Goal: Transaction & Acquisition: Purchase product/service

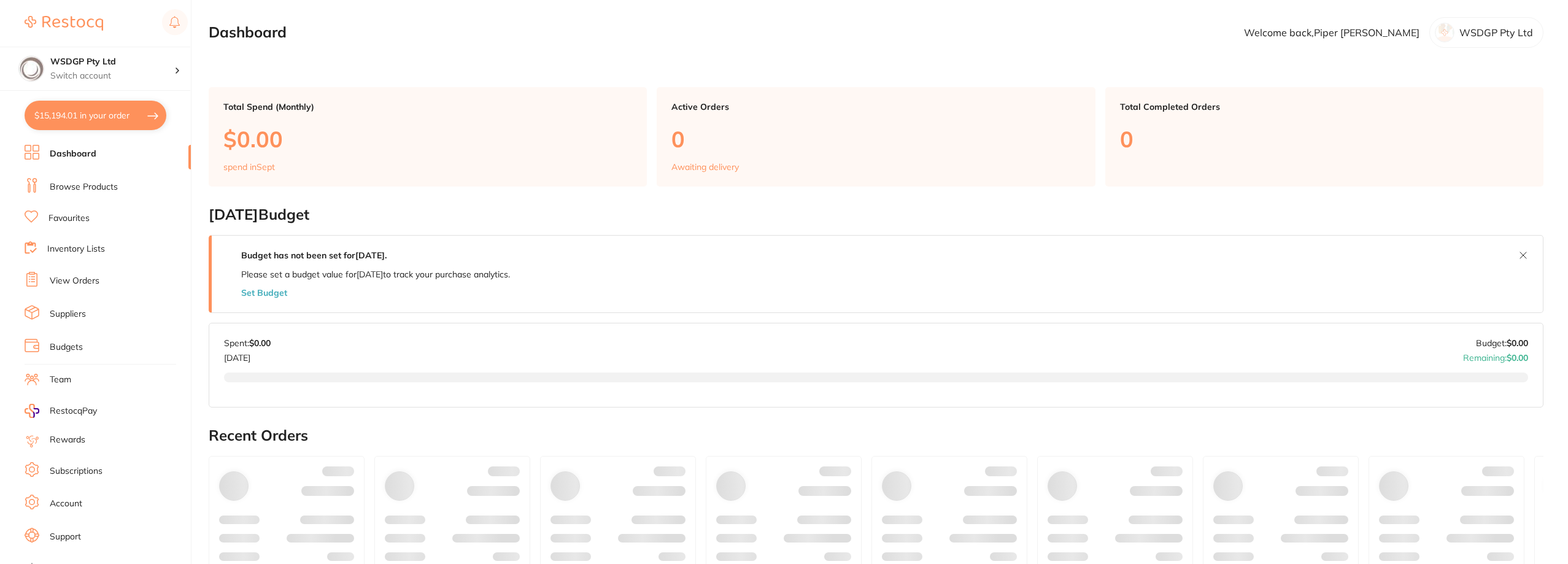
click at [127, 112] on button "$15,194.01 in your order" at bounding box center [96, 115] width 142 height 29
checkbox input "true"
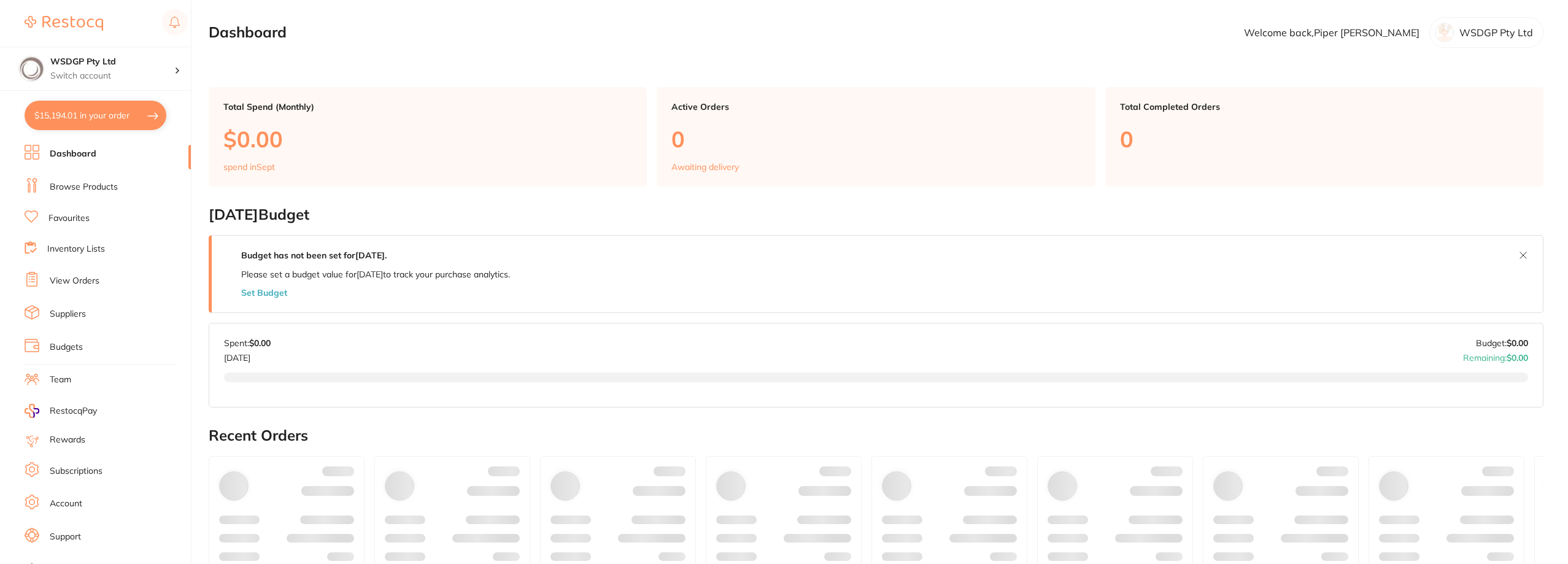
checkbox input "true"
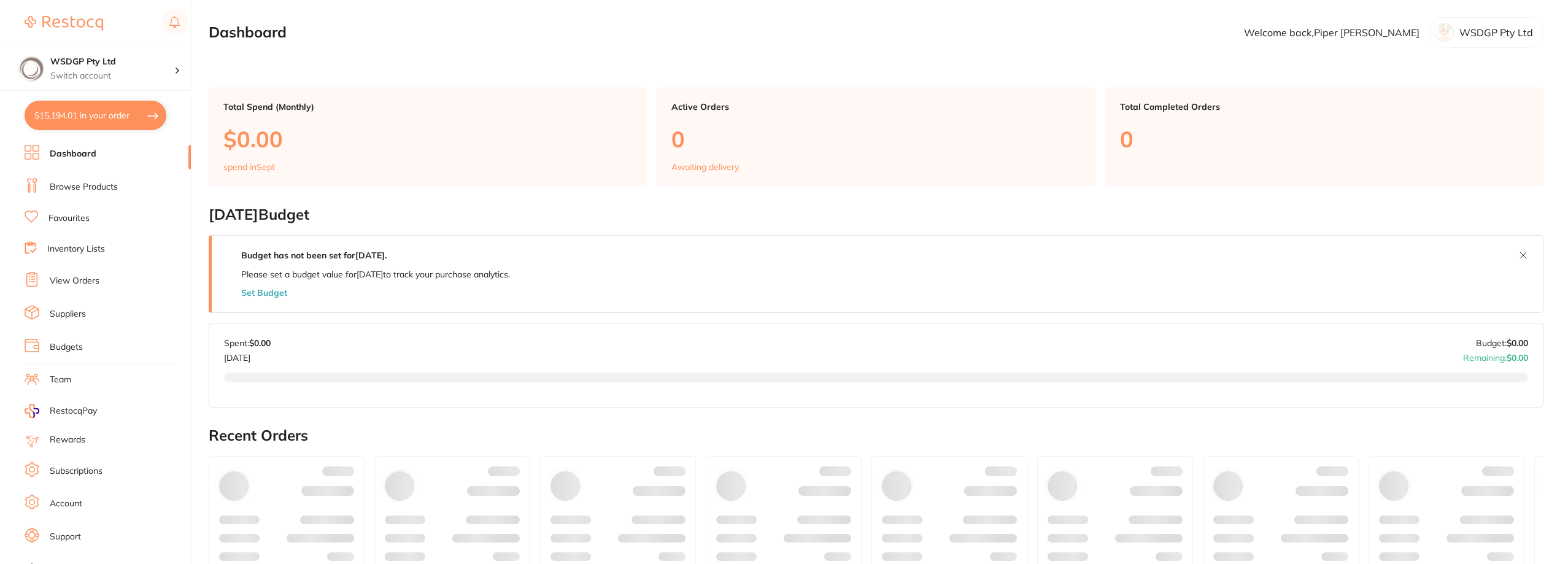
checkbox input "true"
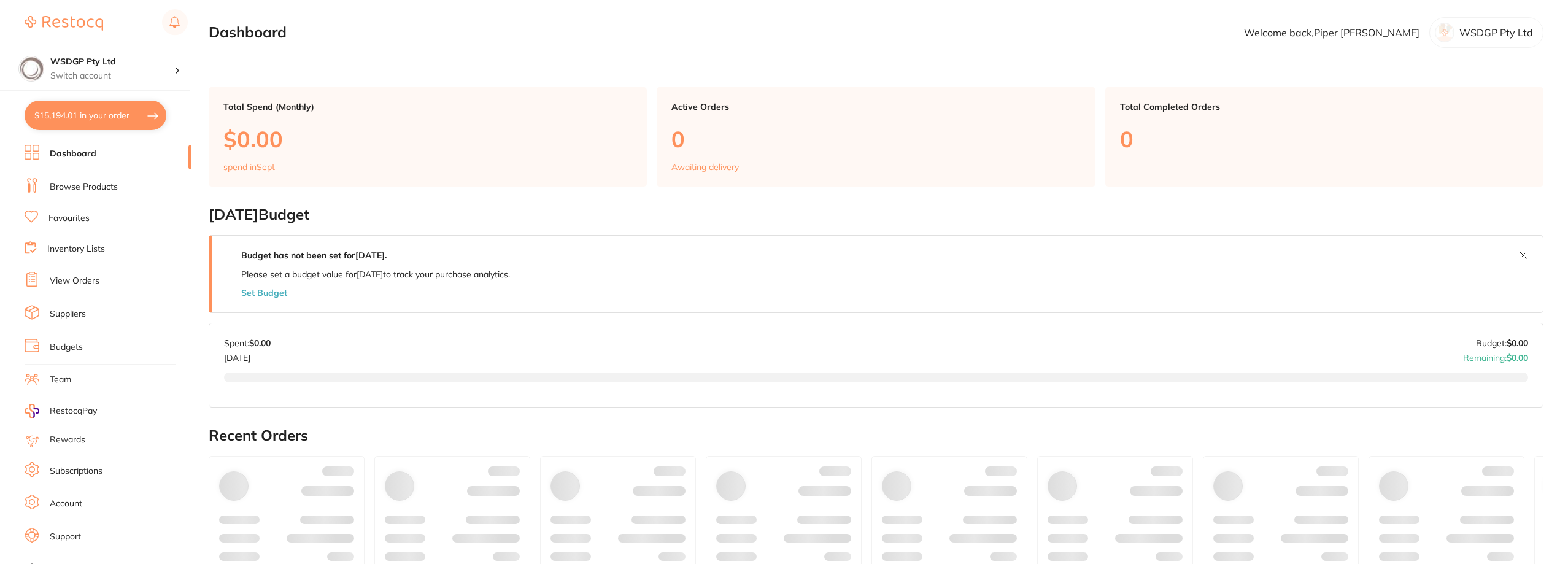
checkbox input "true"
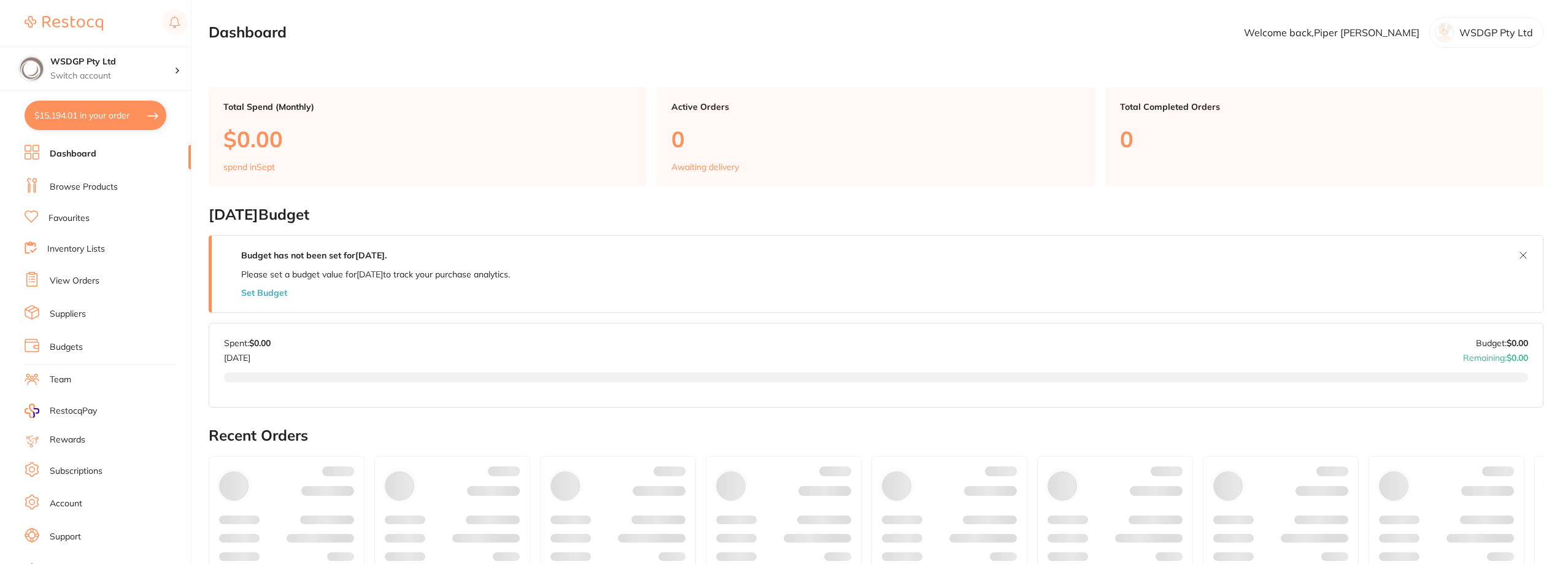
checkbox input "true"
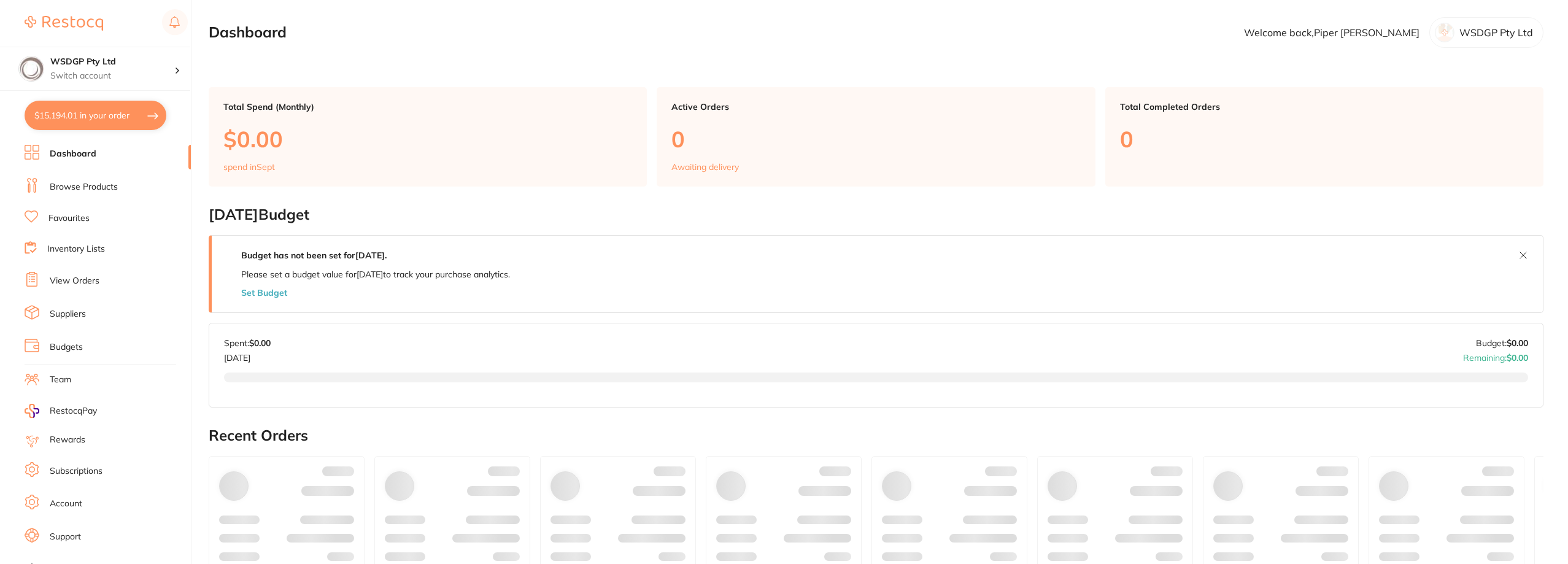
checkbox input "true"
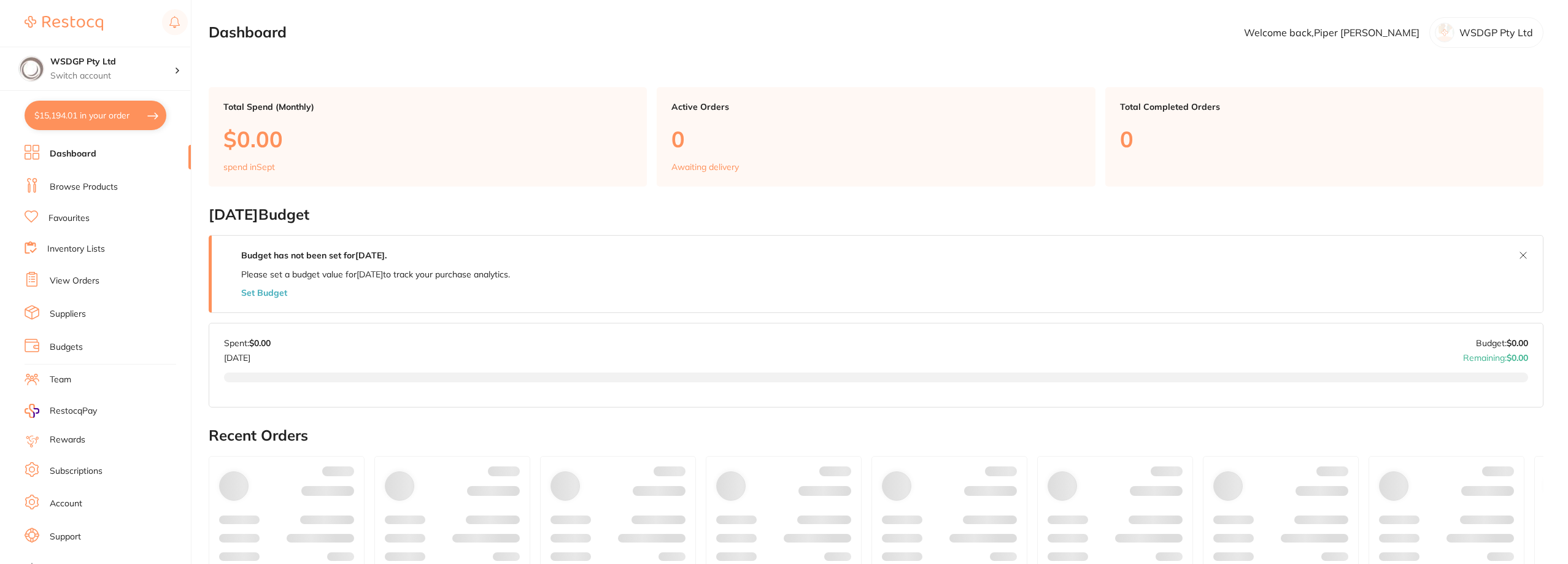
checkbox input "true"
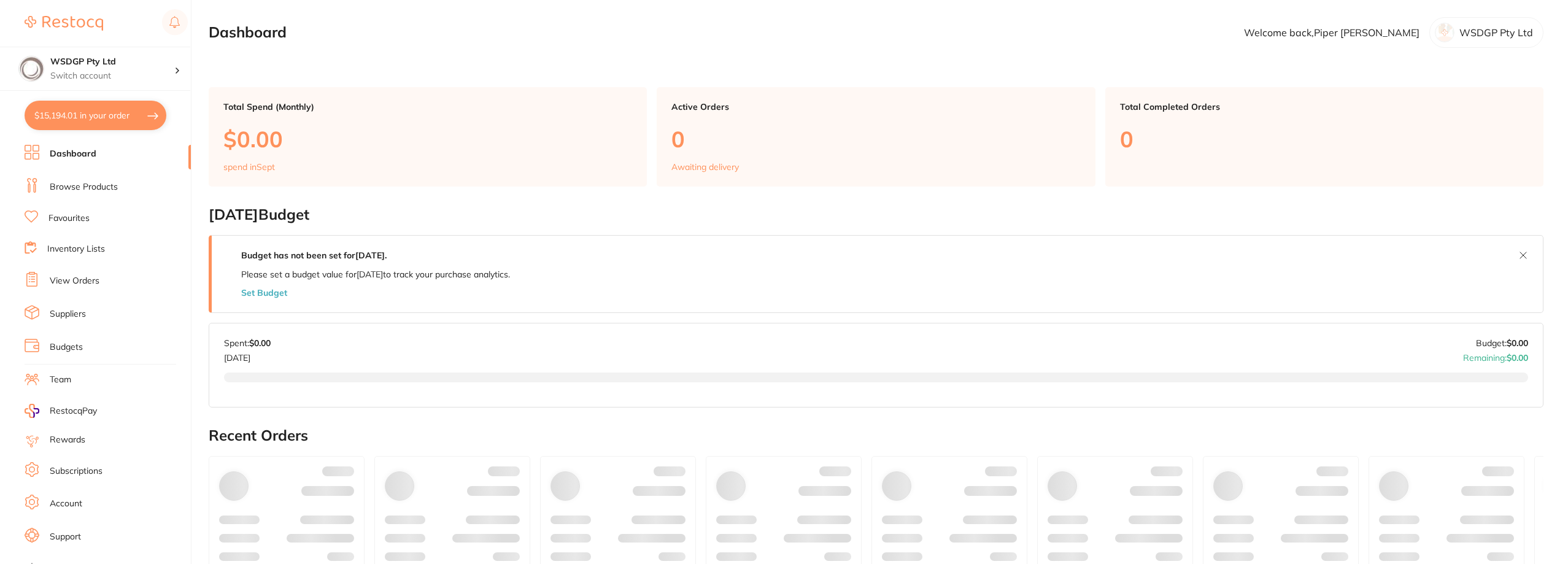
checkbox input "true"
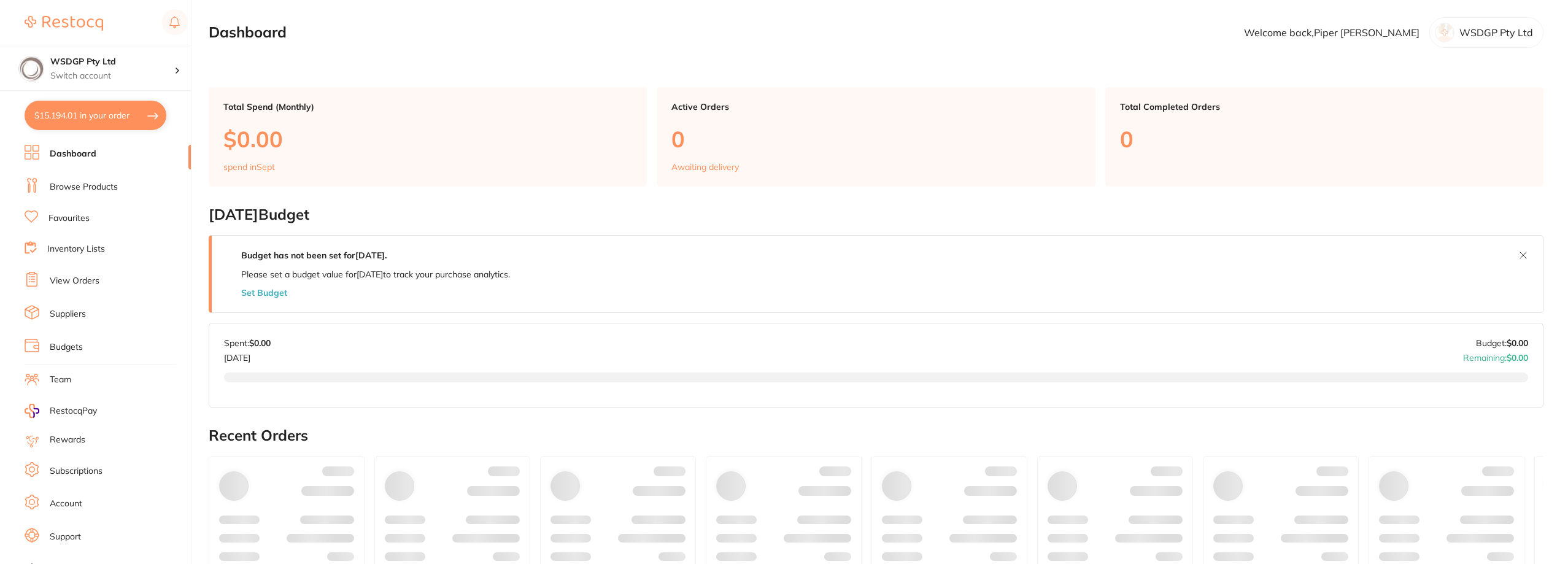
checkbox input "true"
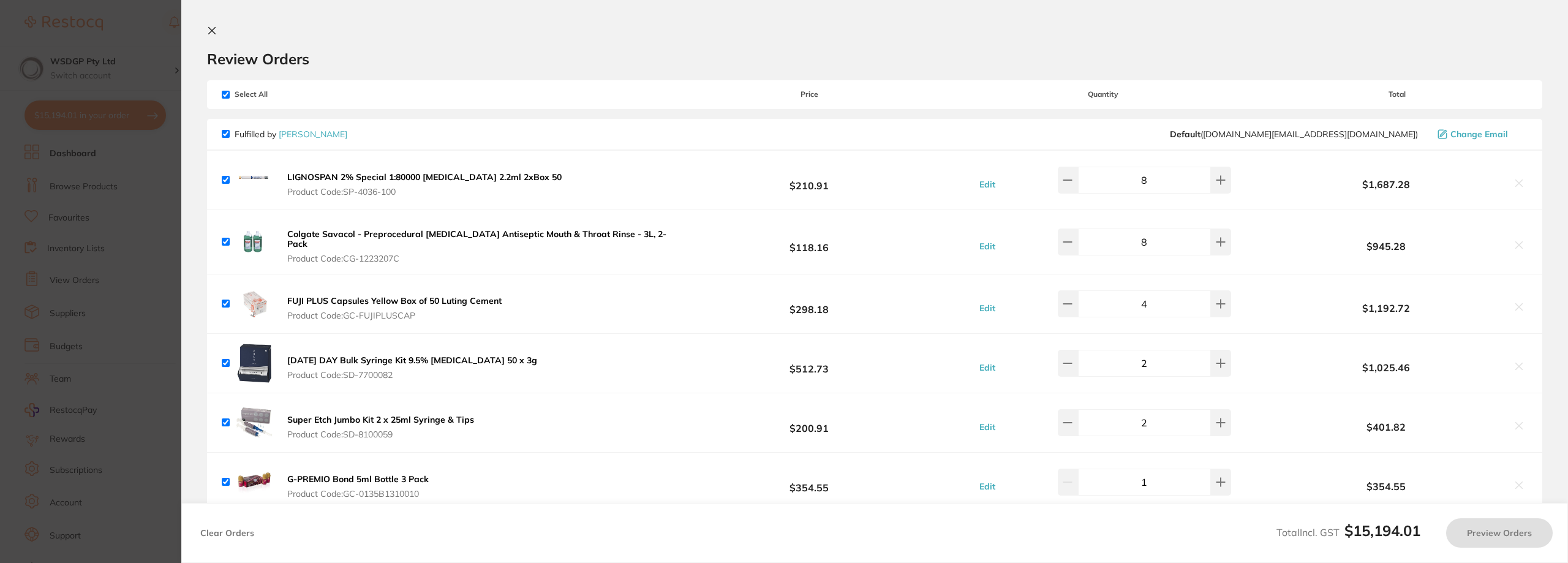
click at [48, 165] on section "Update RRP Set your pre negotiated price for this item. Item Agreed RRP (excl. …" at bounding box center [784, 281] width 1568 height 563
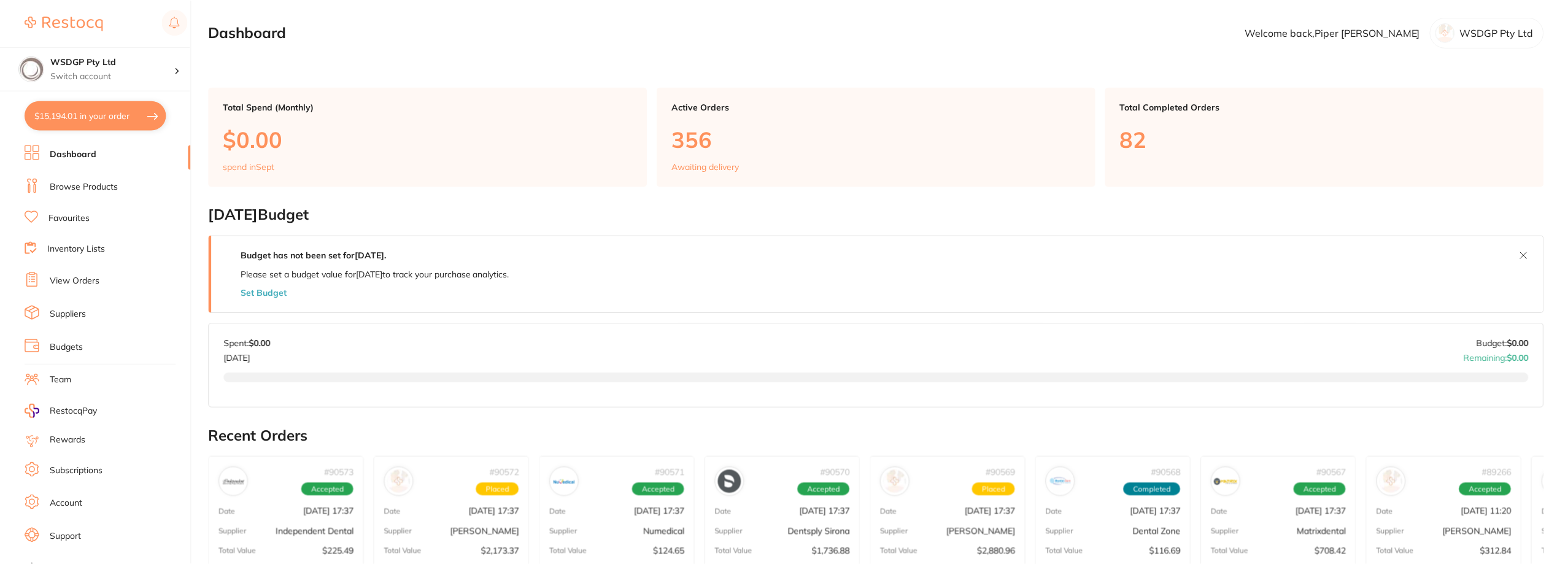
scroll to position [61, 0]
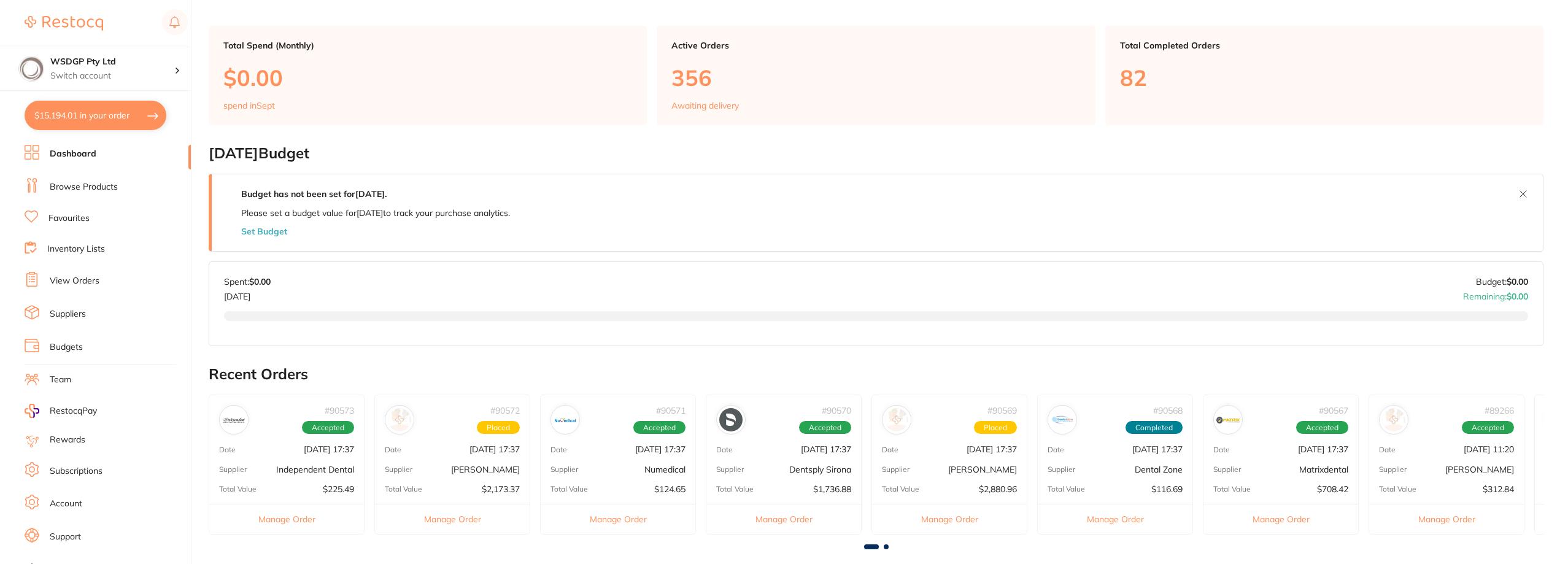
click at [85, 215] on link "Favourites" at bounding box center [69, 218] width 41 height 12
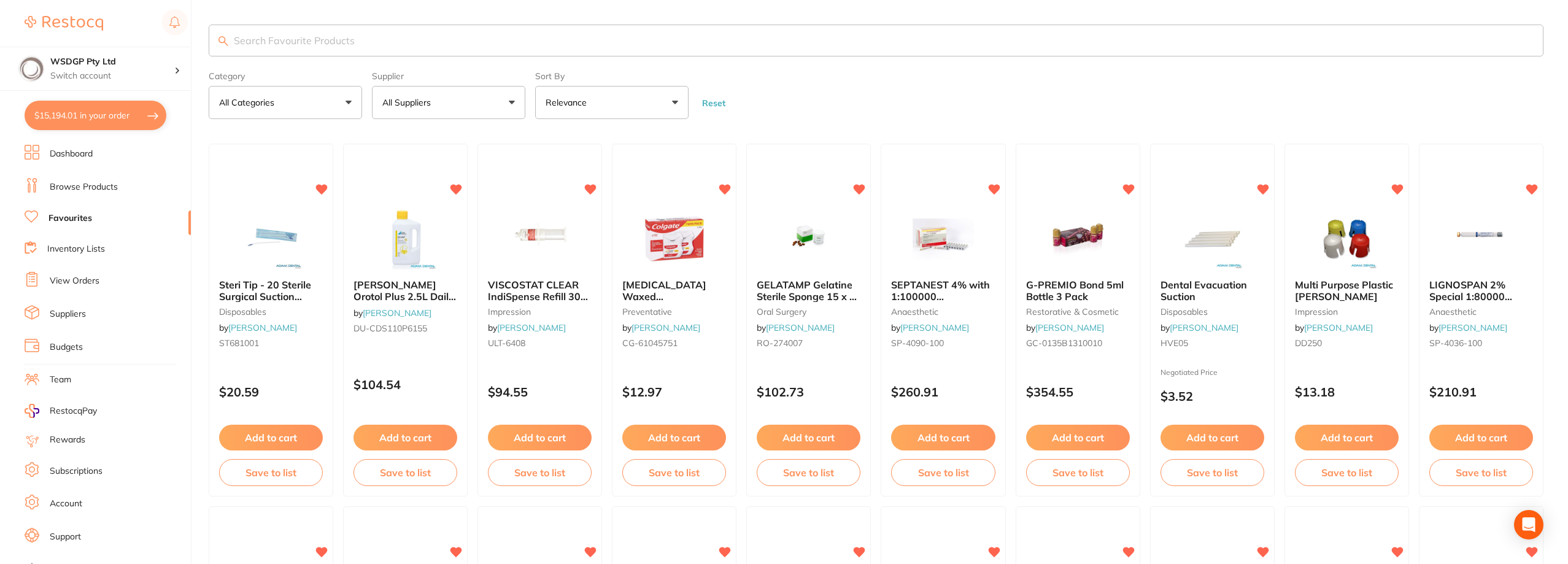
click at [362, 42] on input "search" at bounding box center [876, 41] width 1335 height 32
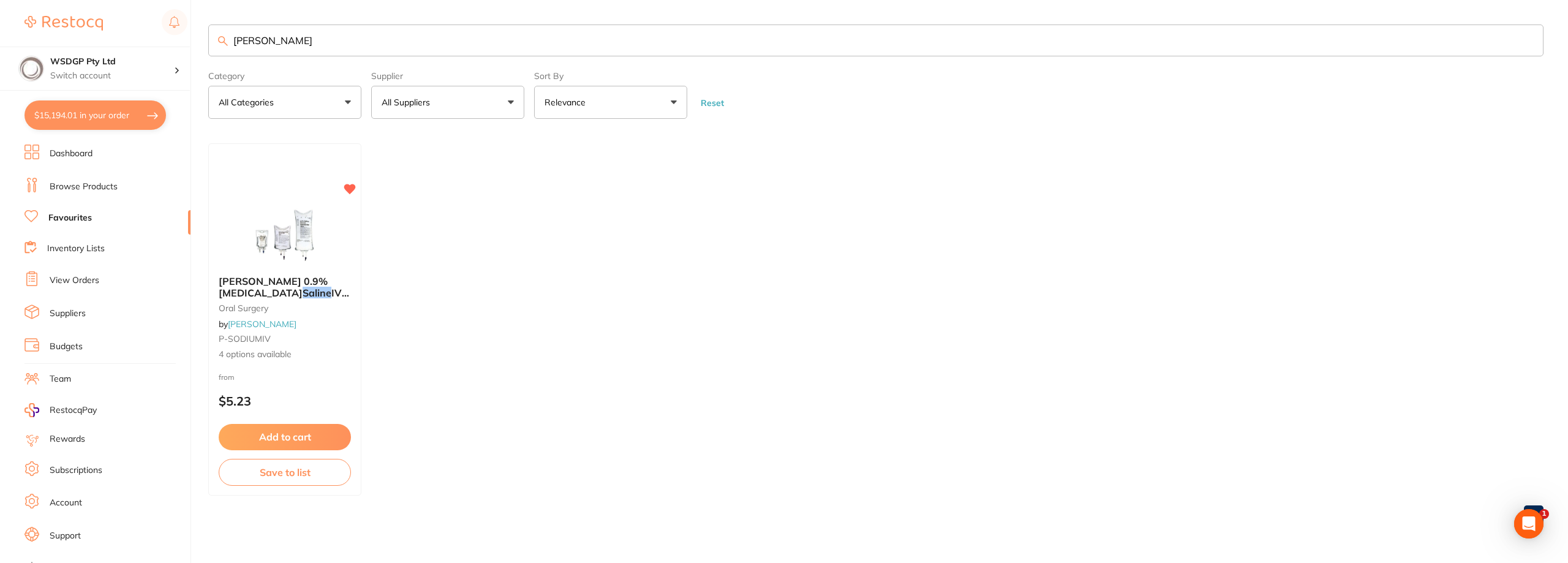
type input "[PERSON_NAME]"
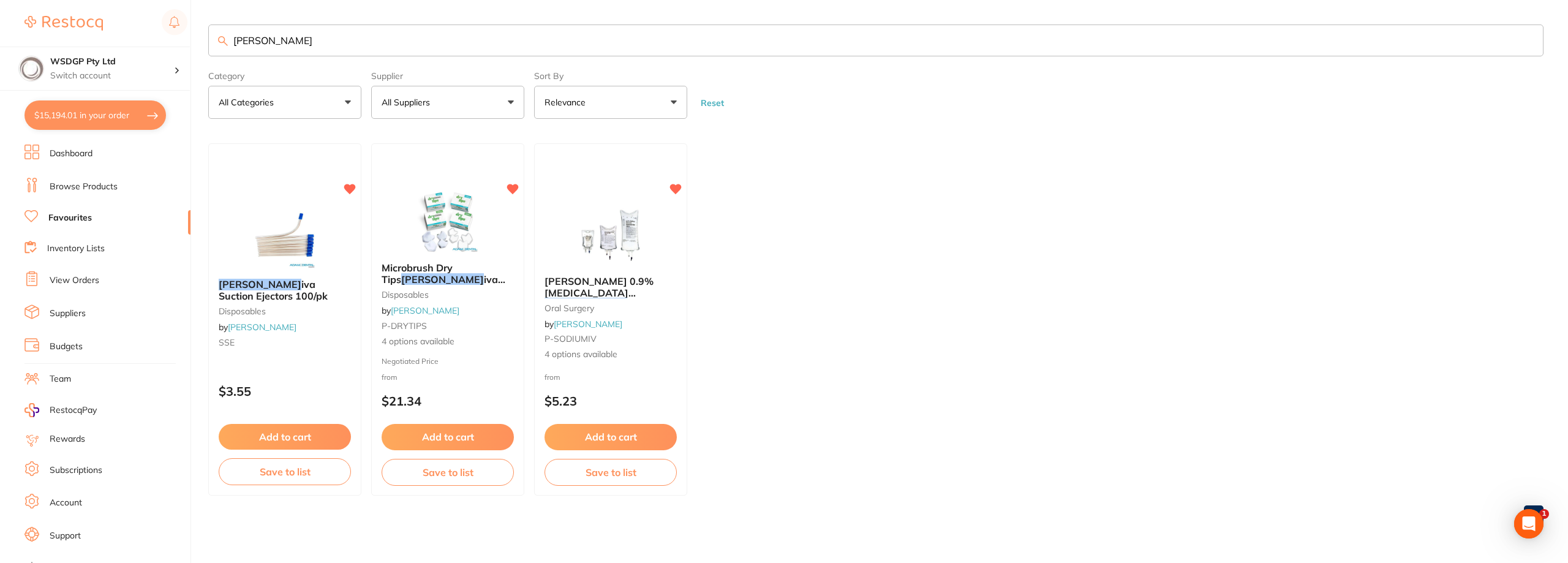
drag, startPoint x: 256, startPoint y: 41, endPoint x: 225, endPoint y: 43, distance: 31.1
click at [225, 43] on div "[PERSON_NAME]" at bounding box center [876, 41] width 1336 height 32
click at [74, 188] on link "Browse Products" at bounding box center [83, 186] width 68 height 12
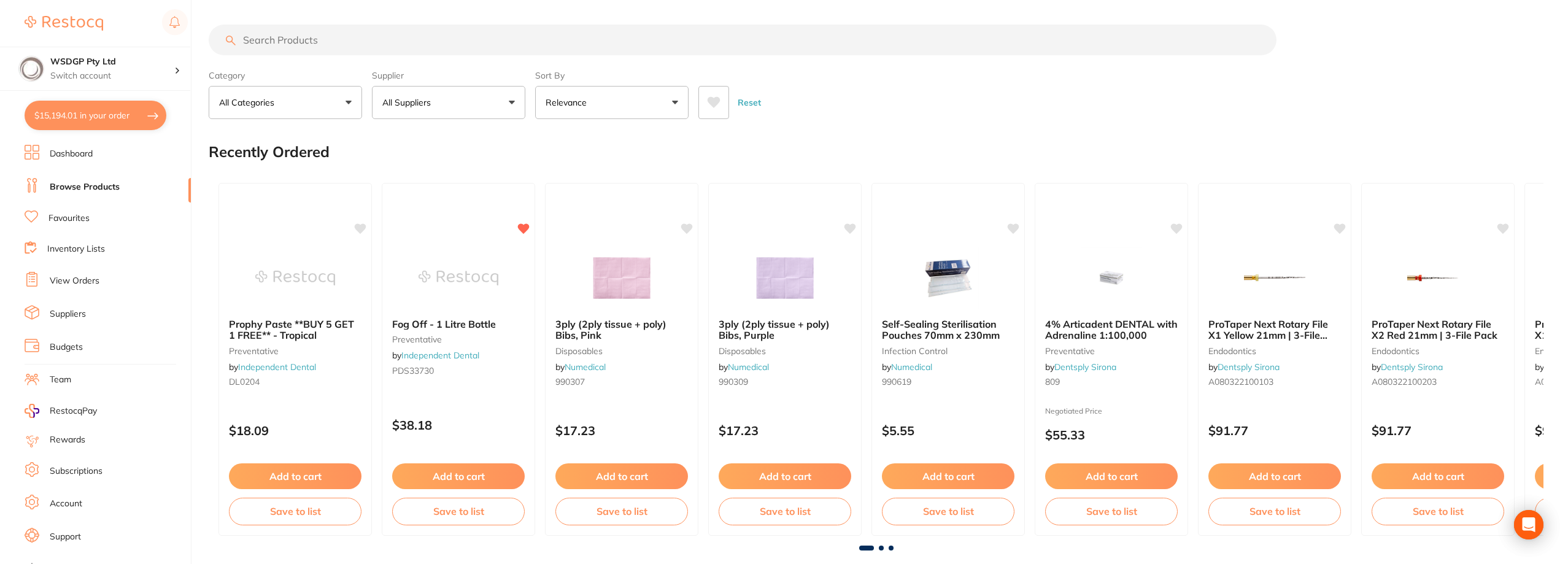
click at [277, 38] on input "search" at bounding box center [742, 40] width 1068 height 31
type input "saline"
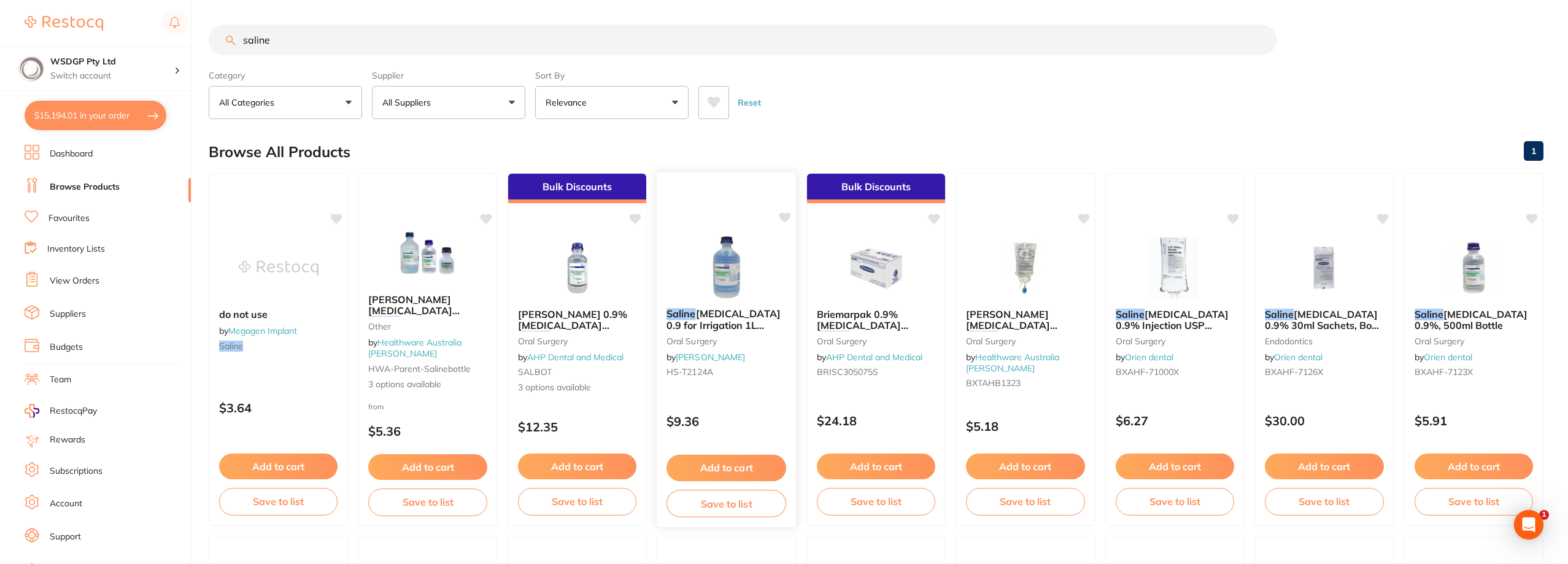
click at [729, 316] on span "[MEDICAL_DATA] 0.9 for Irrigation 1L Bottle" at bounding box center [724, 325] width 115 height 35
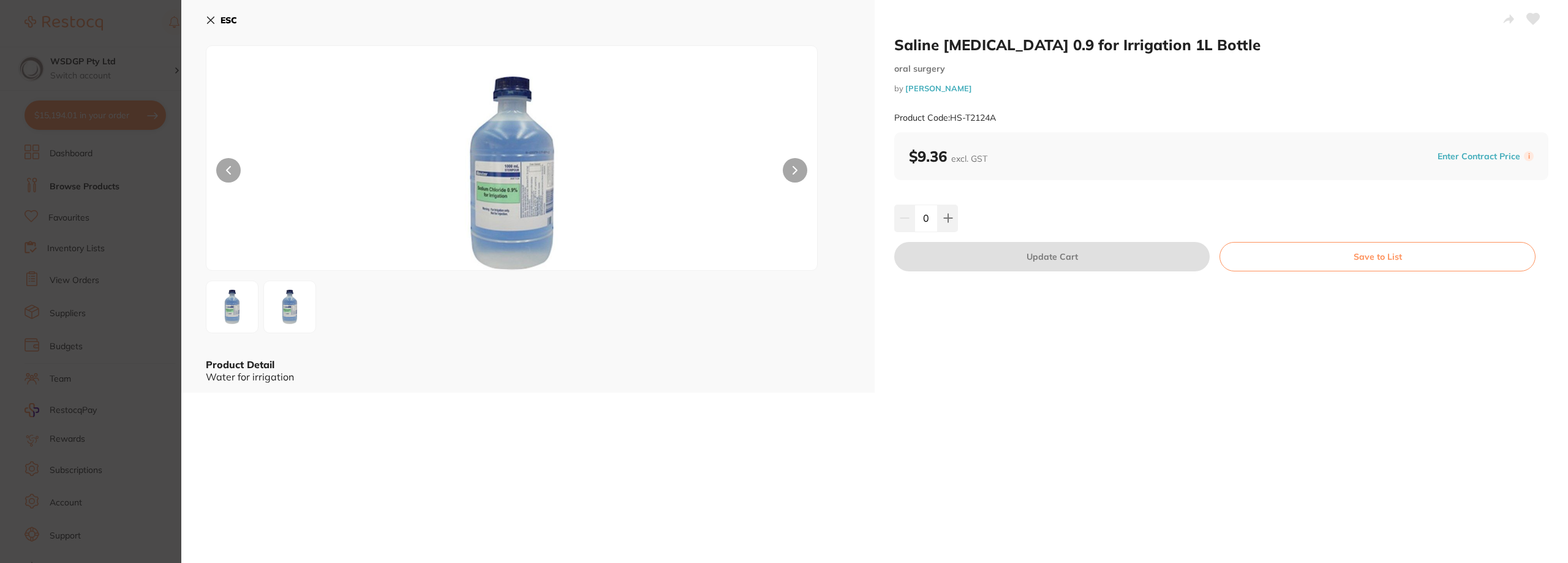
drag, startPoint x: 88, startPoint y: 198, endPoint x: 711, endPoint y: 262, distance: 626.3
click at [89, 198] on section "Saline [MEDICAL_DATA] 0.9 for Irrigation 1L Bottle [MEDICAL_DATA] by [PERSON_NA…" at bounding box center [784, 281] width 1568 height 563
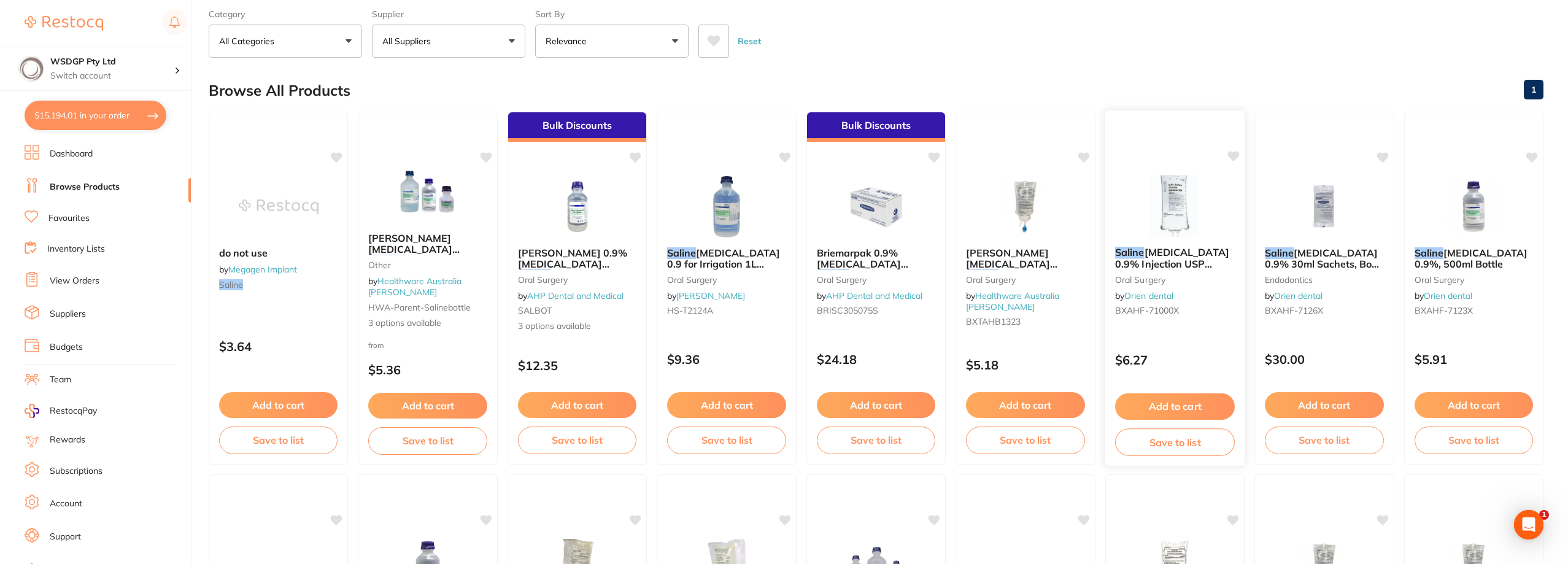
scroll to position [123, 0]
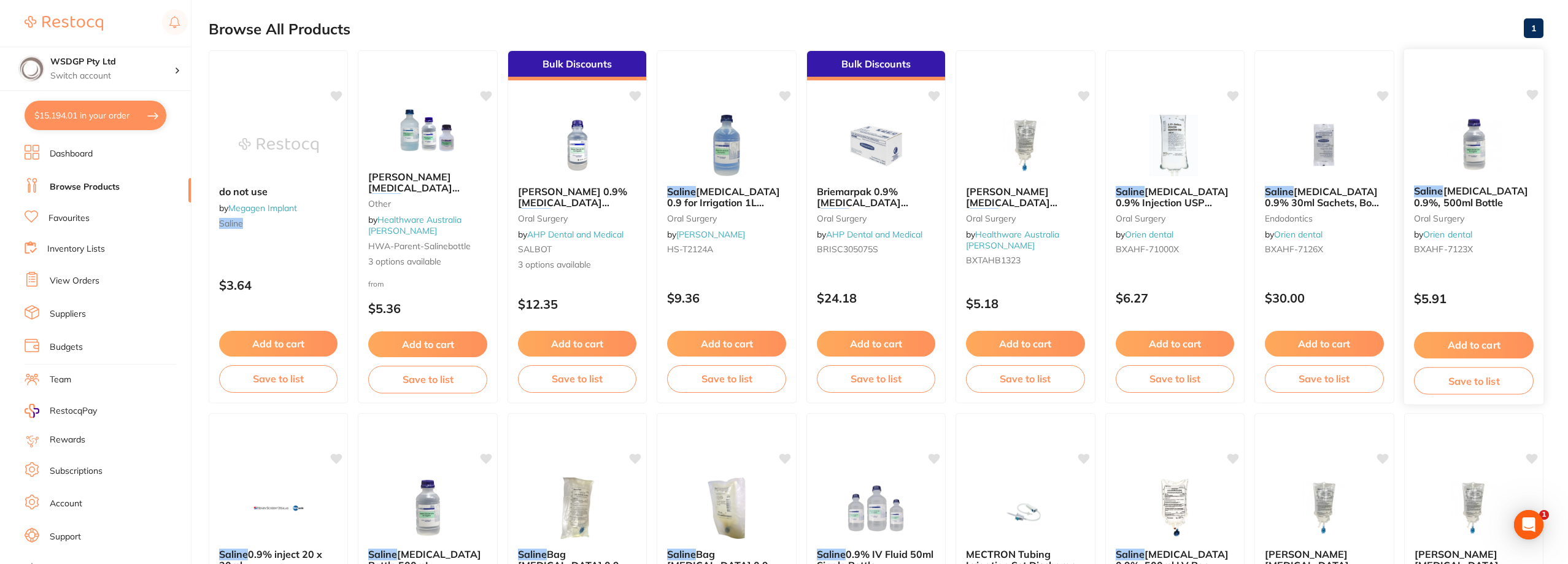
click at [1441, 194] on em "Saline" at bounding box center [1429, 191] width 29 height 12
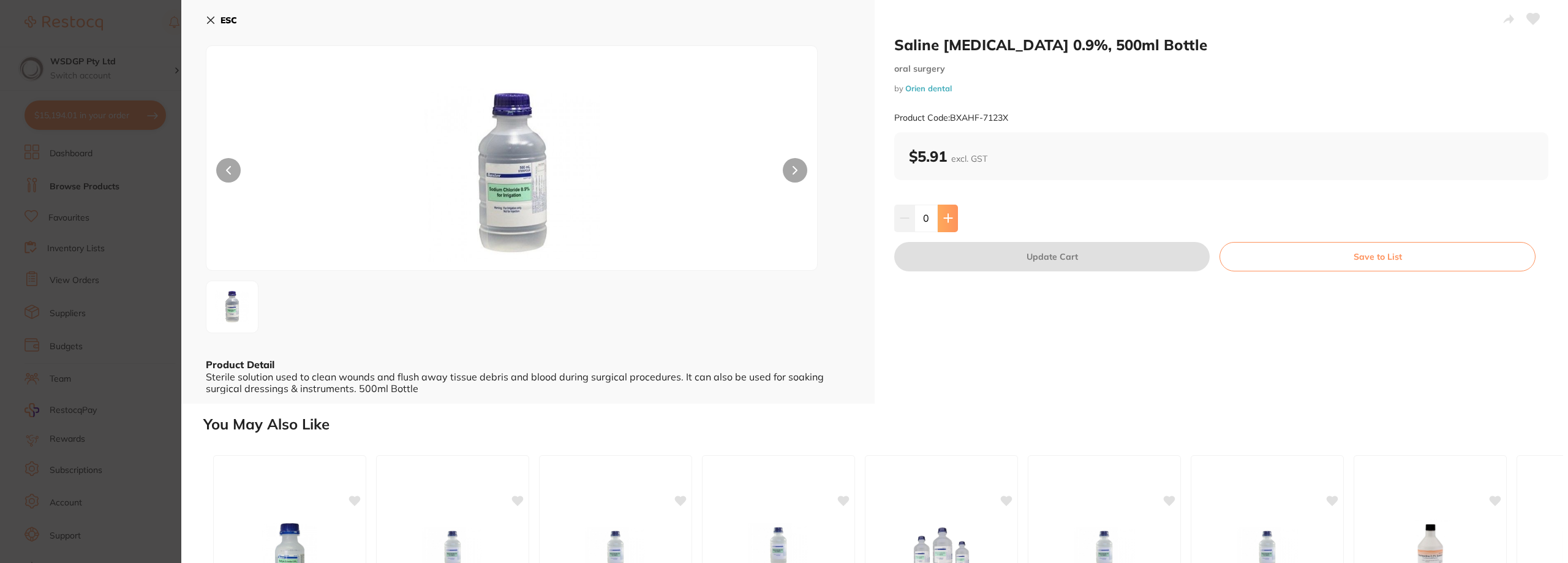
click at [950, 219] on icon at bounding box center [948, 217] width 10 height 10
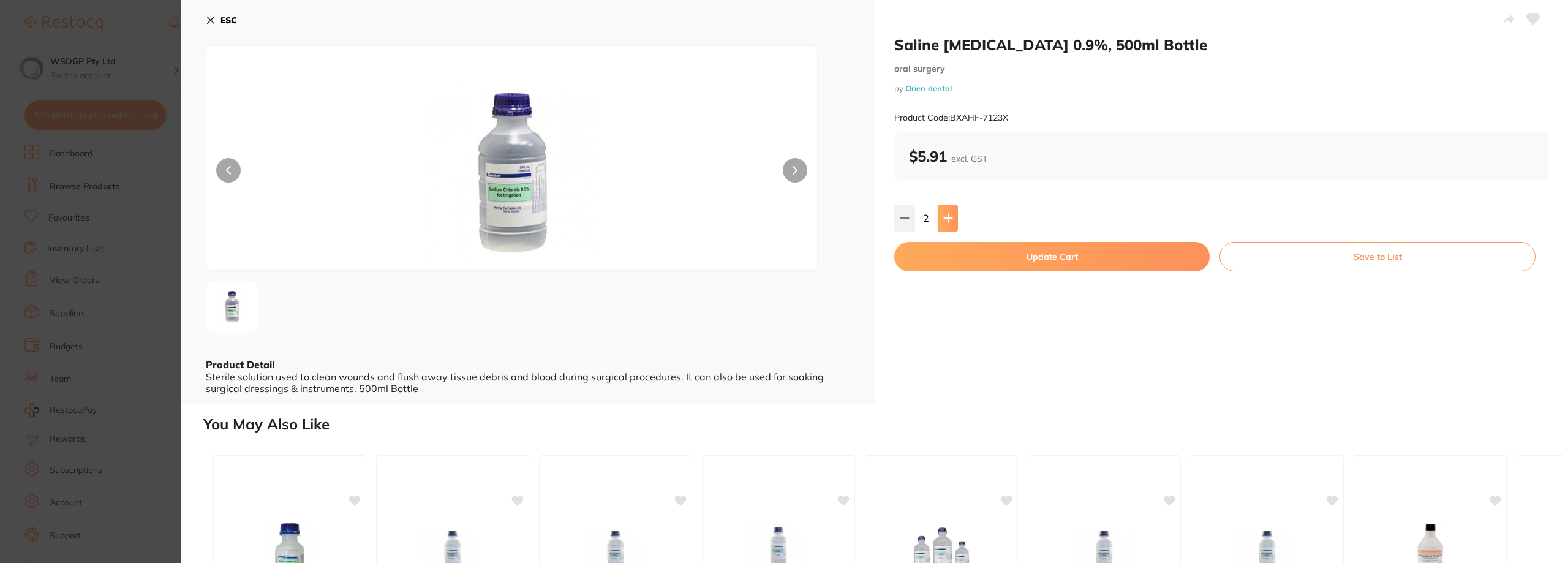
click at [950, 219] on icon at bounding box center [948, 217] width 10 height 10
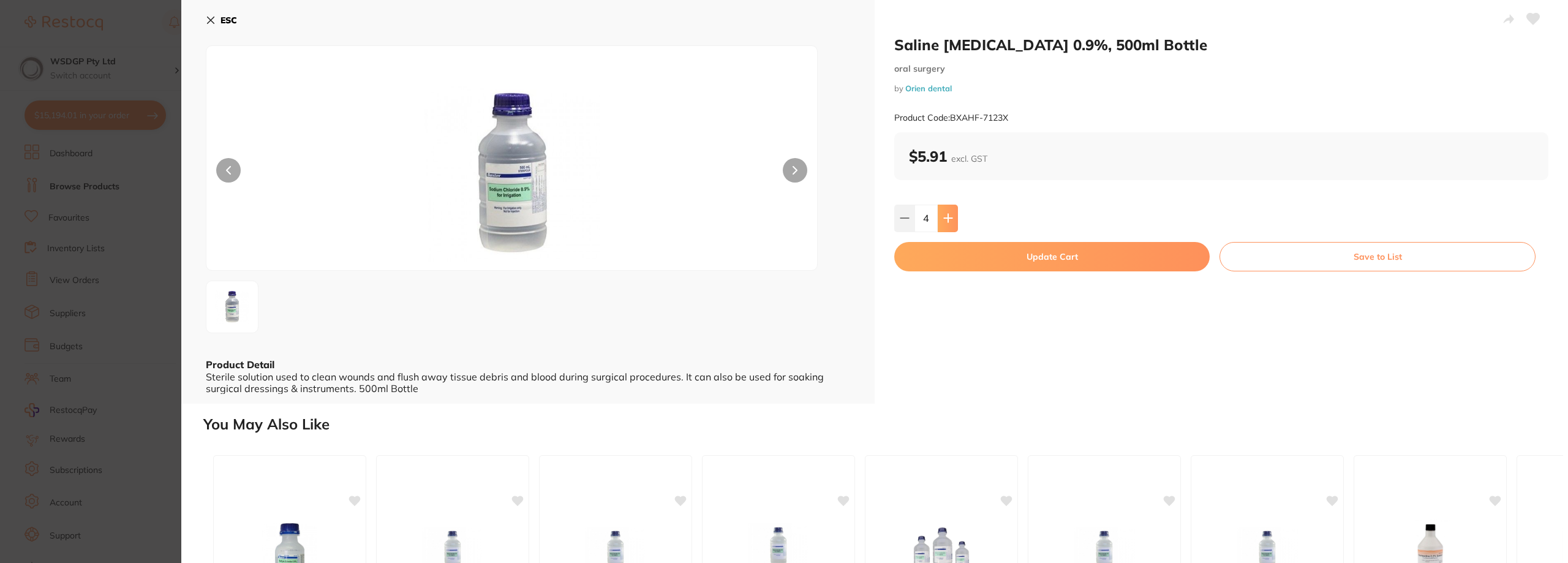
click at [950, 219] on icon at bounding box center [948, 217] width 10 height 10
type input "8"
click at [89, 196] on section "Saline [MEDICAL_DATA] 0.9%, 500ml Bottle [MEDICAL_DATA] by Orien dental Product…" at bounding box center [784, 281] width 1568 height 563
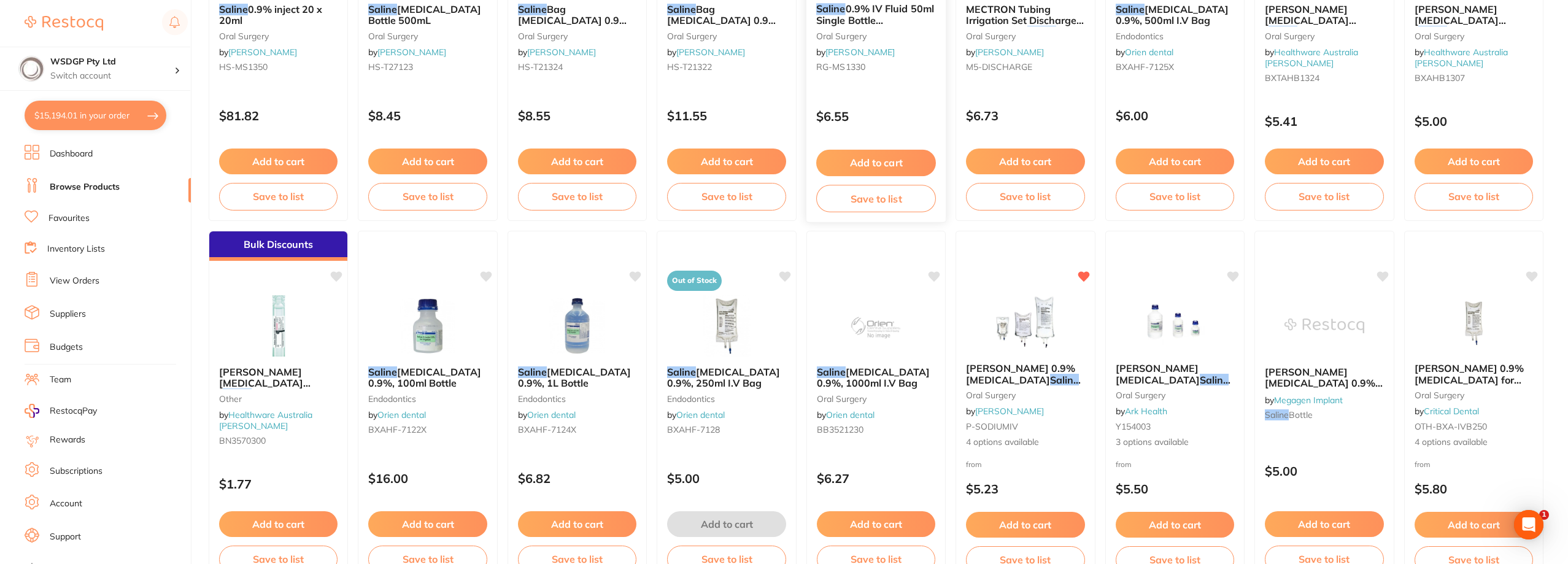
scroll to position [736, 0]
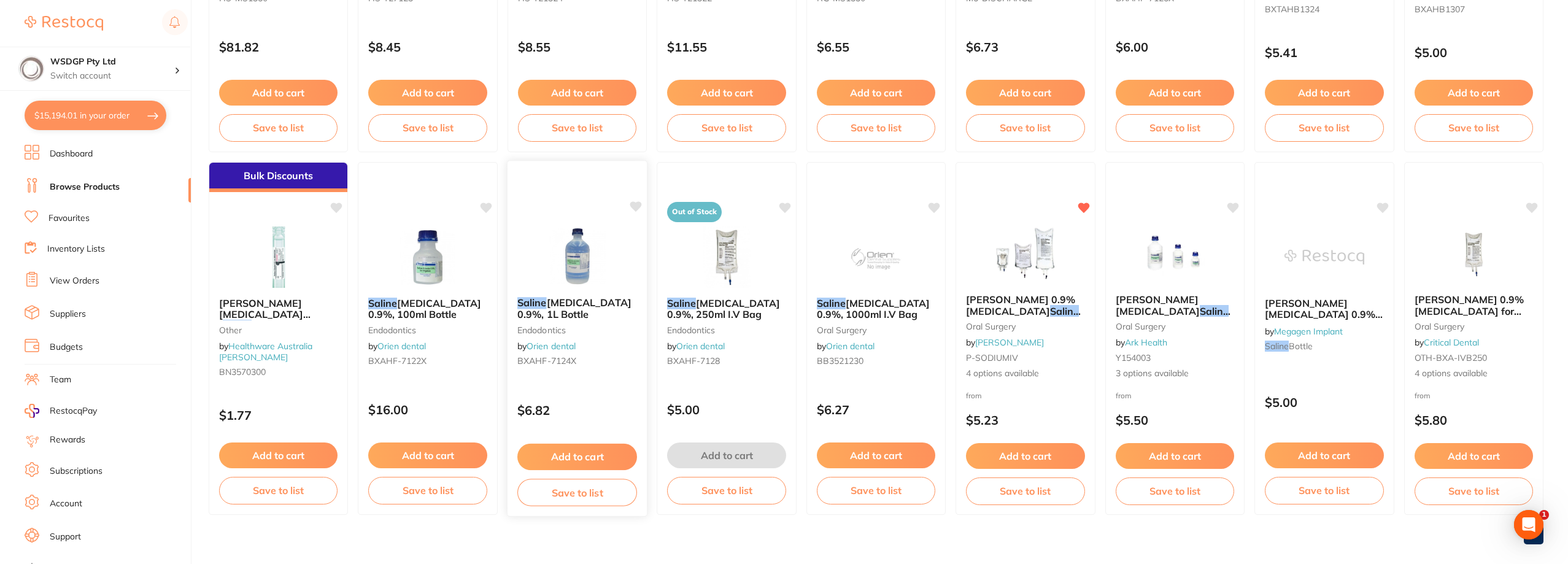
click at [579, 309] on span "[MEDICAL_DATA] 0.9%, 1L Bottle" at bounding box center [575, 308] width 115 height 24
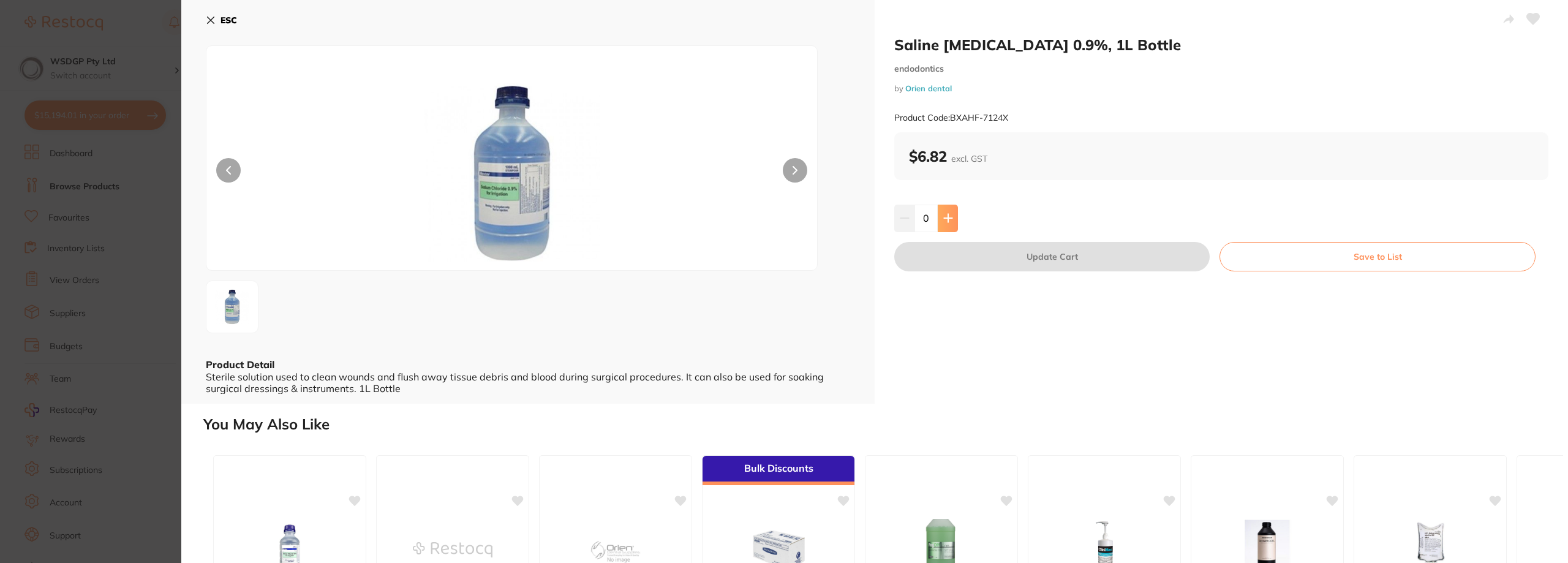
click at [942, 223] on button at bounding box center [948, 218] width 20 height 27
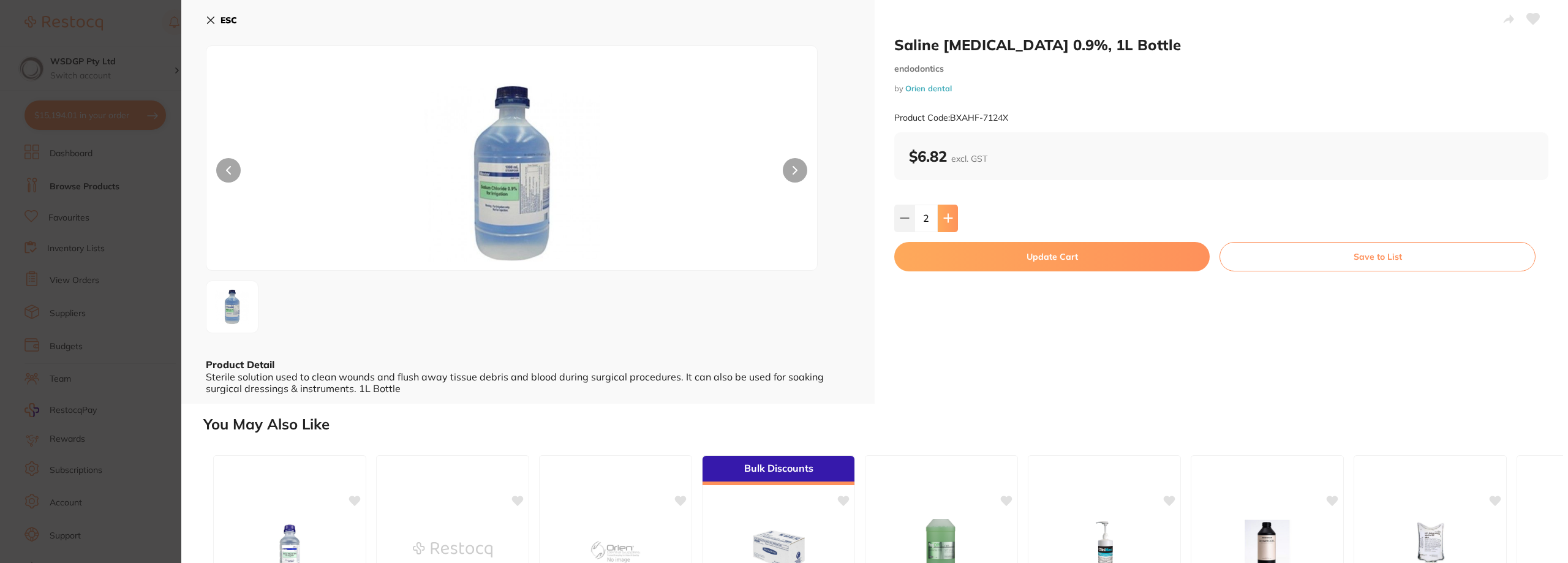
click at [942, 223] on button at bounding box center [948, 218] width 20 height 27
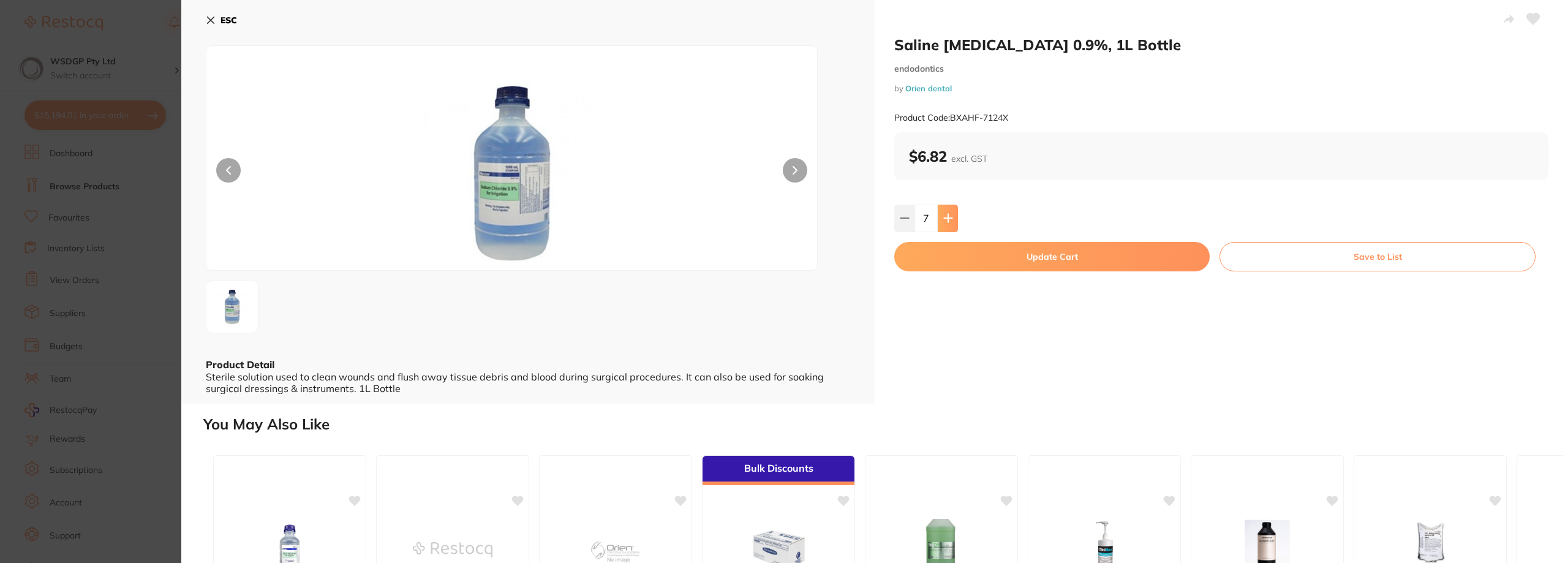
click at [942, 223] on button at bounding box center [948, 218] width 20 height 27
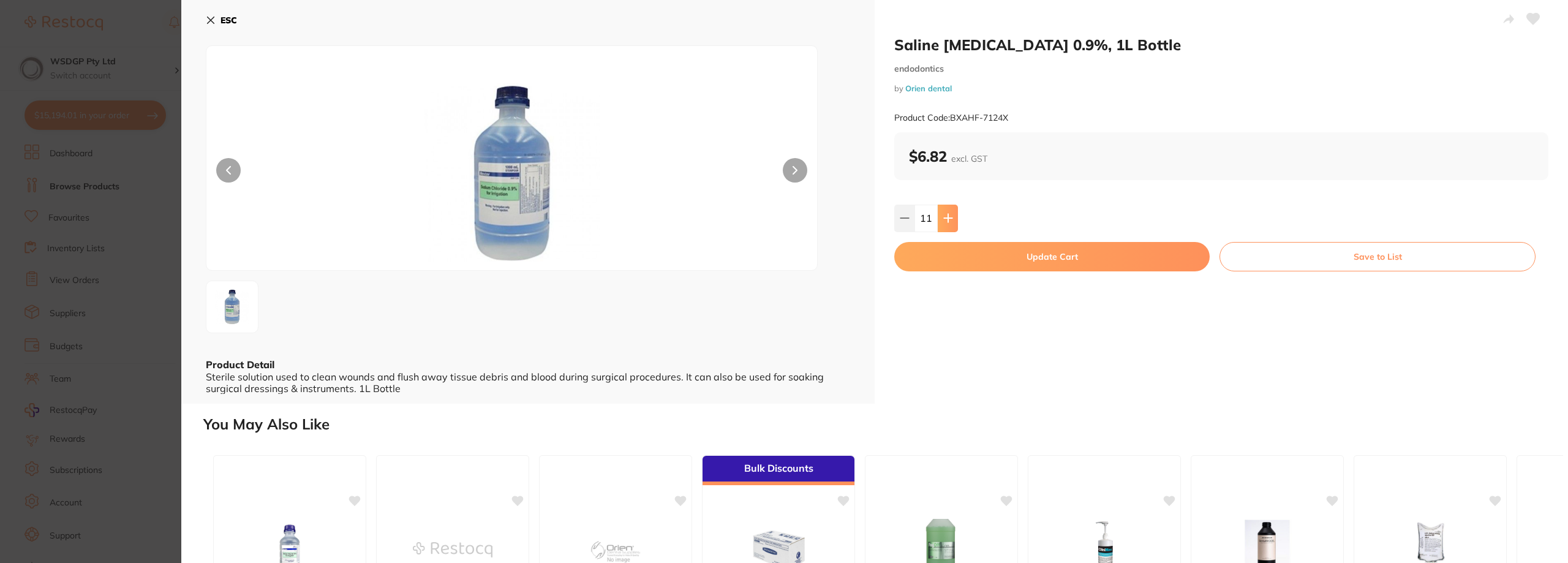
click at [942, 223] on button at bounding box center [948, 218] width 20 height 27
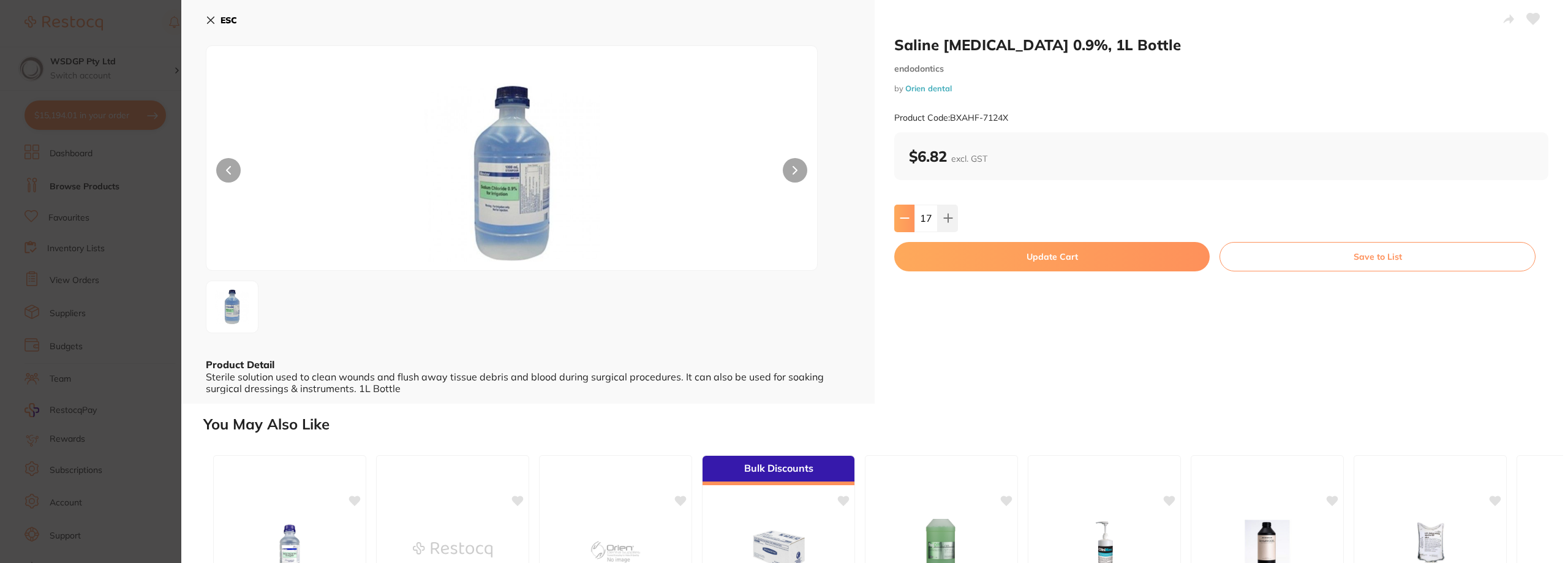
click at [900, 218] on icon at bounding box center [904, 218] width 8 height 0
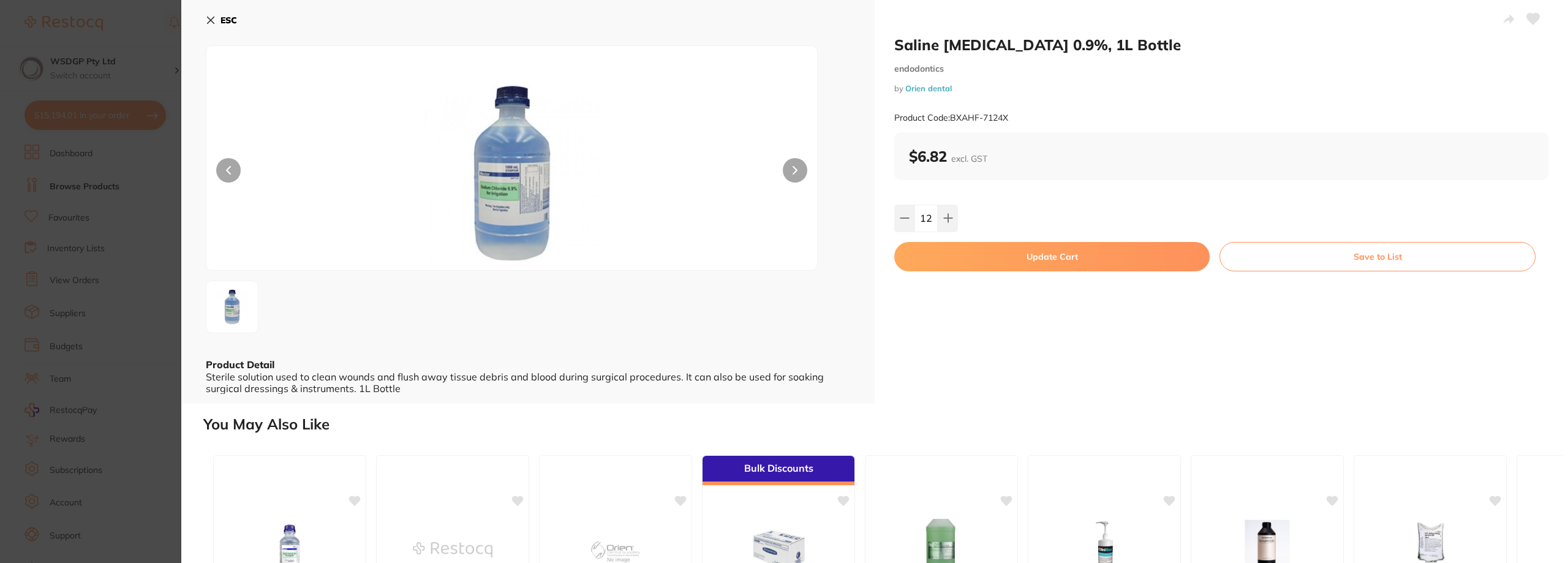
click at [1527, 18] on icon at bounding box center [1533, 19] width 13 height 11
click at [950, 220] on icon at bounding box center [948, 217] width 10 height 10
type input "14"
click at [950, 256] on button "Update Cart" at bounding box center [1052, 256] width 316 height 29
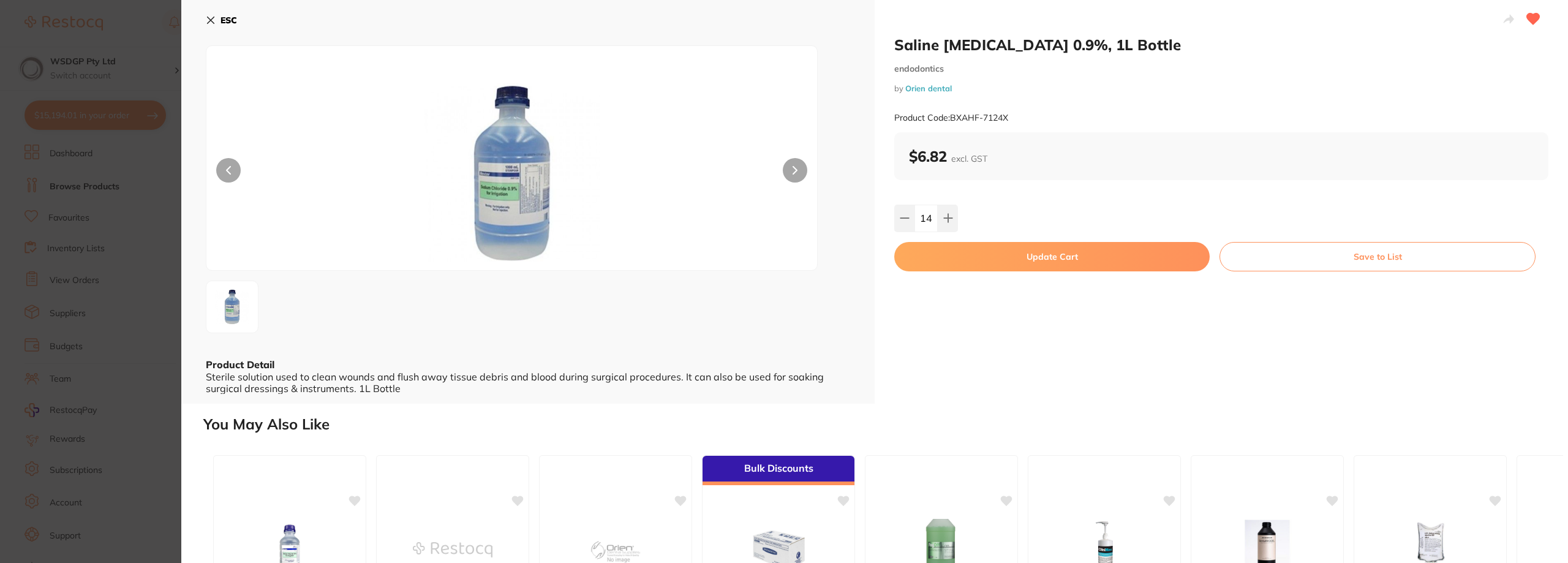
checkbox input "false"
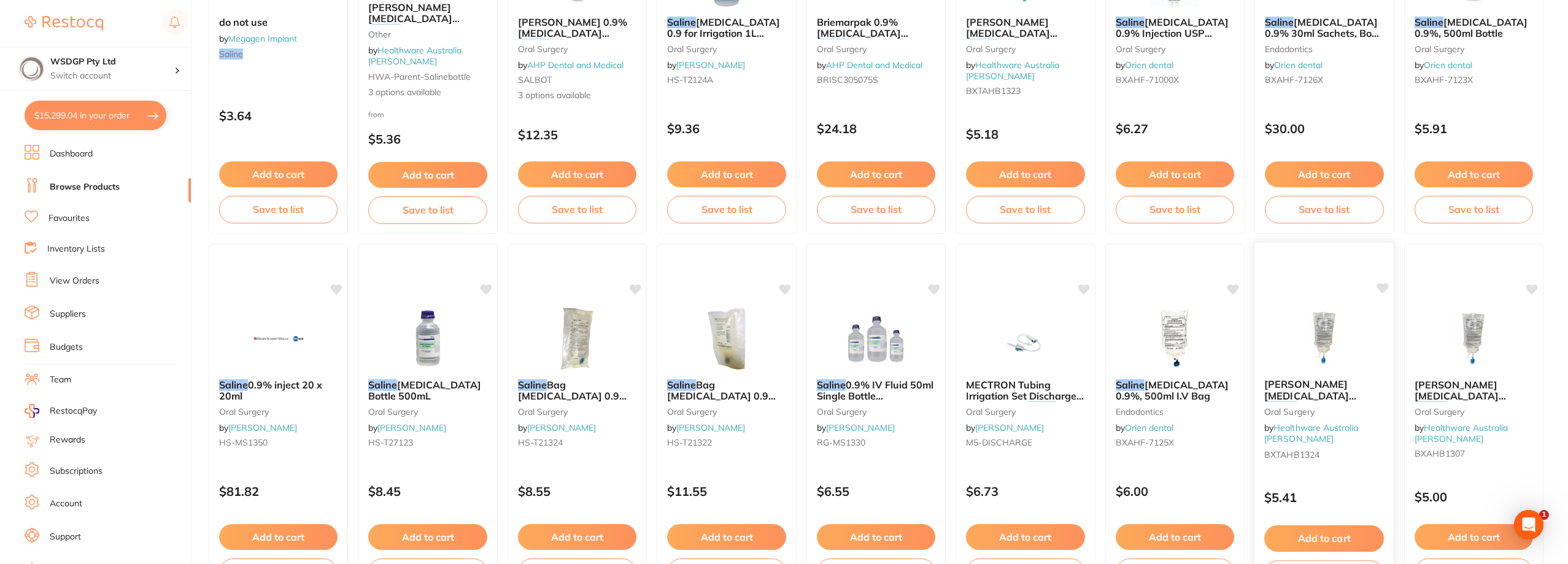
scroll to position [184, 0]
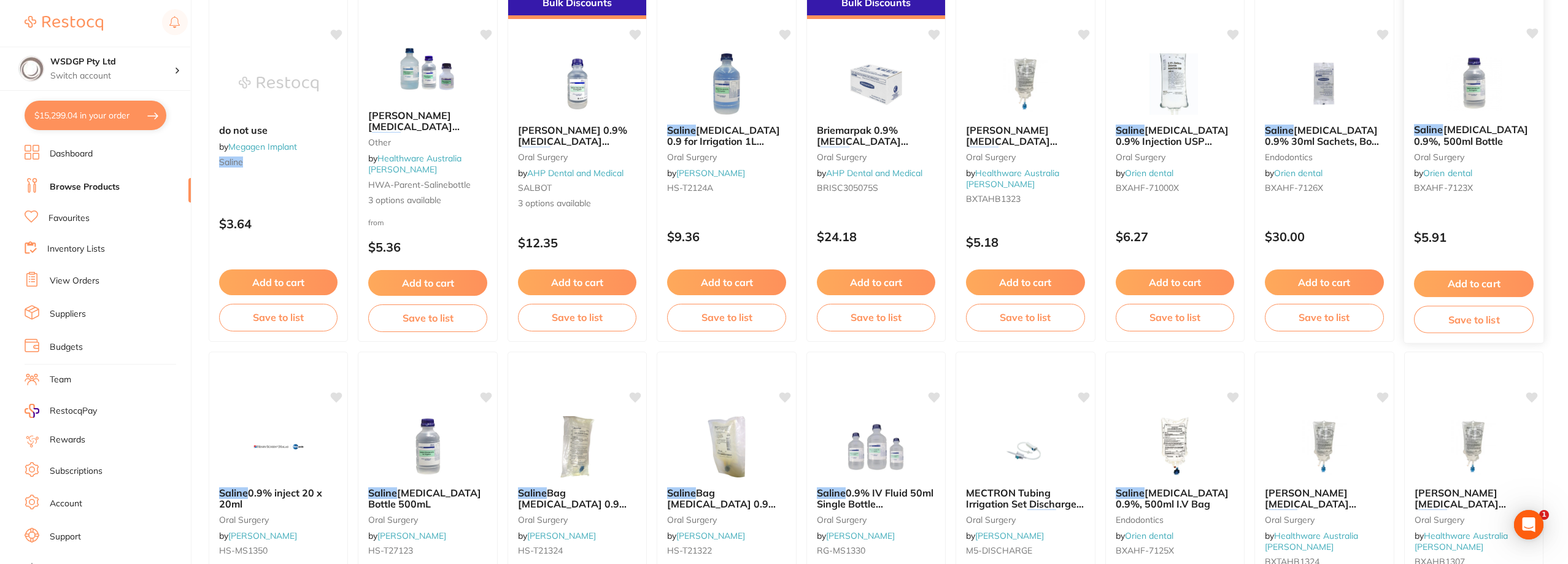
click at [1479, 276] on button "Add to cart" at bounding box center [1474, 283] width 120 height 26
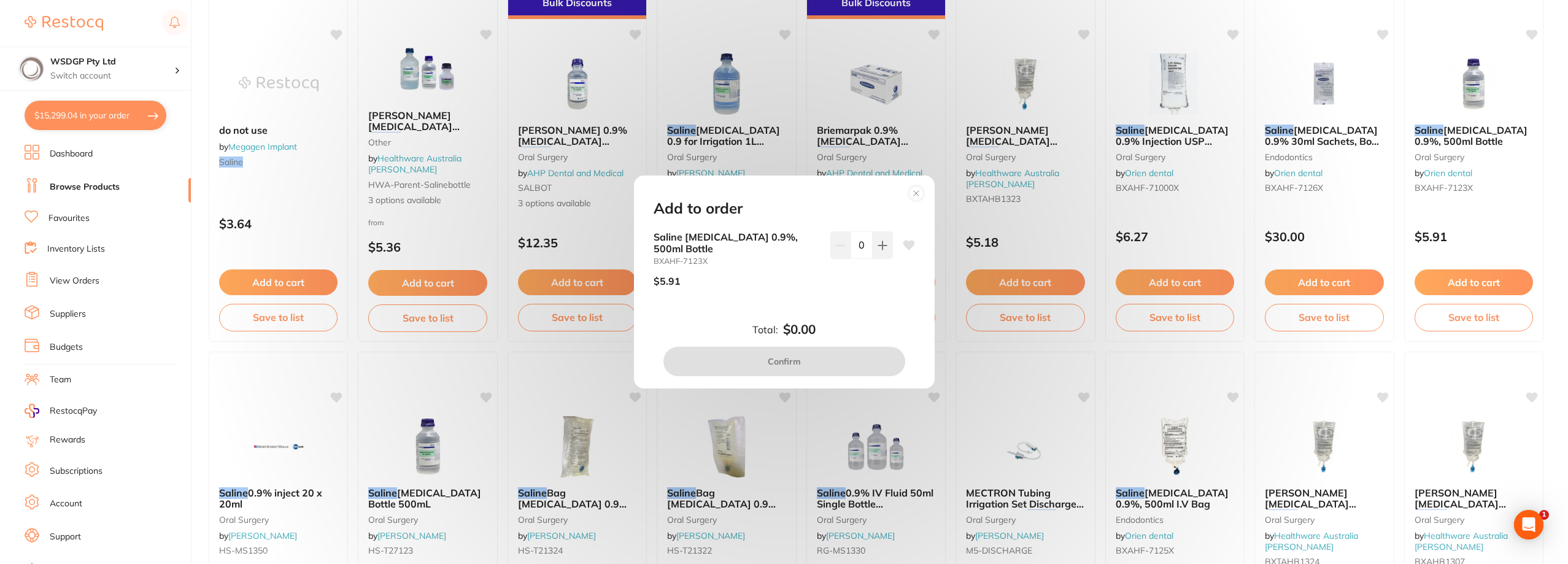
scroll to position [0, 0]
click at [909, 245] on icon at bounding box center [908, 245] width 11 height 10
click at [883, 245] on icon at bounding box center [882, 245] width 8 height 8
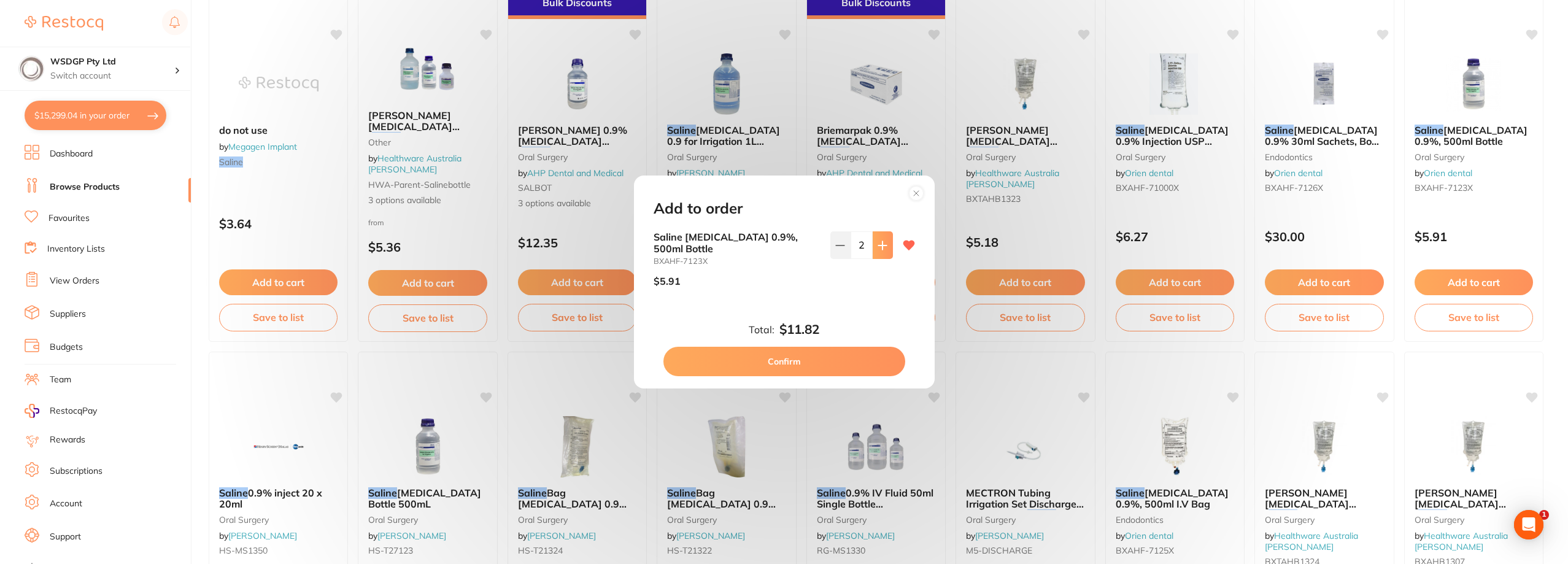
click at [883, 245] on icon at bounding box center [882, 245] width 8 height 8
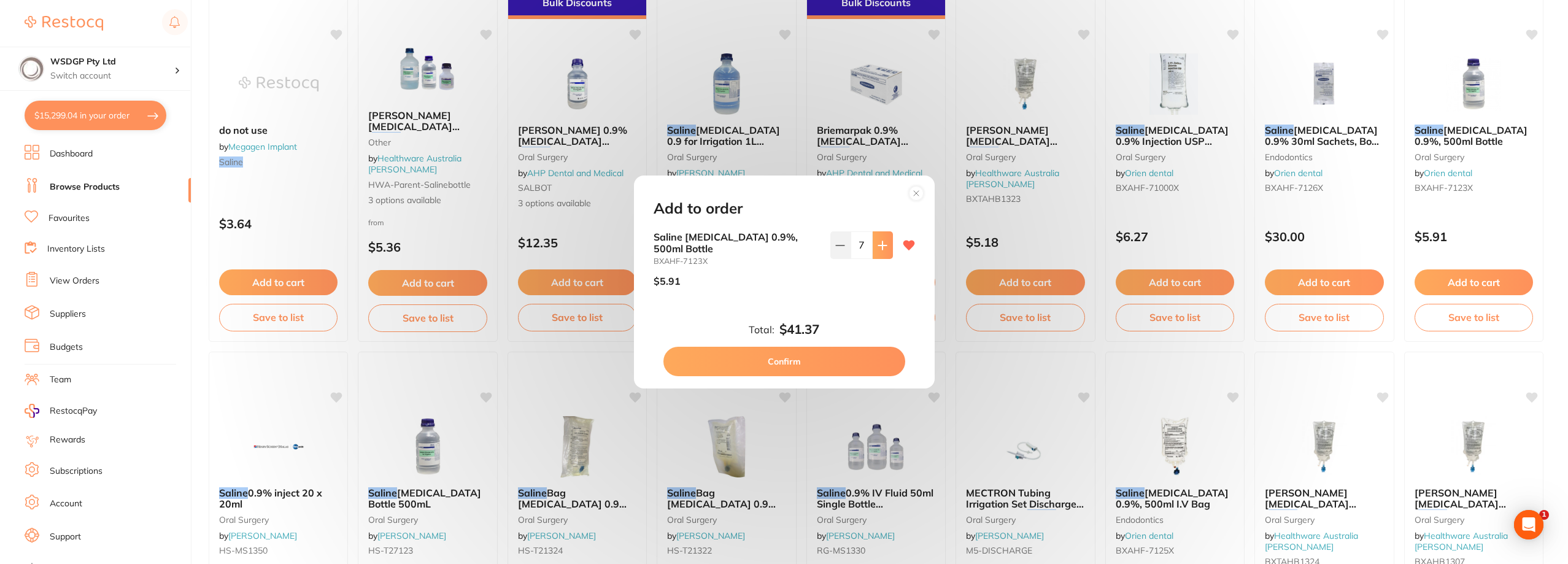
click at [883, 245] on icon at bounding box center [882, 245] width 8 height 8
type input "10"
click at [820, 369] on button "Confirm" at bounding box center [784, 361] width 242 height 29
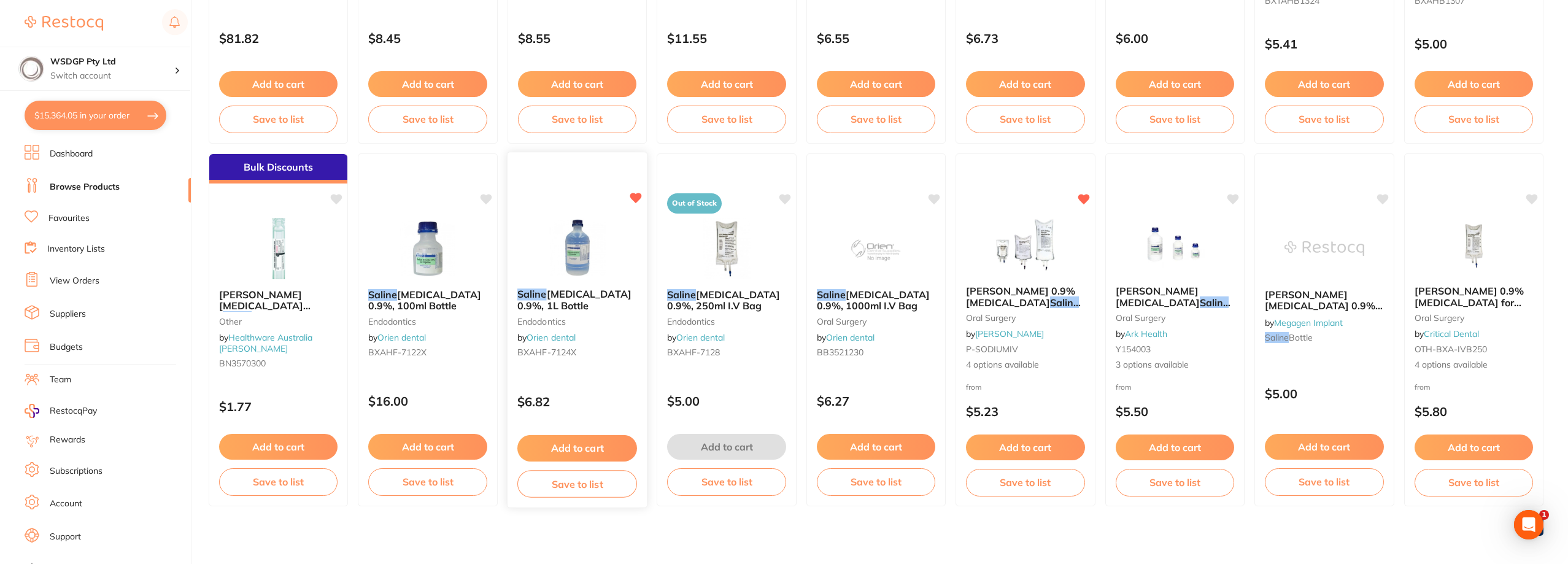
scroll to position [751, 0]
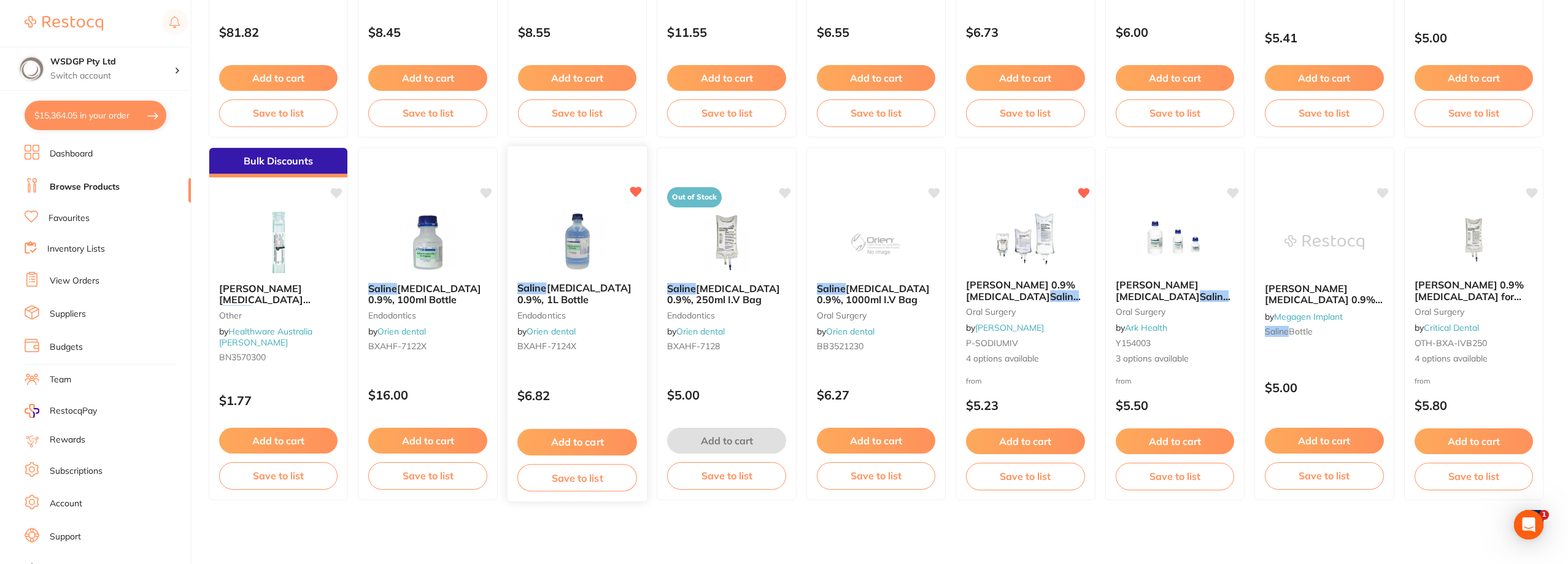
click at [598, 441] on button "Add to cart" at bounding box center [577, 441] width 120 height 26
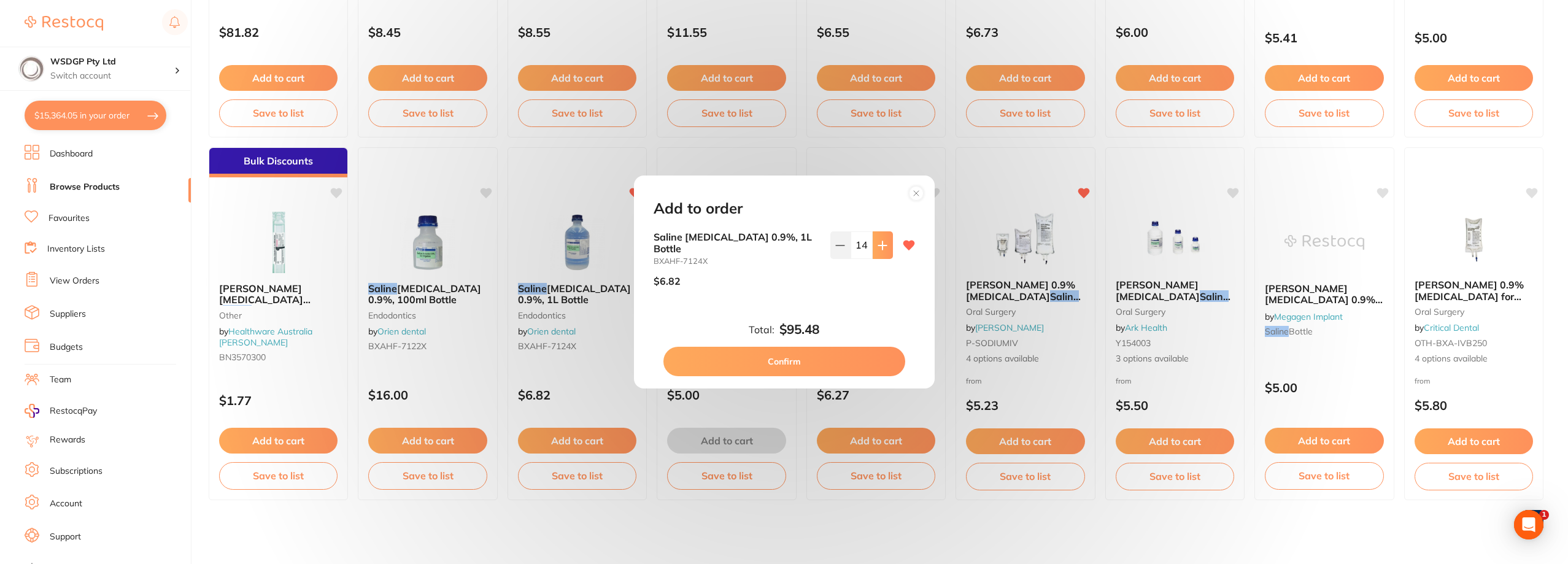
scroll to position [0, 0]
click at [874, 255] on button at bounding box center [882, 245] width 20 height 27
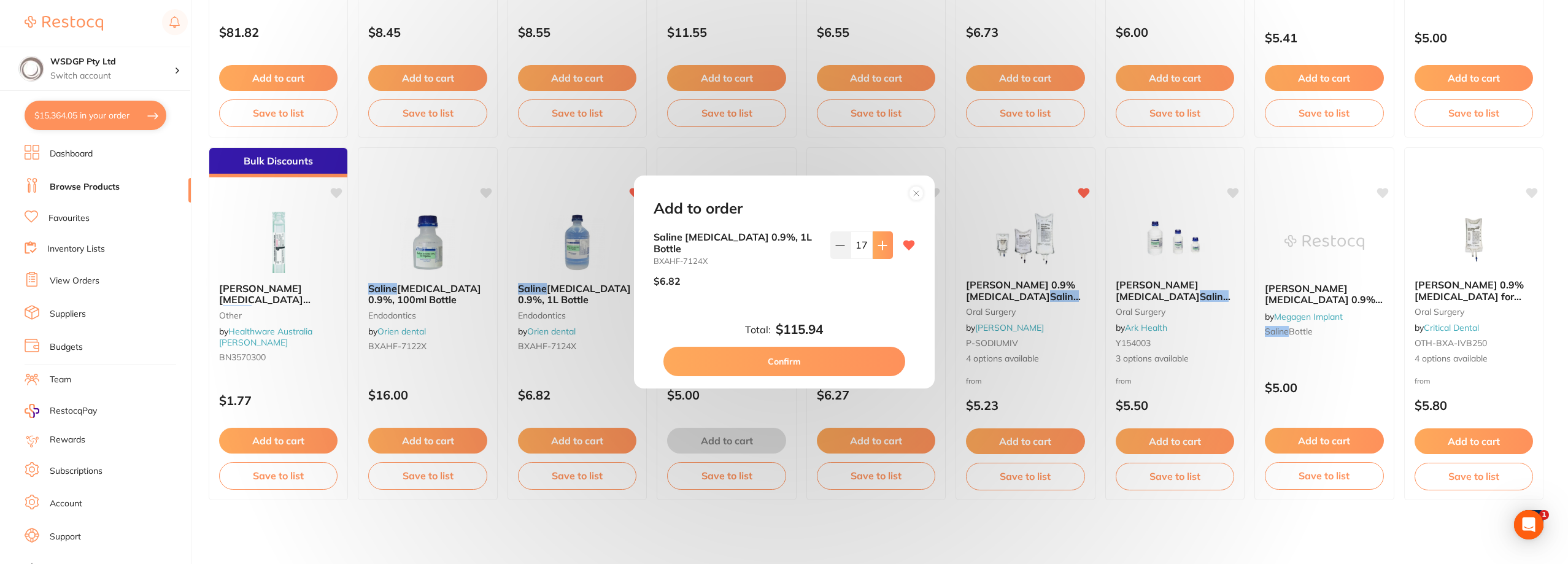
type input "18"
click at [843, 355] on button "Confirm" at bounding box center [784, 361] width 242 height 29
type input "18"
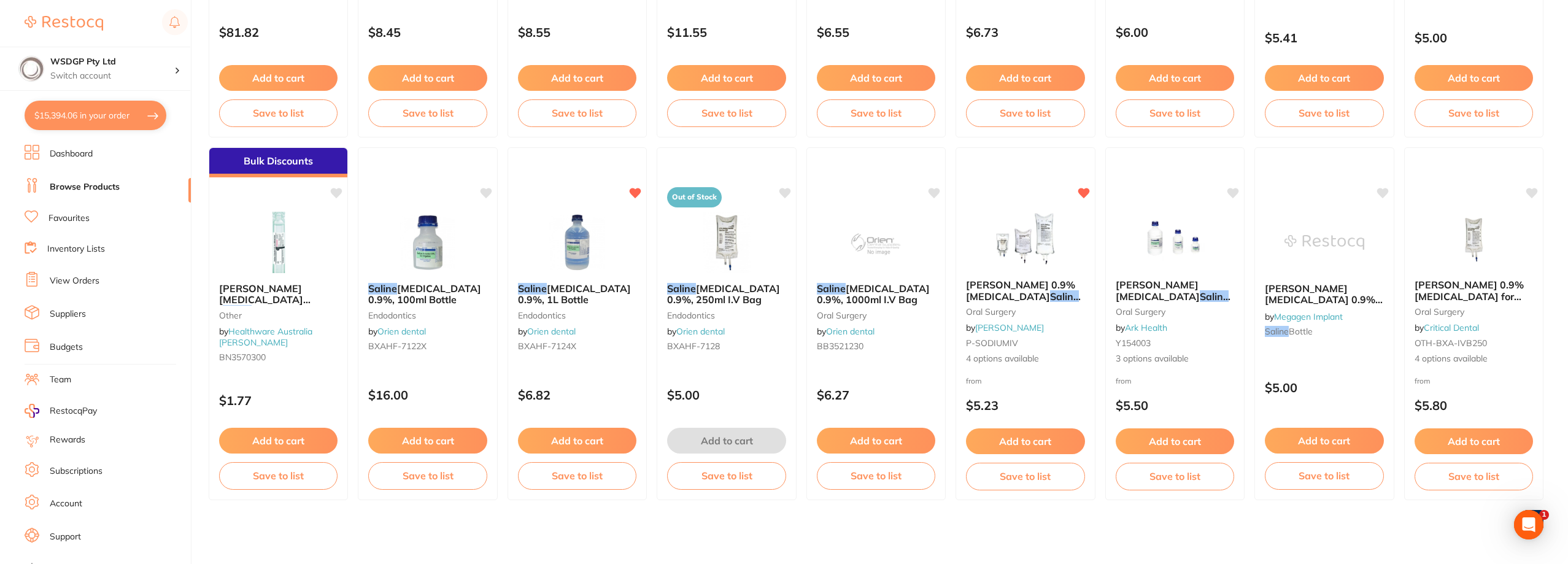
click at [101, 109] on button "$15,394.06 in your order" at bounding box center [96, 115] width 142 height 29
checkbox input "true"
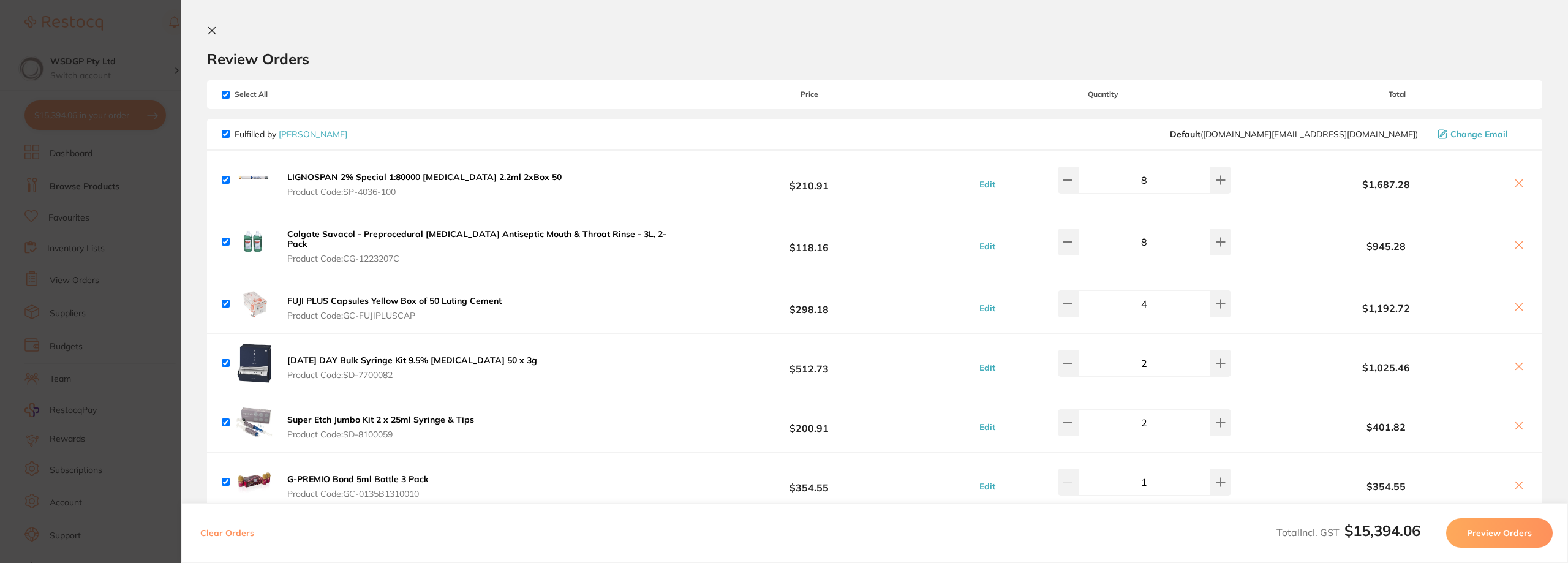
click at [231, 95] on span "Select All" at bounding box center [283, 94] width 123 height 8
click at [229, 98] on span "Select All" at bounding box center [283, 94] width 123 height 8
click at [226, 98] on input "checkbox" at bounding box center [226, 95] width 8 height 8
checkbox input "false"
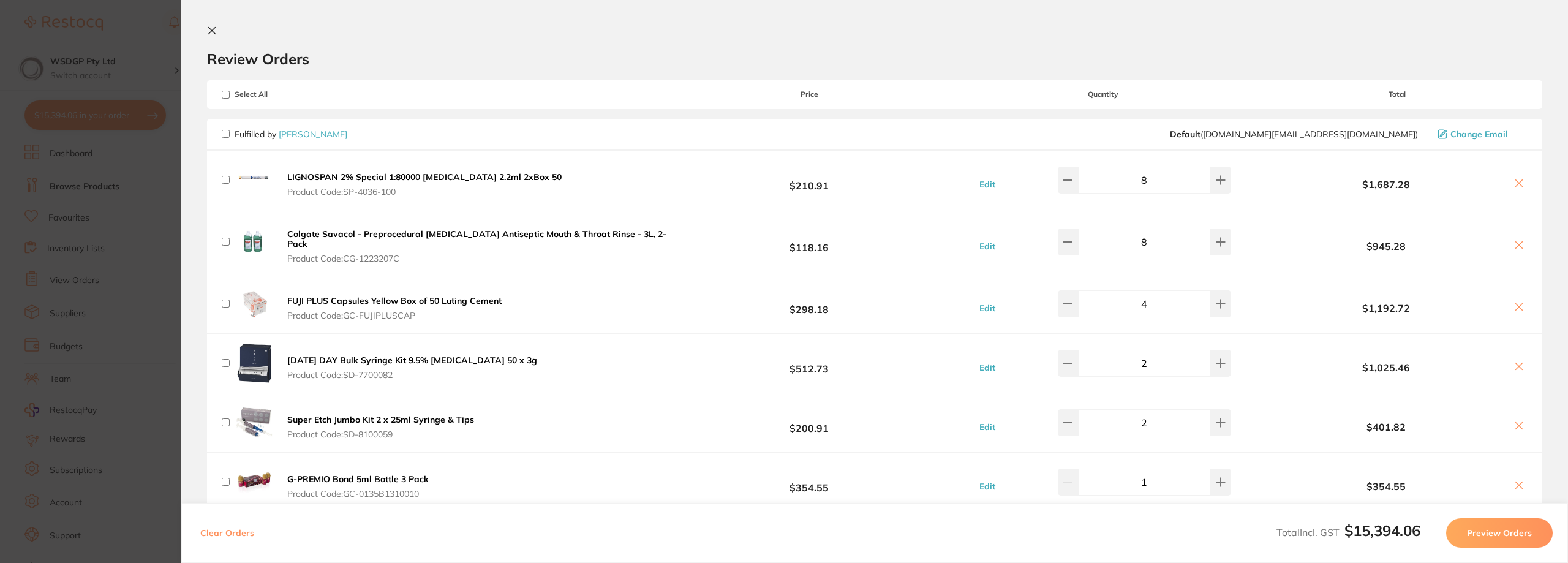
checkbox input "false"
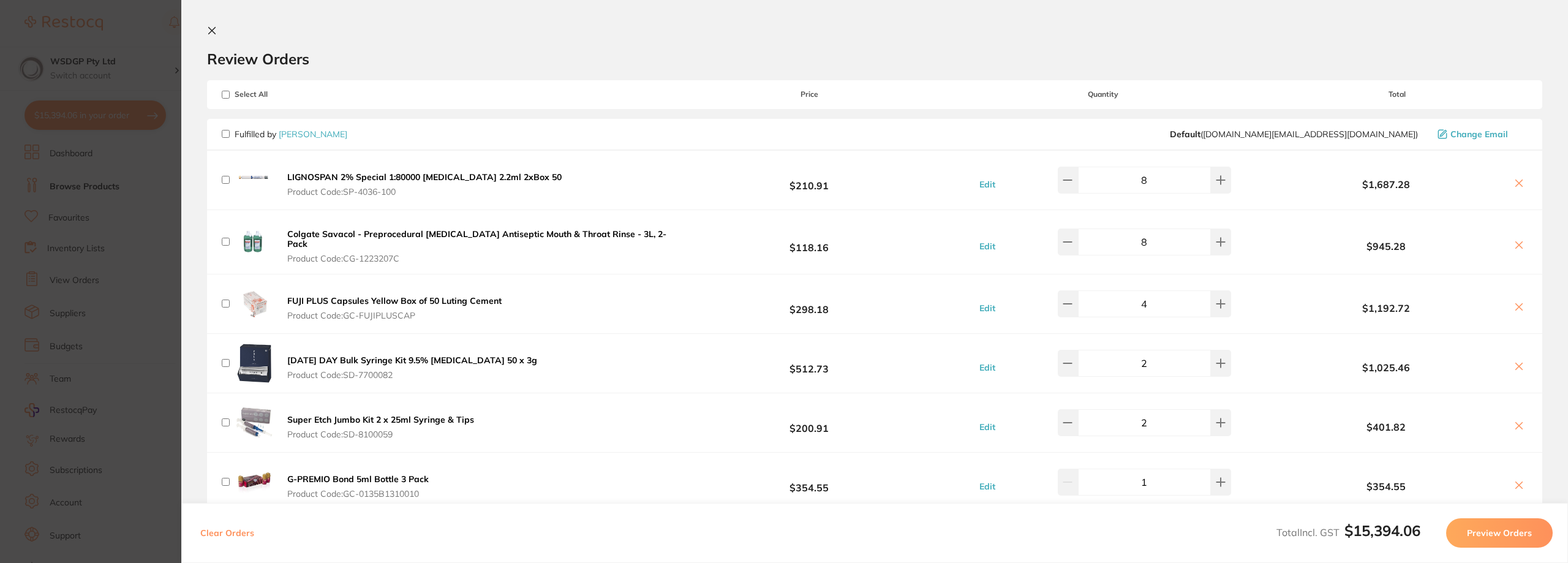
checkbox input "false"
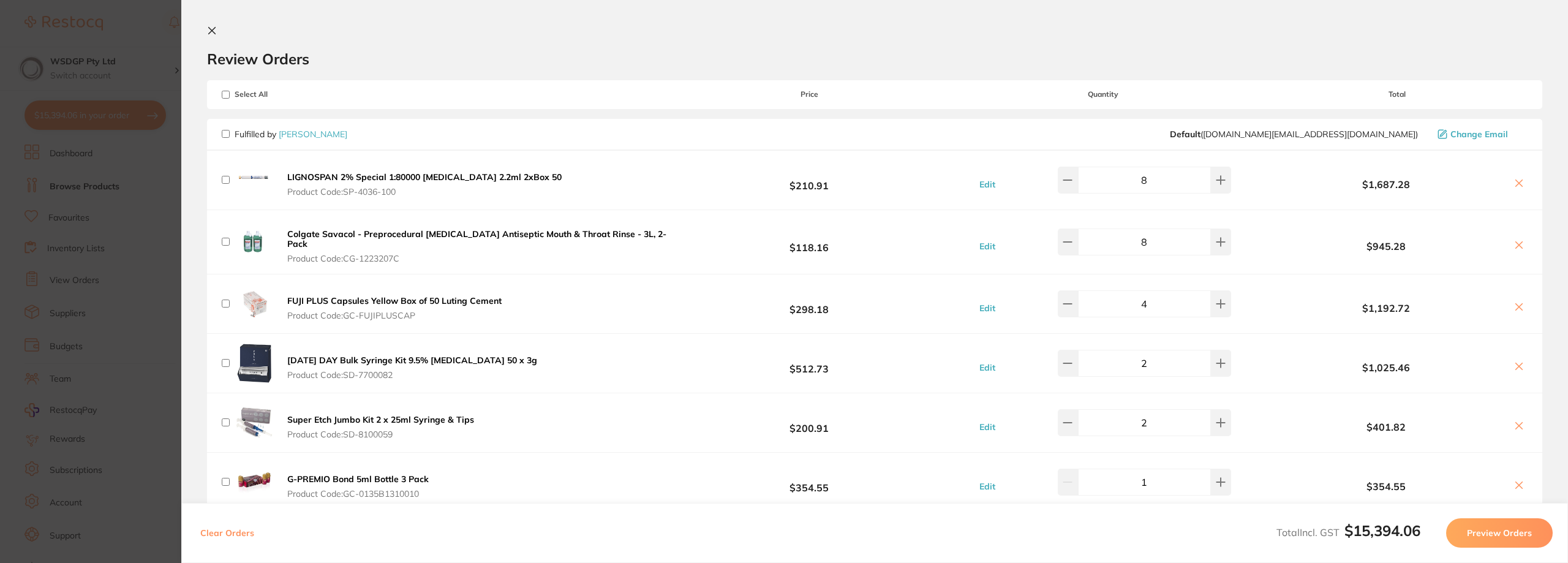
checkbox input "false"
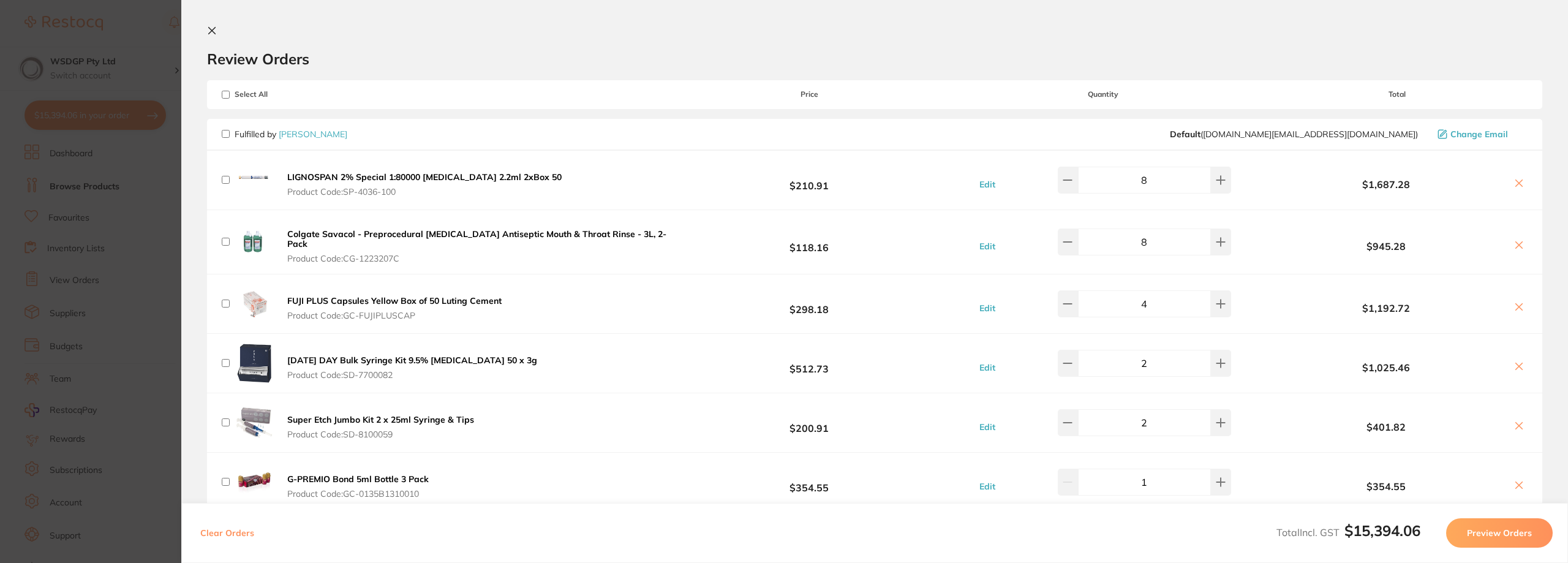
checkbox input "false"
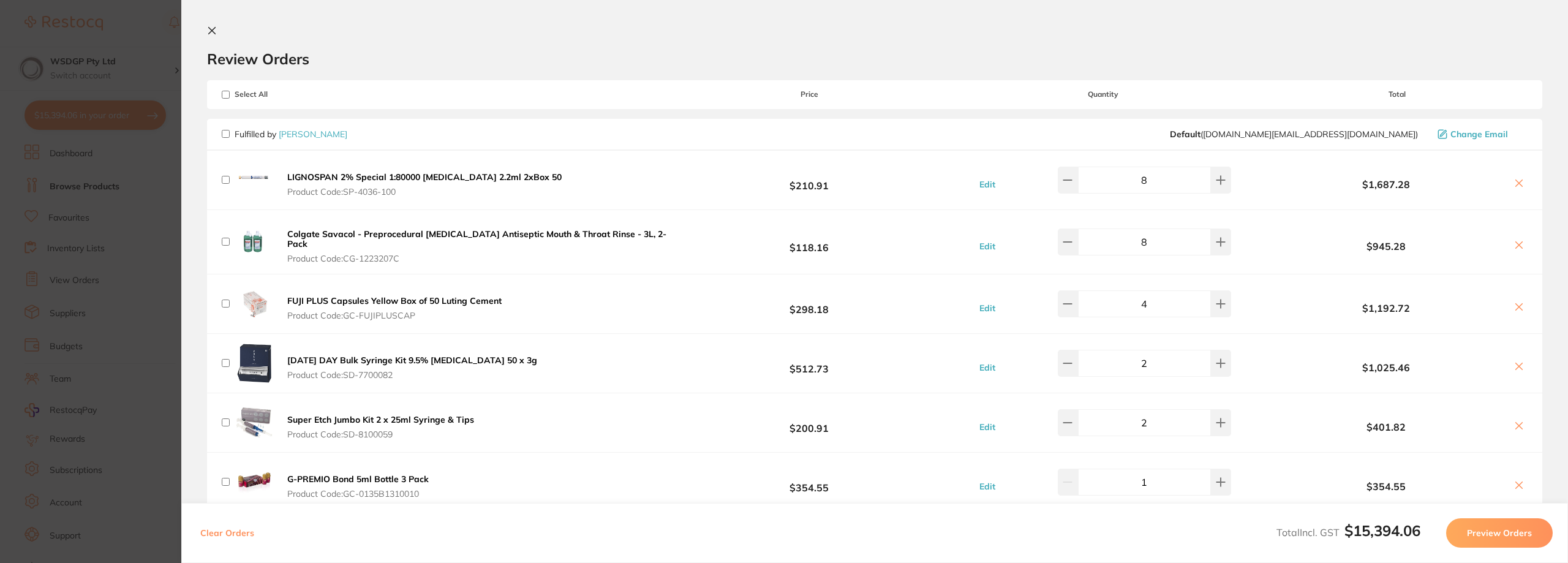
checkbox input "false"
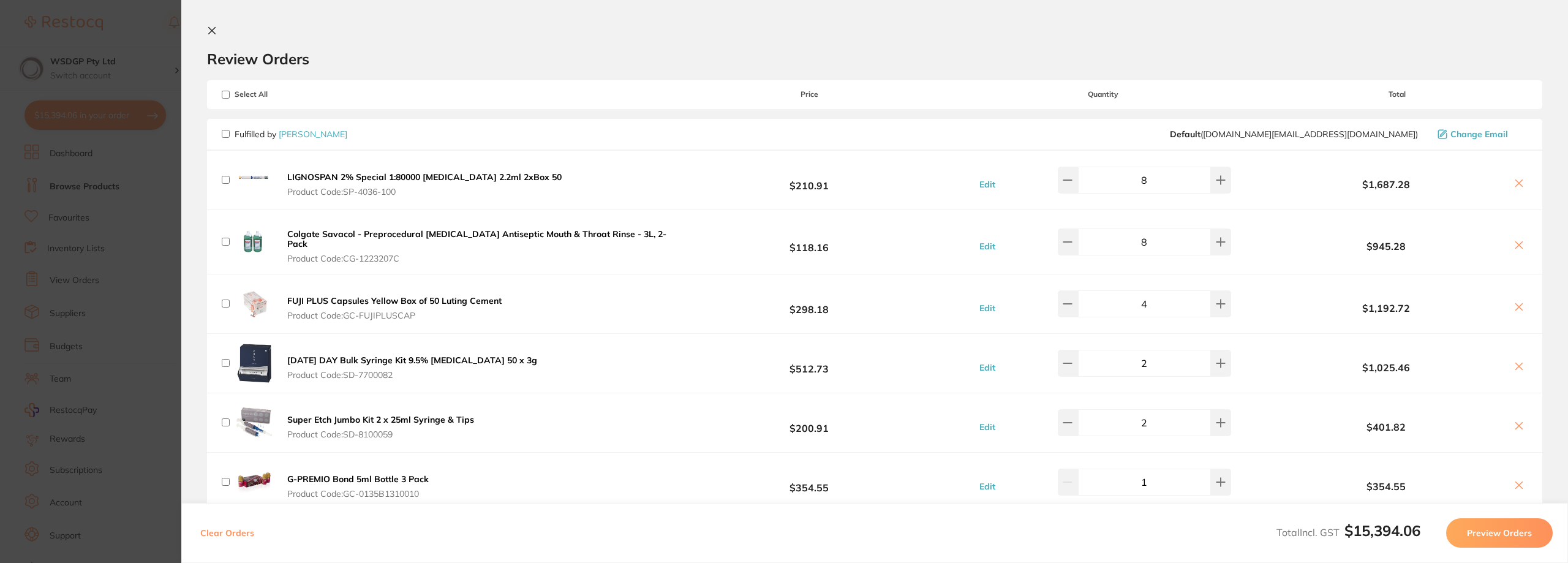
checkbox input "false"
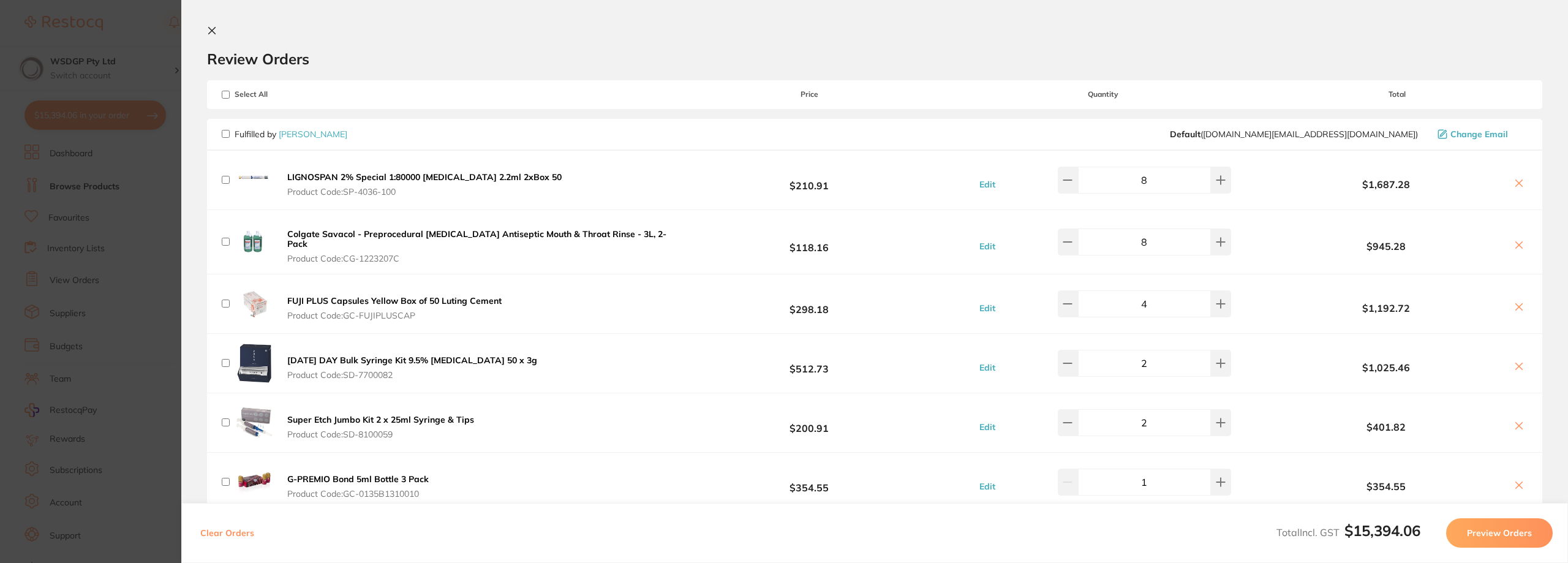
checkbox input "false"
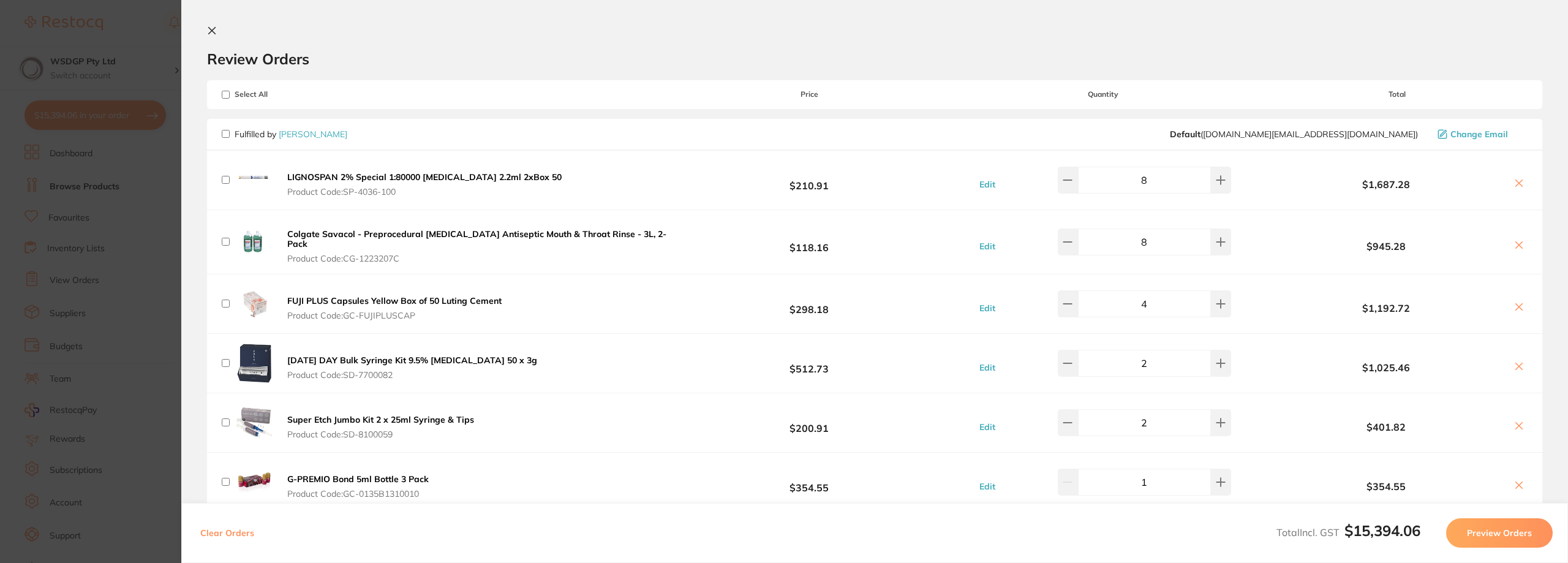
checkbox input "false"
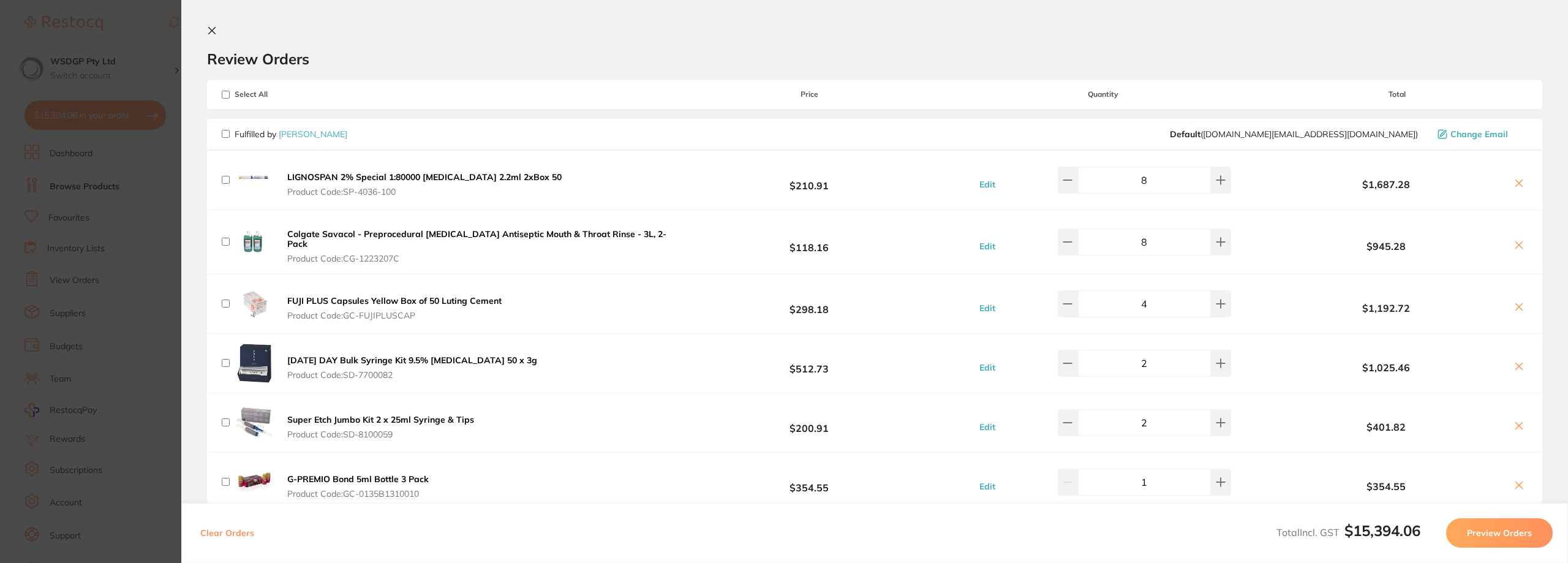
checkbox input "false"
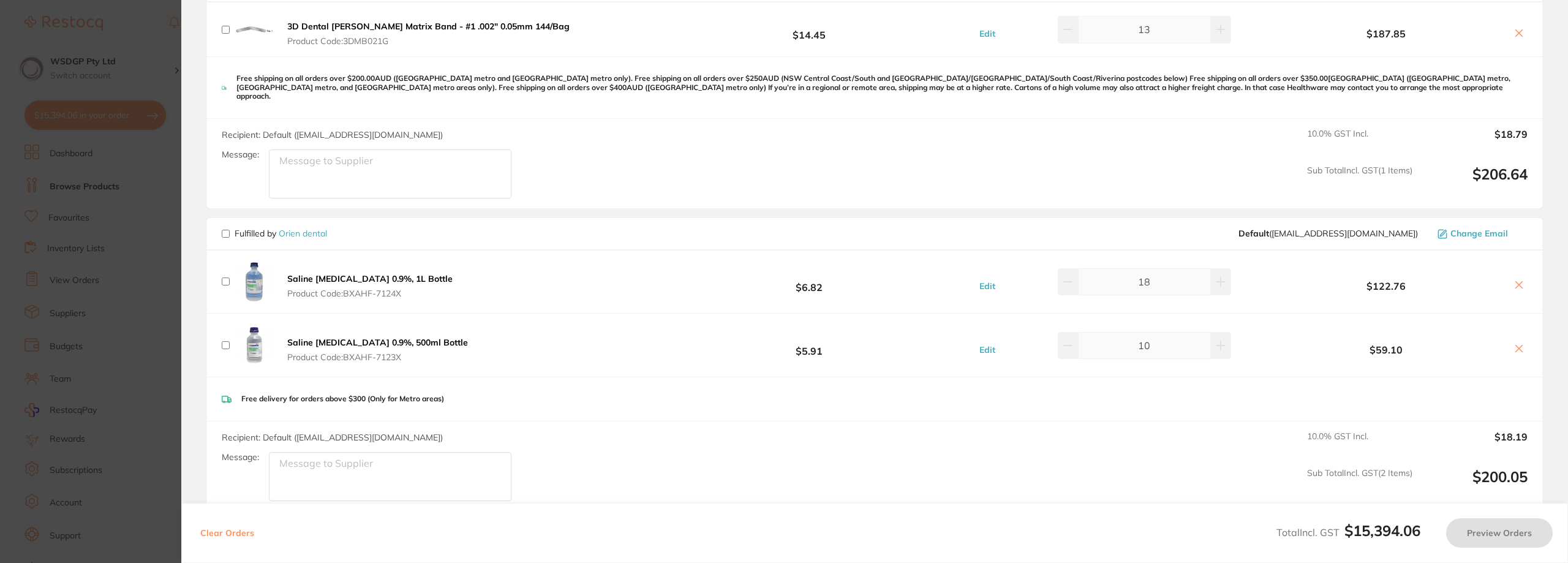
scroll to position [2511, 0]
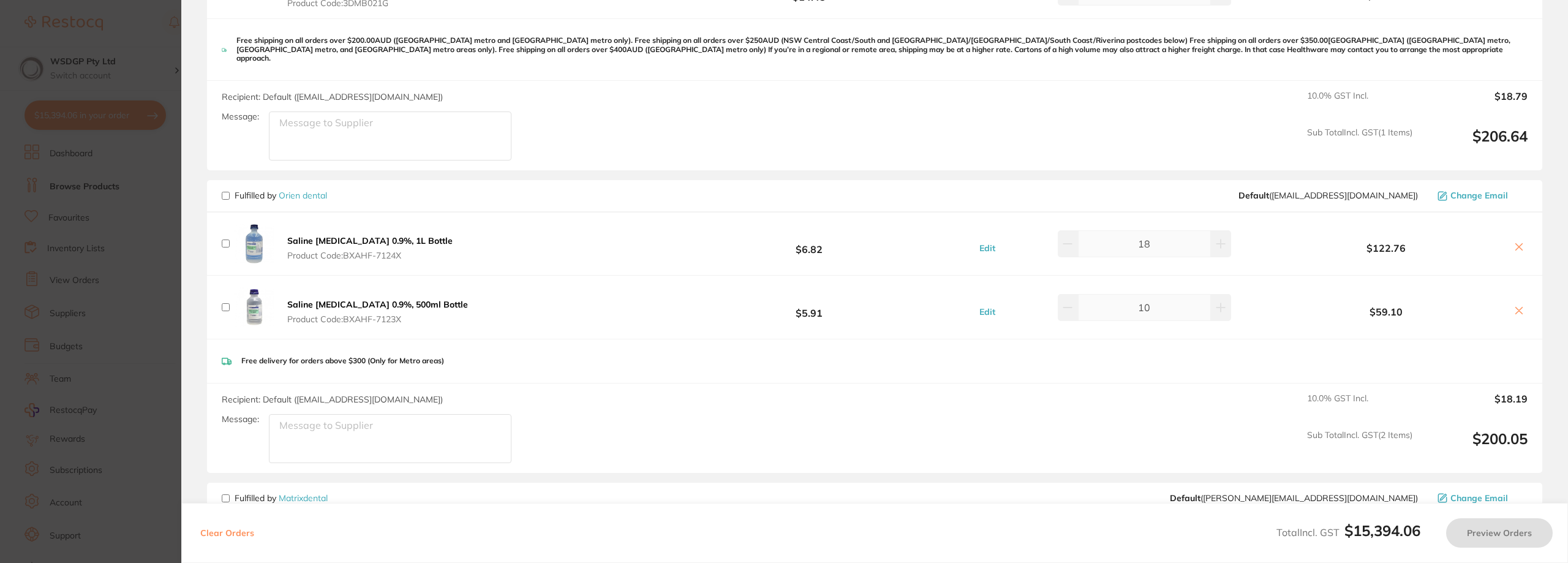
click at [226, 239] on input "checkbox" at bounding box center [226, 243] width 8 height 8
checkbox input "true"
click at [232, 292] on div "Saline [MEDICAL_DATA] 0.9%, 500ml Bottle Product Code: BXAHF-7123X" at bounding box center [347, 307] width 250 height 44
click at [1211, 238] on button at bounding box center [1221, 244] width 20 height 27
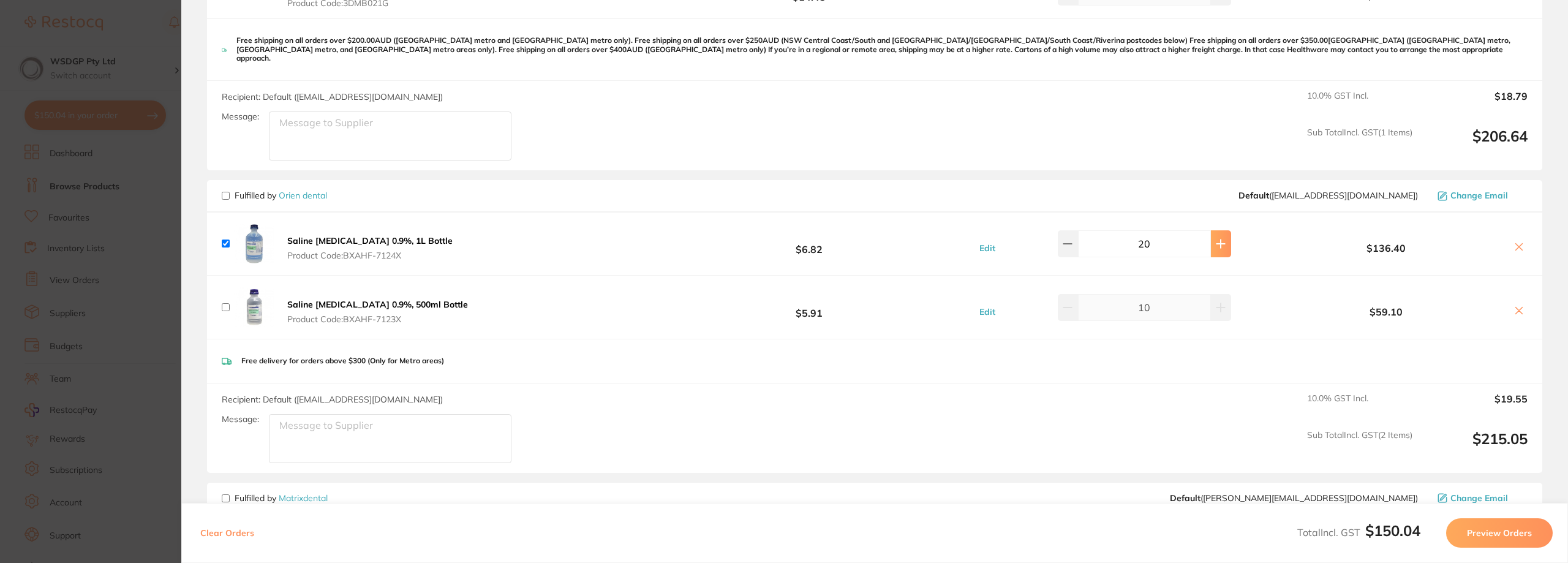
click at [1211, 232] on button at bounding box center [1221, 244] width 20 height 27
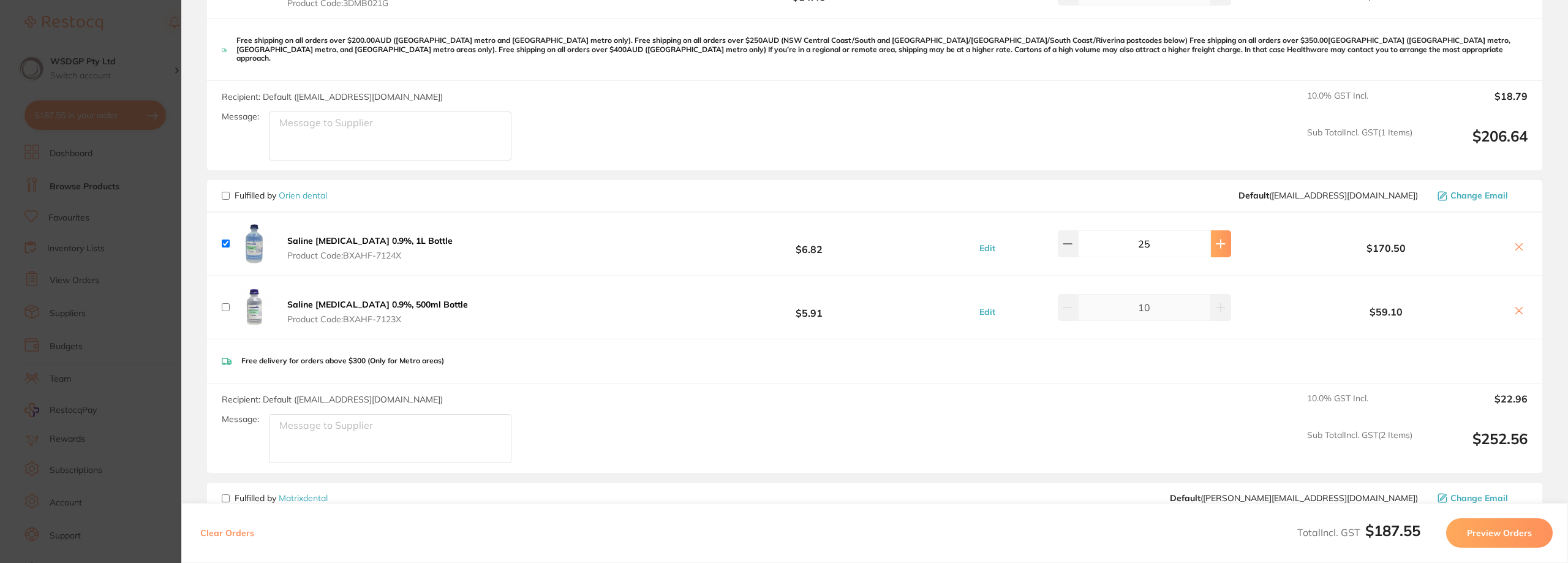
click at [1211, 232] on button at bounding box center [1221, 244] width 20 height 27
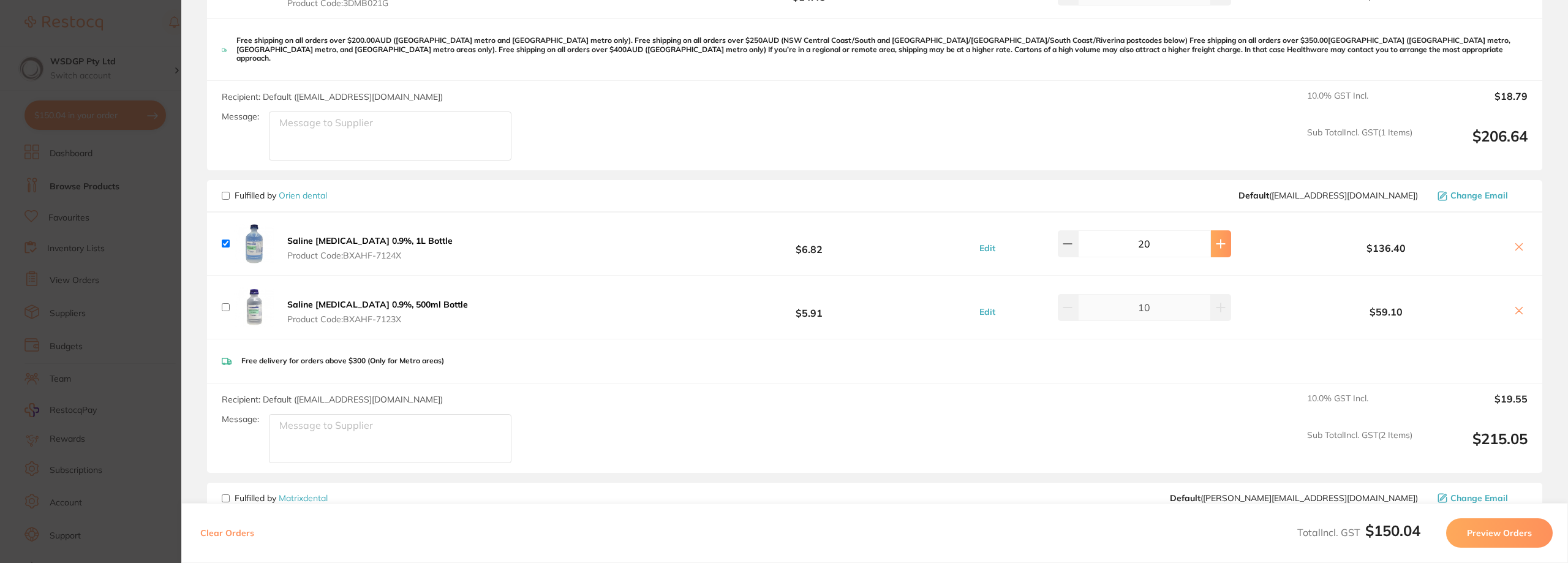
click at [1211, 232] on button at bounding box center [1221, 244] width 20 height 27
click at [1211, 234] on button at bounding box center [1221, 244] width 20 height 27
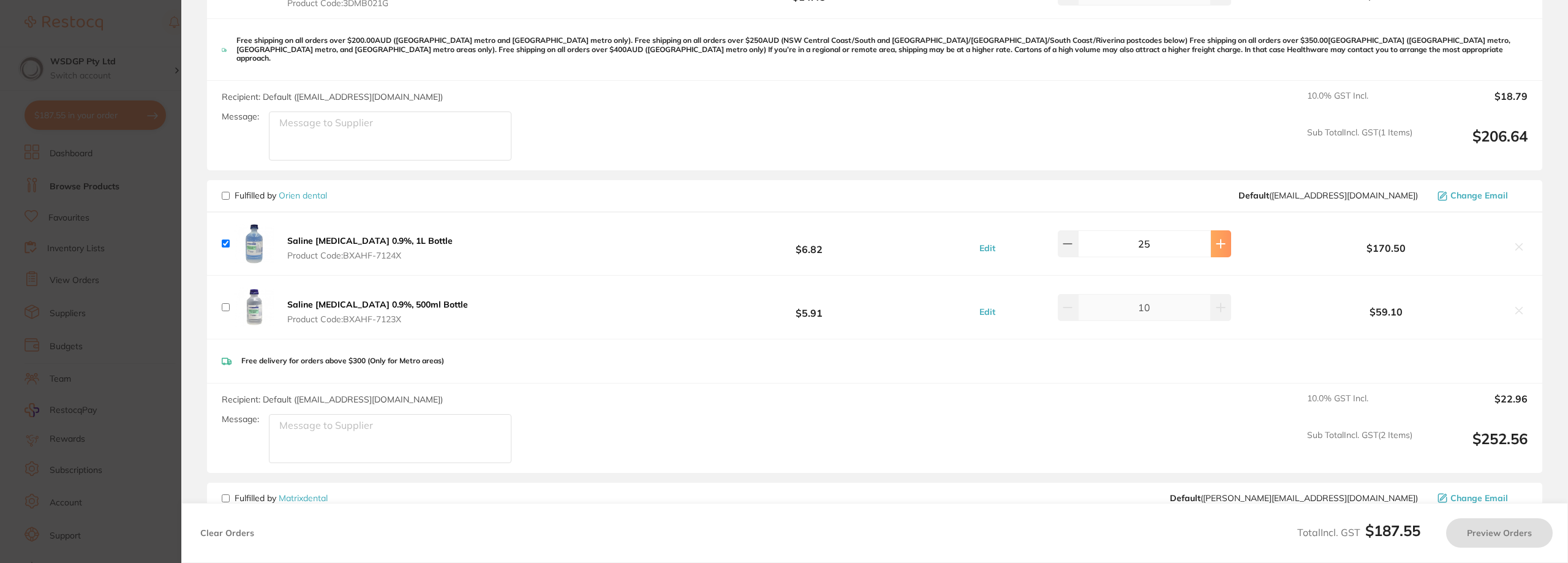
click at [1211, 234] on button at bounding box center [1221, 244] width 20 height 27
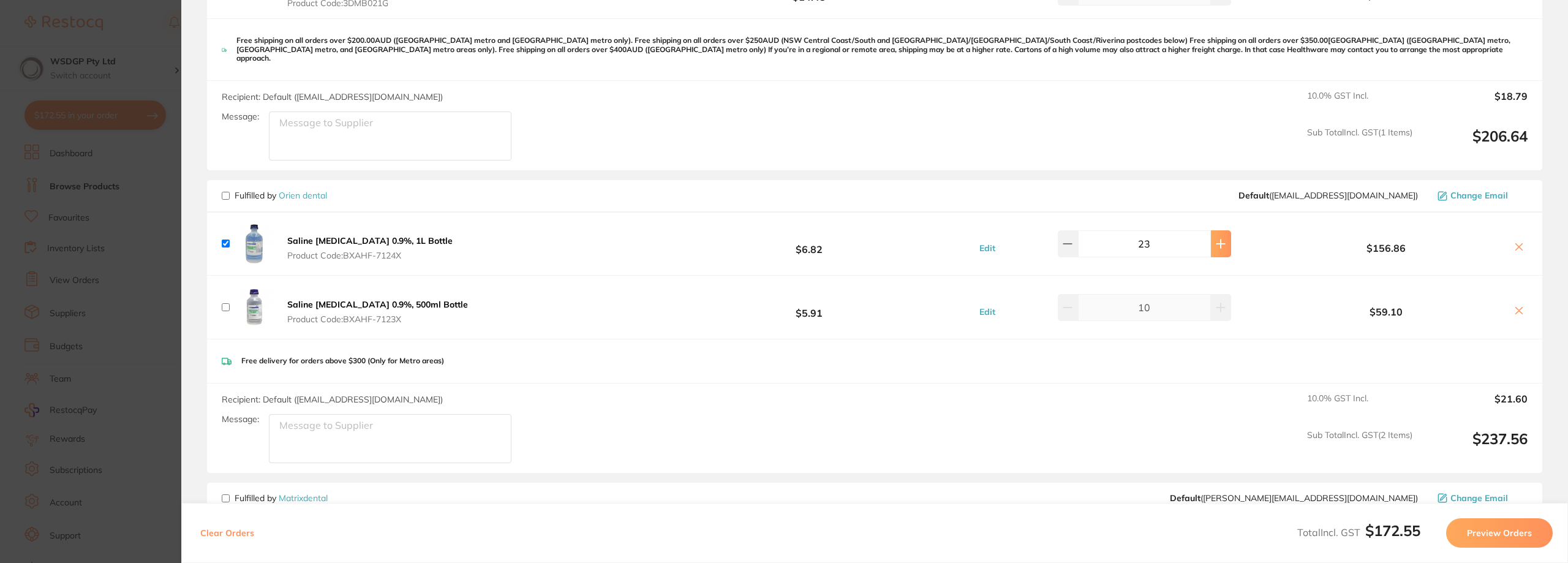
click at [1211, 233] on button at bounding box center [1221, 244] width 20 height 27
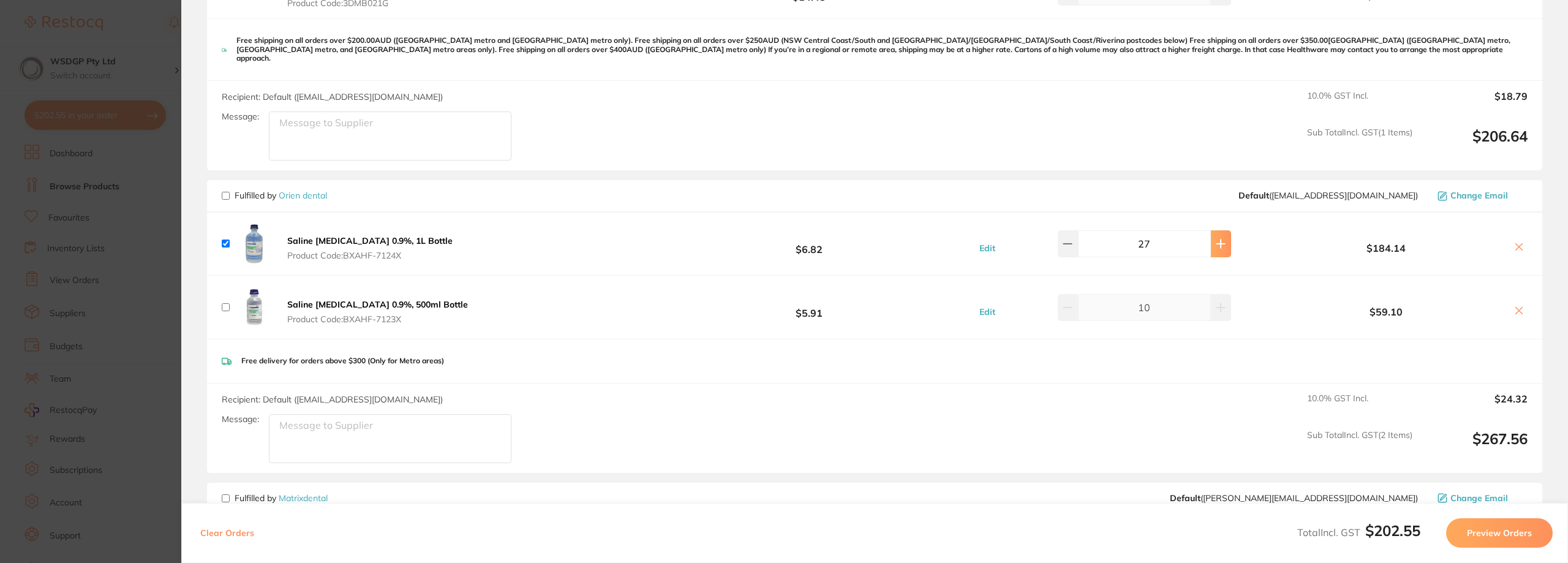
type input "28"
click at [229, 303] on input "checkbox" at bounding box center [226, 307] width 8 height 8
checkbox input "true"
click at [1211, 295] on button at bounding box center [1221, 307] width 20 height 27
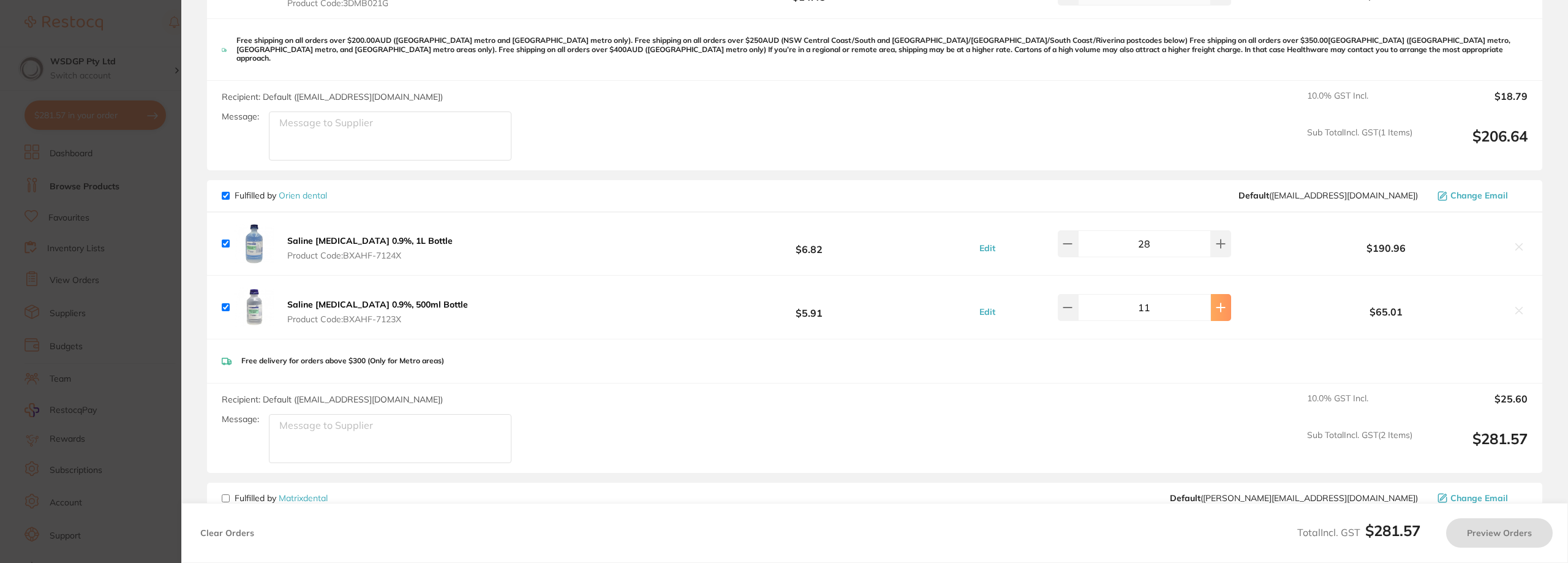
click at [1216, 302] on icon at bounding box center [1221, 307] width 10 height 10
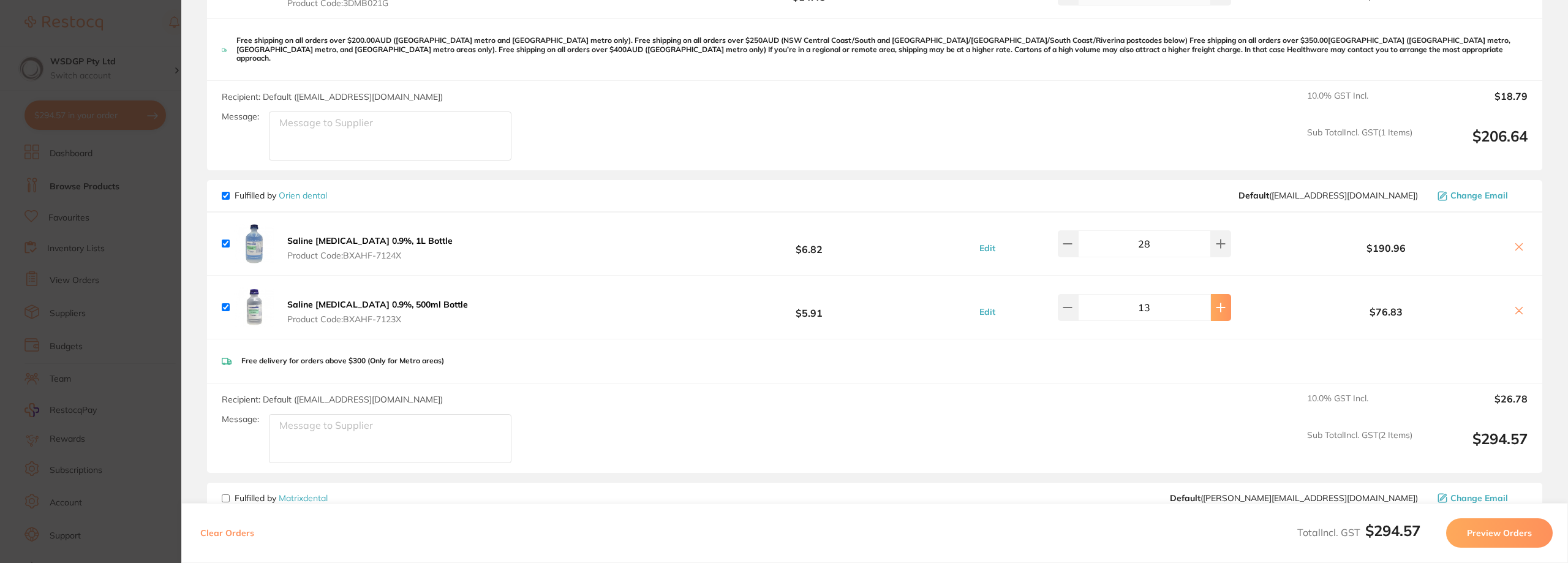
type input "14"
click at [1132, 383] on div "Recipient: Default ( [EMAIL_ADDRESS][DOMAIN_NAME] ) Message: 10.0 % GST Incl. $…" at bounding box center [875, 428] width 1336 height 90
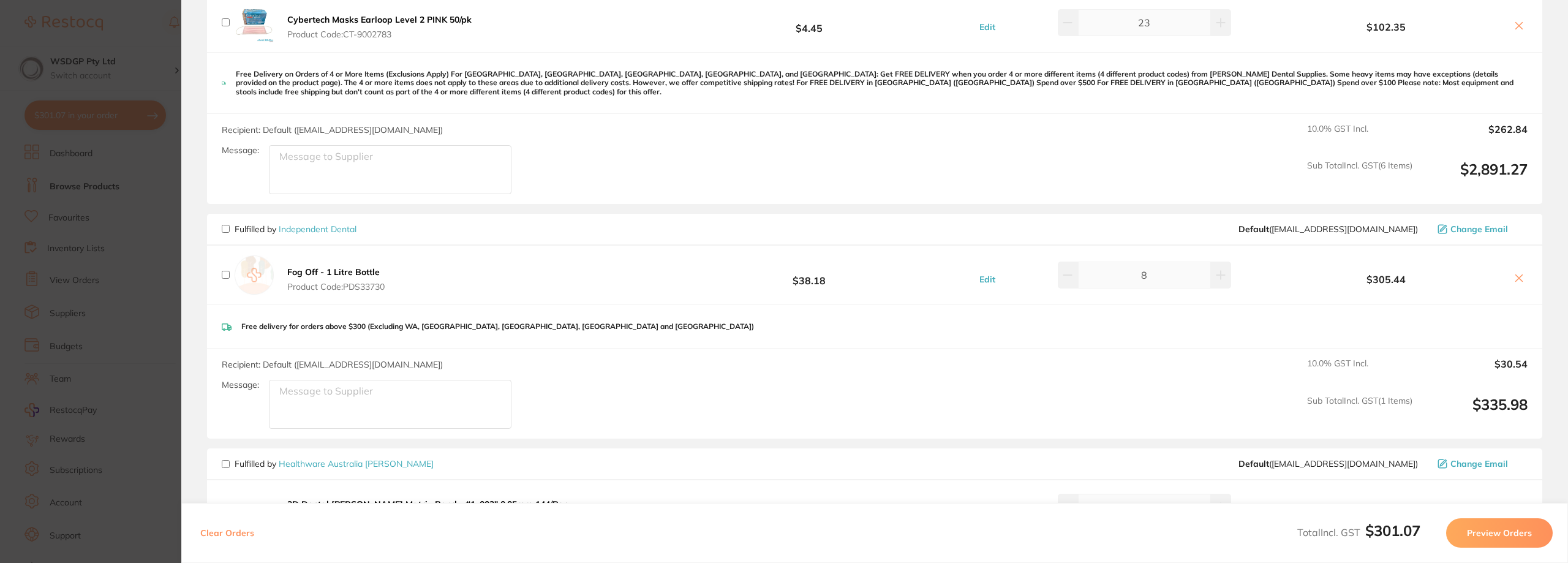
scroll to position [1960, 0]
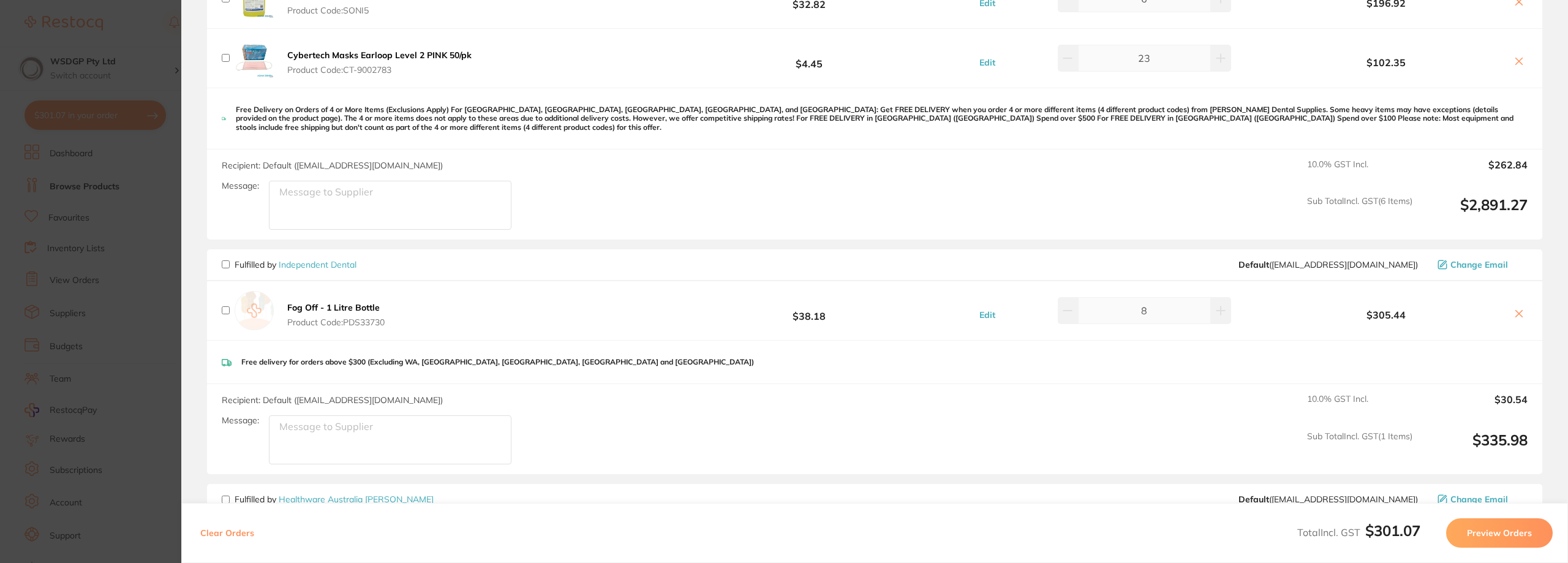
click at [1008, 437] on div "Recipient: Default ( [EMAIL_ADDRESS][DOMAIN_NAME] ) Message: 10.0 % GST Incl. $…" at bounding box center [875, 429] width 1336 height 90
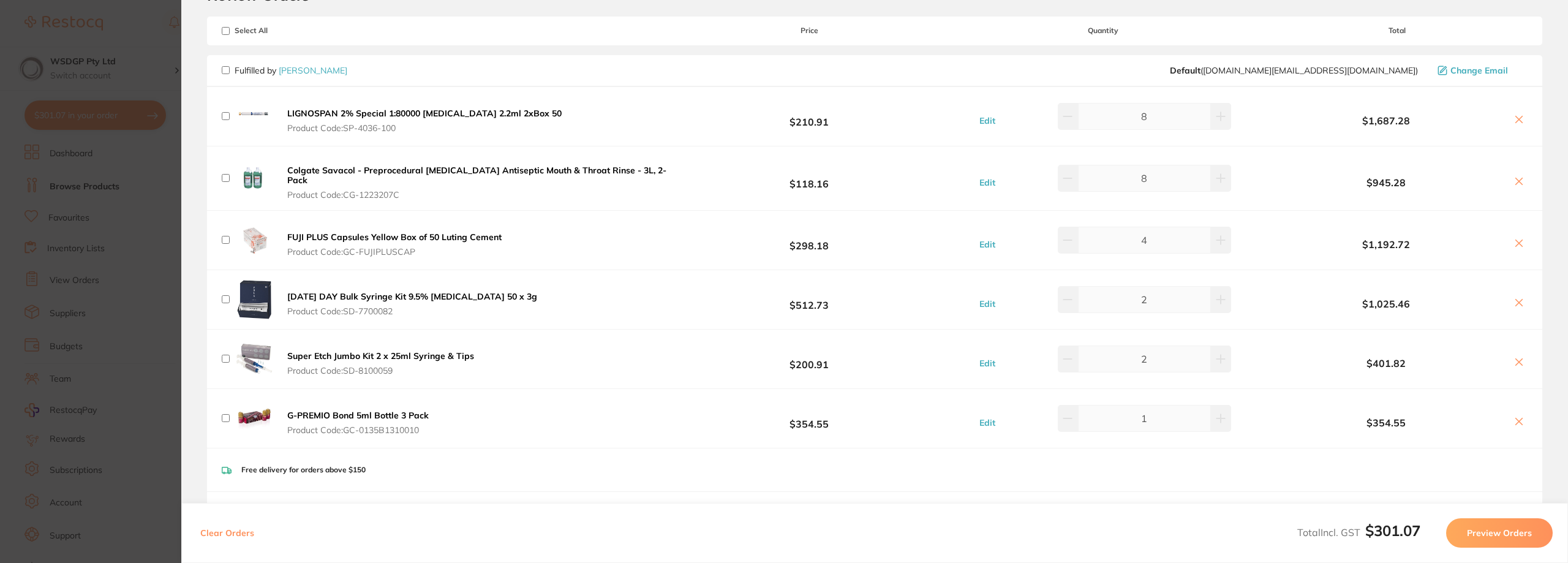
scroll to position [61, 0]
click at [226, 416] on input "checkbox" at bounding box center [226, 420] width 8 height 8
checkbox input "true"
click at [224, 357] on input "checkbox" at bounding box center [226, 361] width 8 height 8
checkbox input "true"
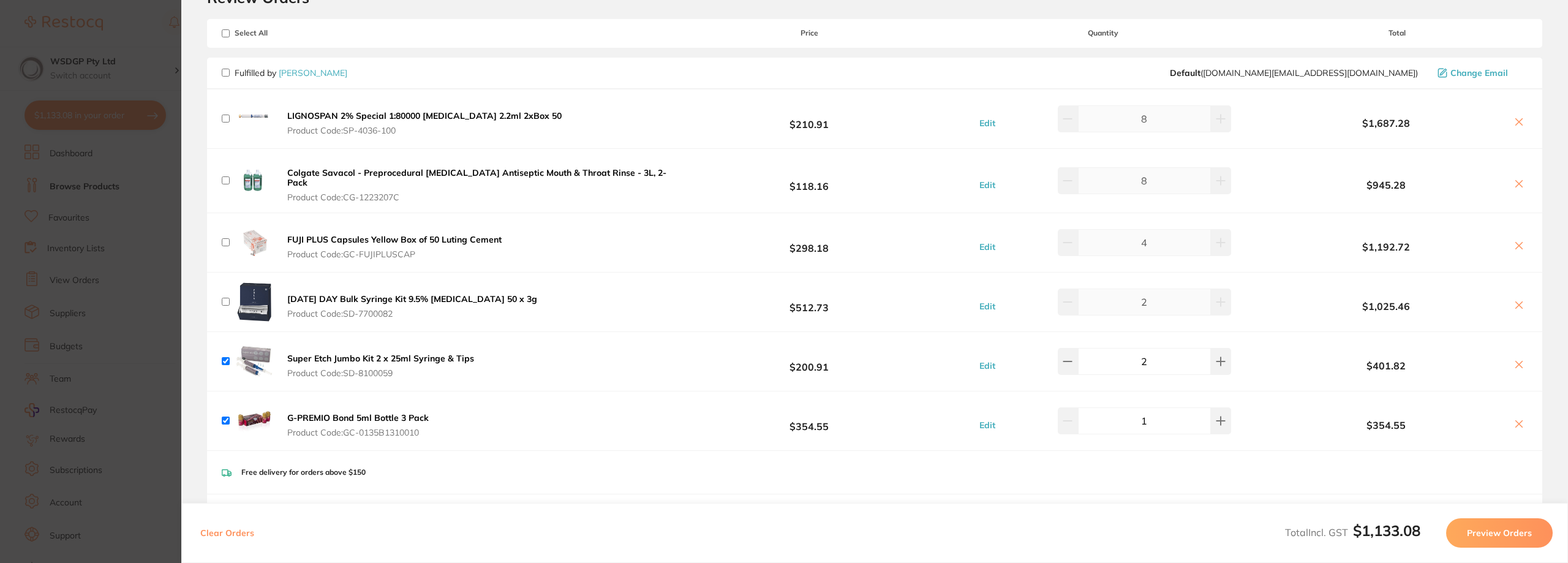
click at [226, 118] on input "checkbox" at bounding box center [226, 118] width 8 height 8
checkbox input "true"
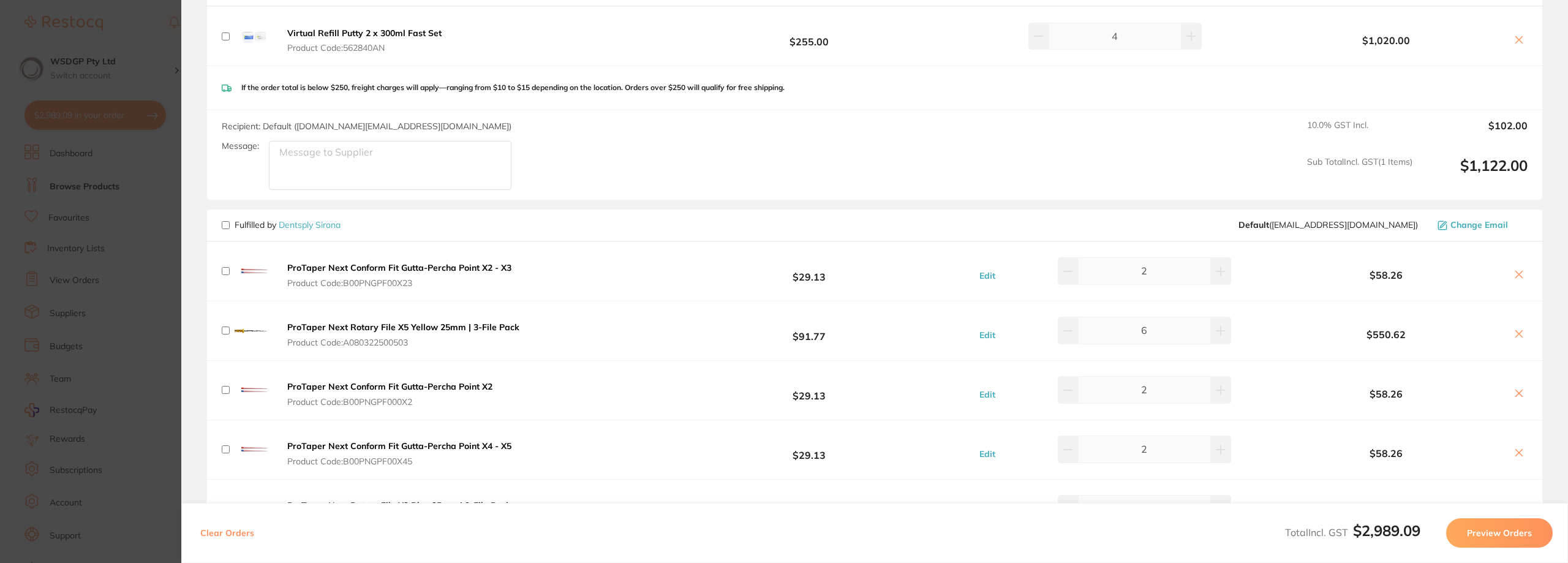
scroll to position [673, 0]
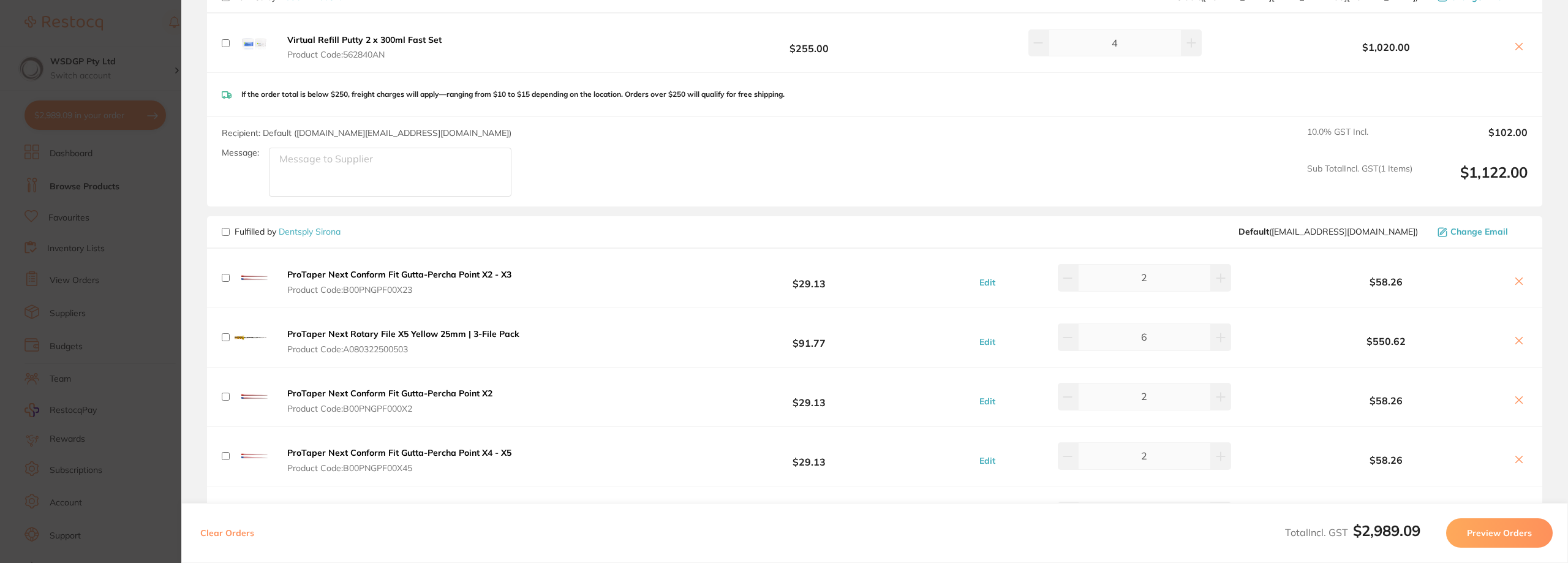
click at [225, 39] on input "checkbox" at bounding box center [226, 43] width 8 height 8
checkbox input "true"
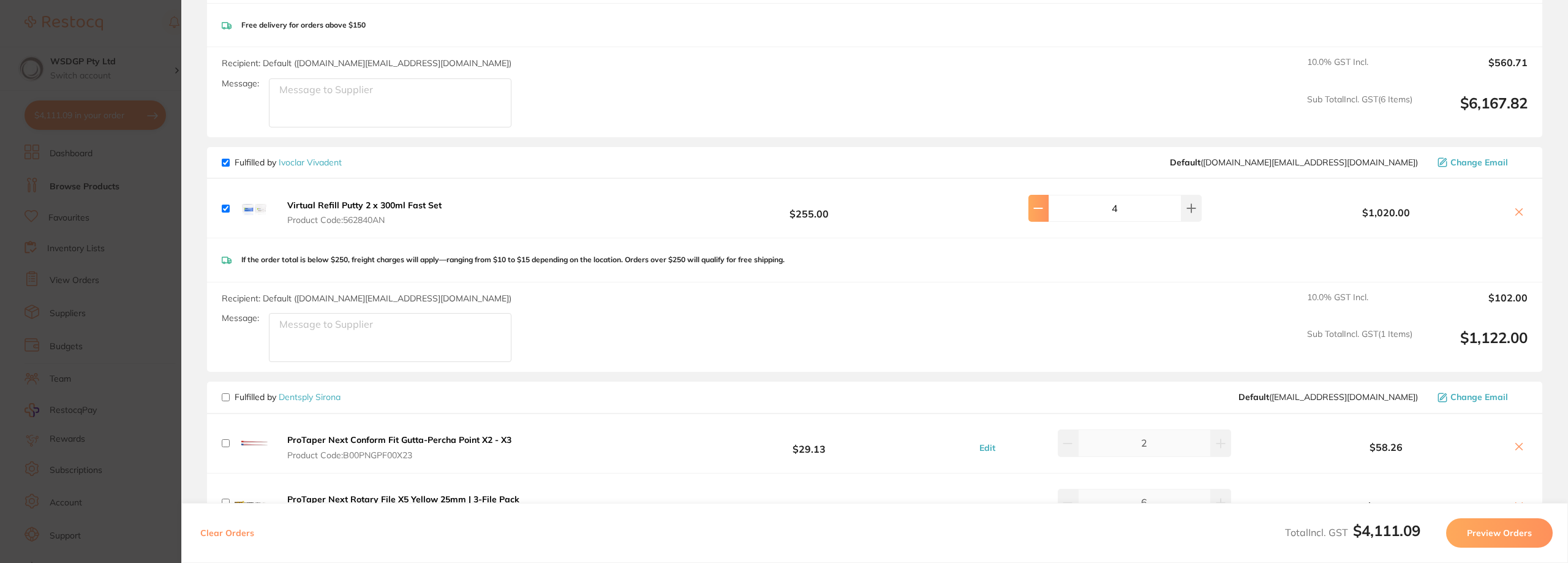
scroll to position [490, 0]
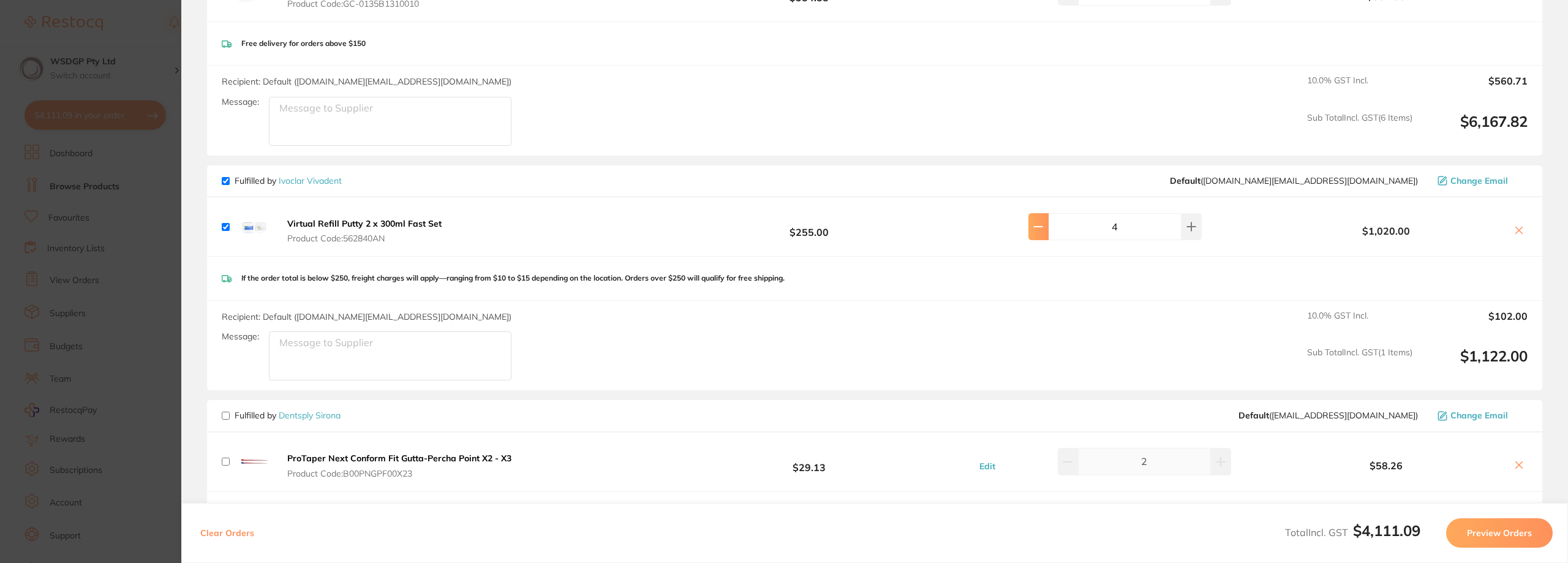
click at [1048, 216] on button at bounding box center [1039, 226] width 20 height 27
click at [1043, 222] on icon at bounding box center [1038, 226] width 10 height 10
type input "2"
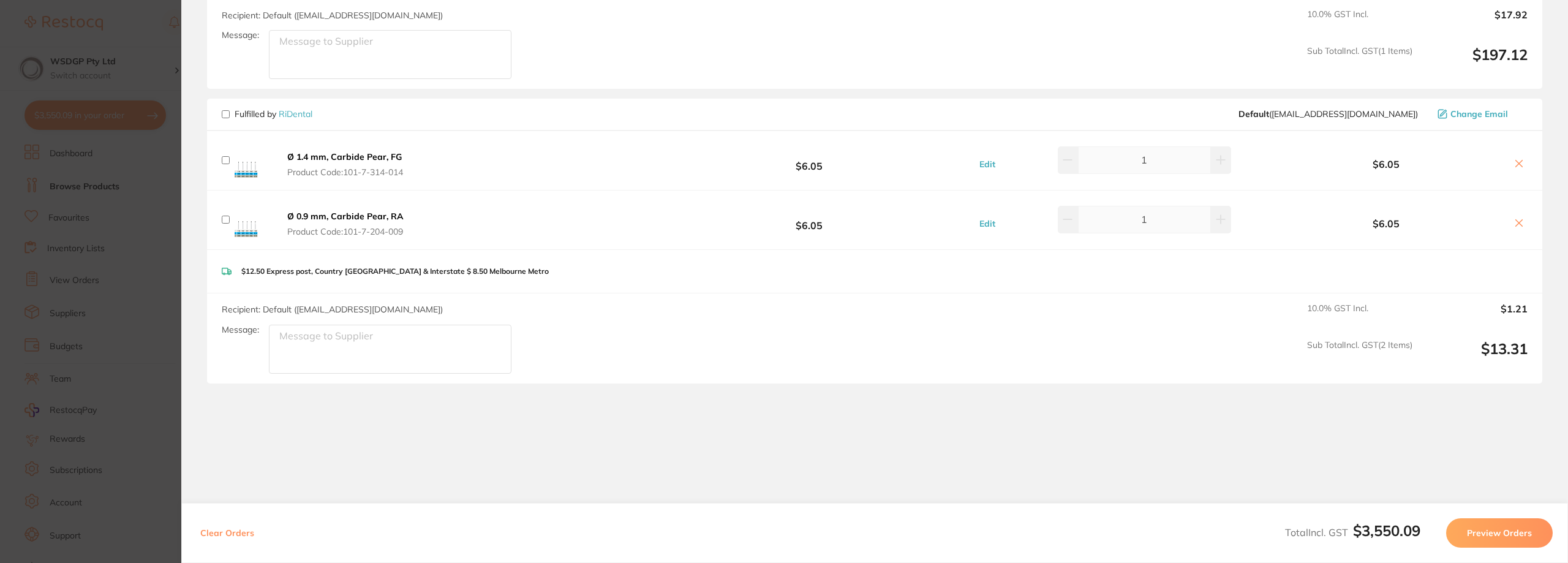
scroll to position [3649, 0]
click at [1474, 533] on button "Preview Orders" at bounding box center [1500, 532] width 107 height 29
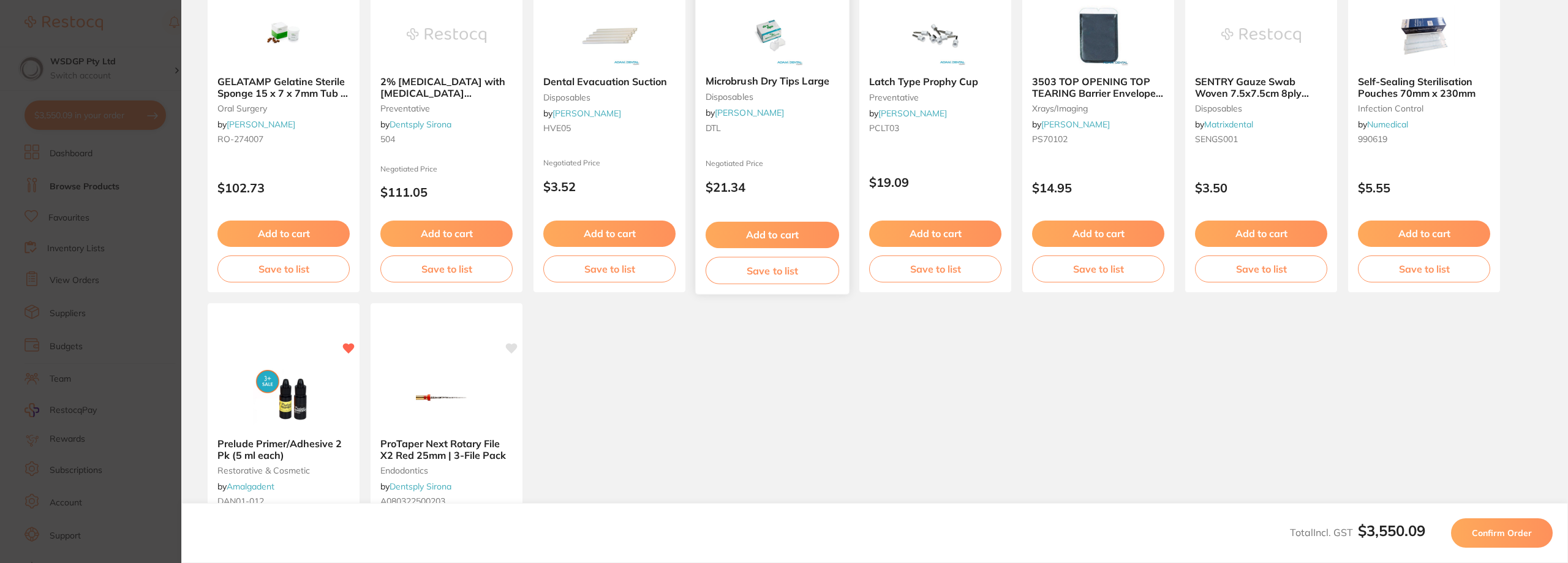
scroll to position [183, 0]
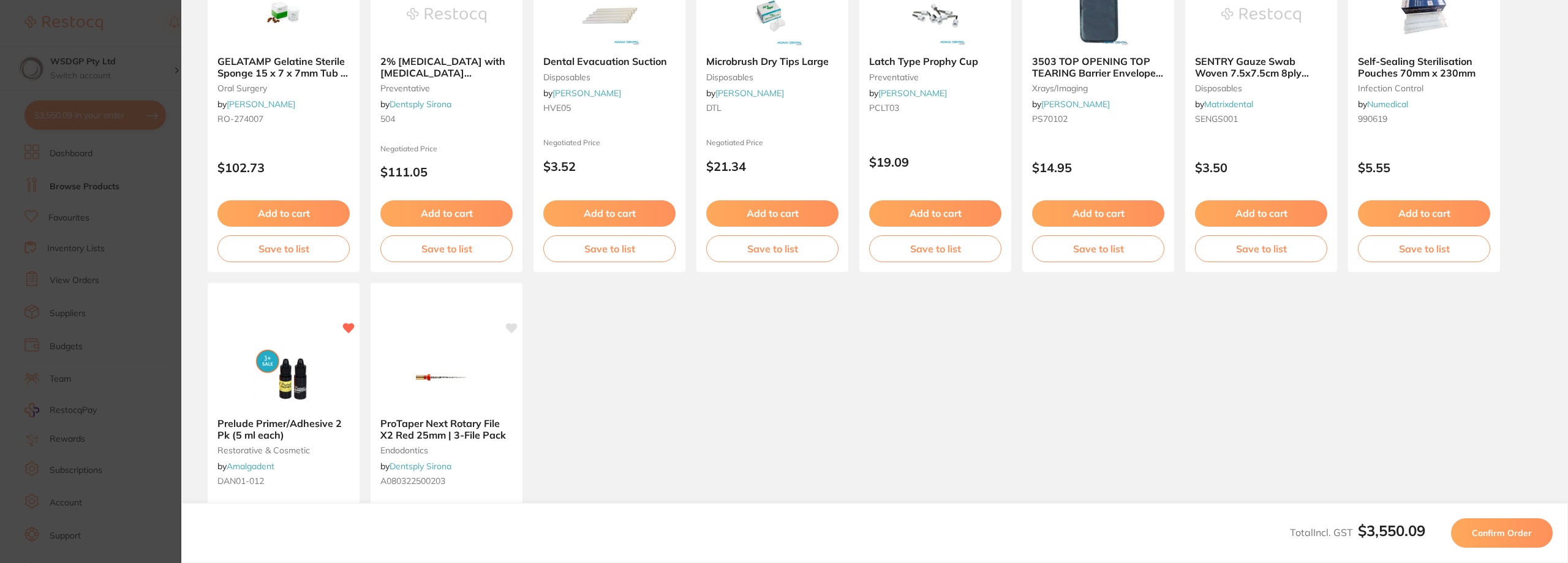
click at [1527, 526] on button "Confirm Order" at bounding box center [1502, 532] width 102 height 29
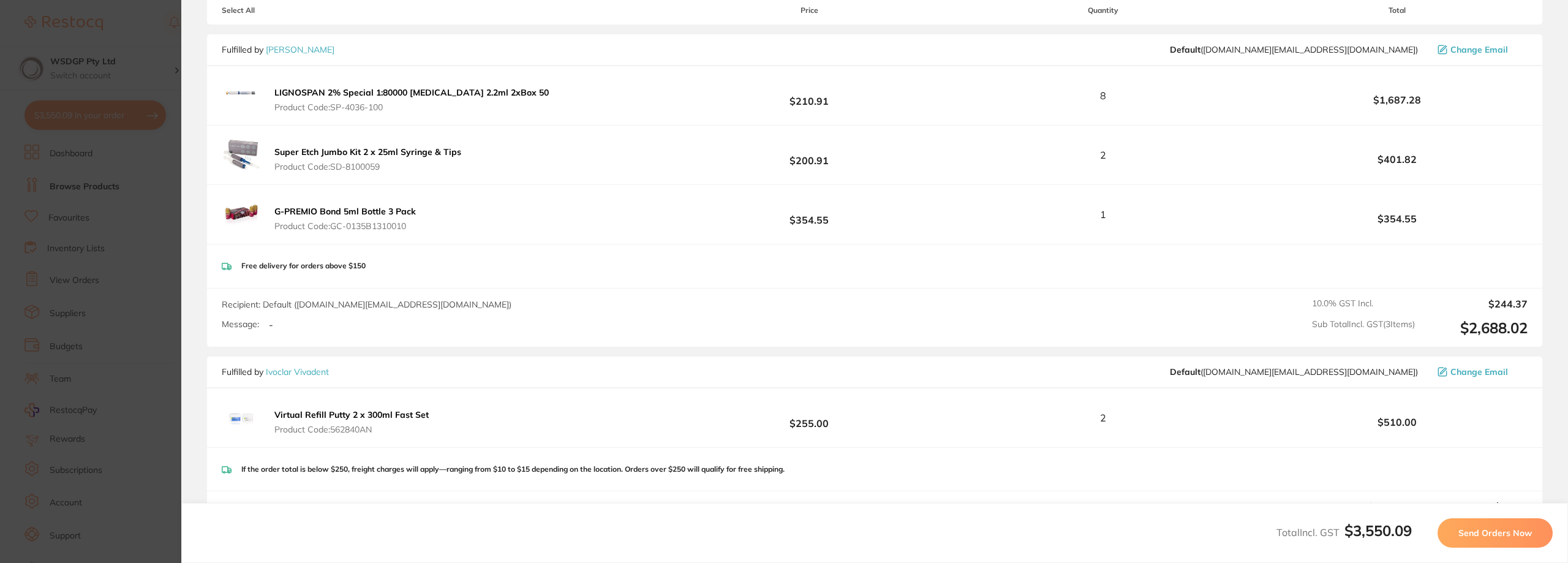
scroll to position [123, 0]
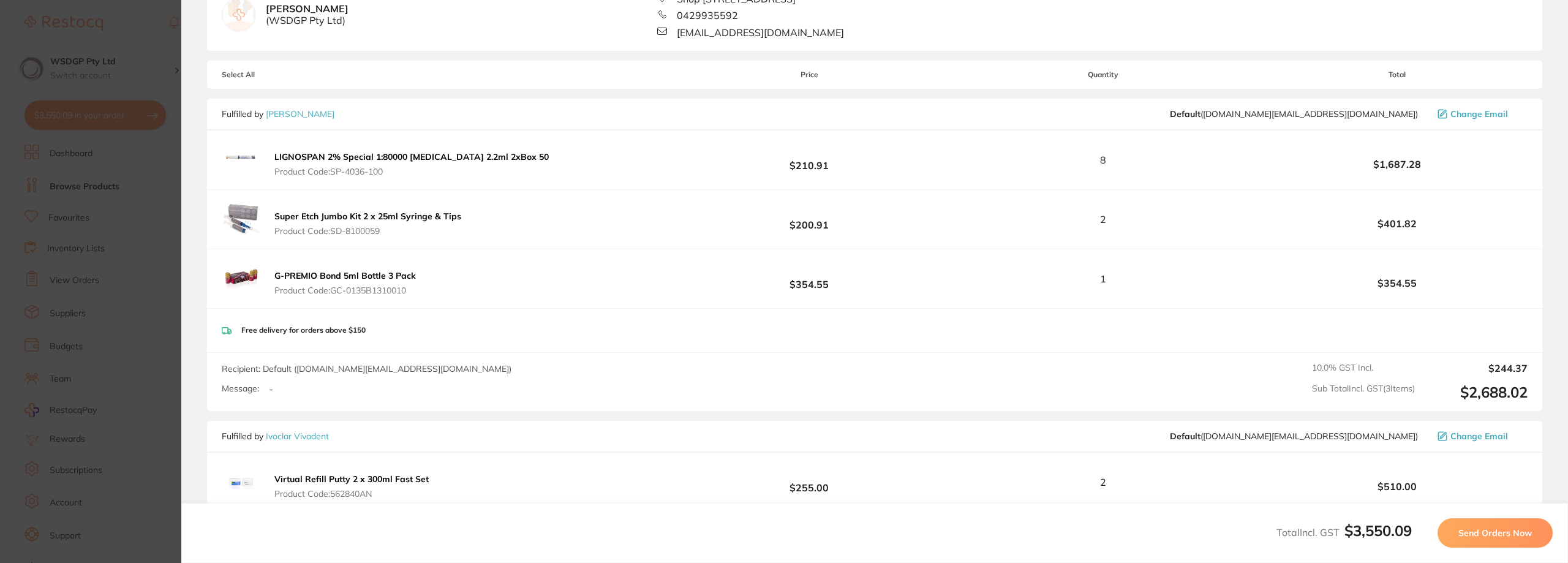
click at [1490, 534] on span "Send Orders Now" at bounding box center [1495, 532] width 74 height 11
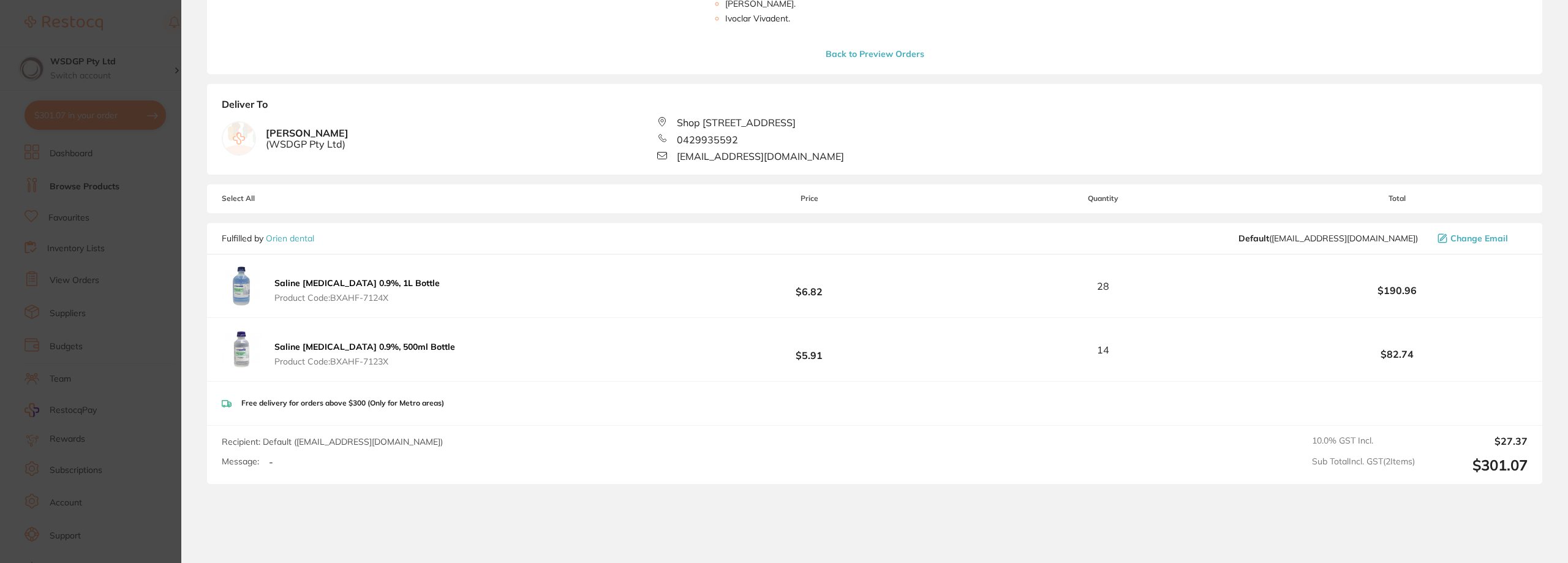
scroll to position [368, 0]
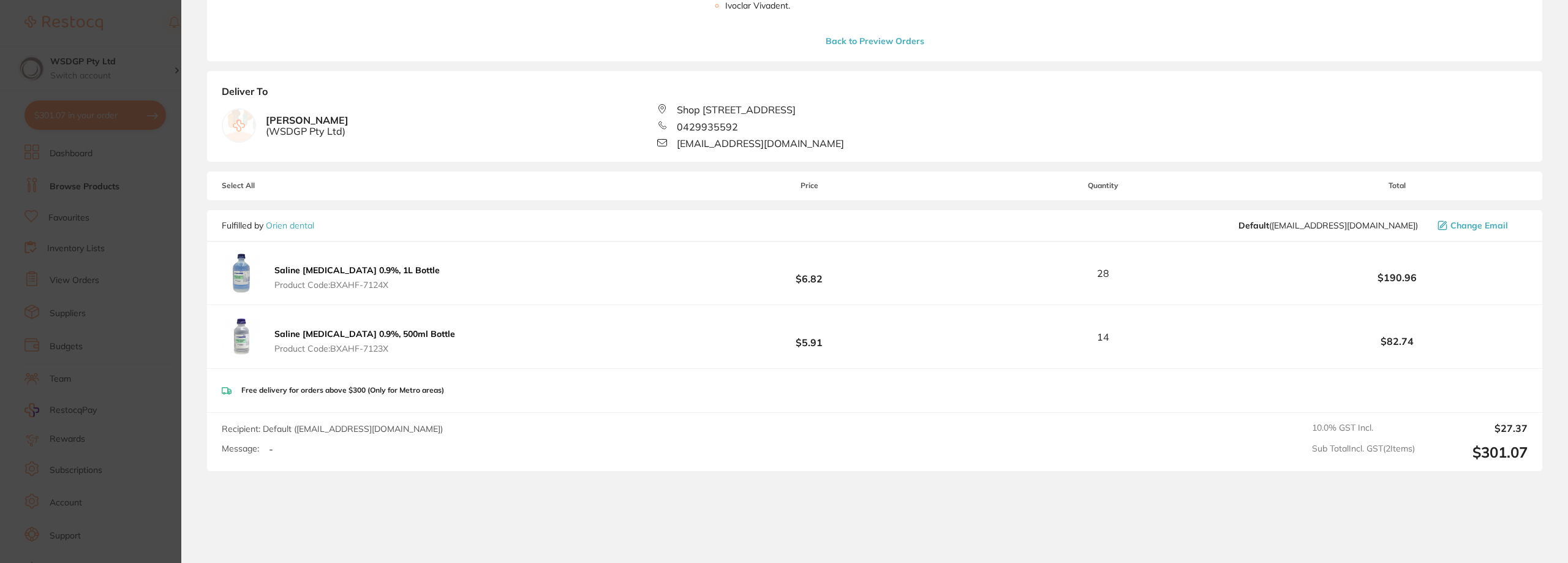
click at [156, 243] on section "Update RRP Set your pre negotiated price for this item. Item Agreed RRP (excl. …" at bounding box center [784, 281] width 1568 height 563
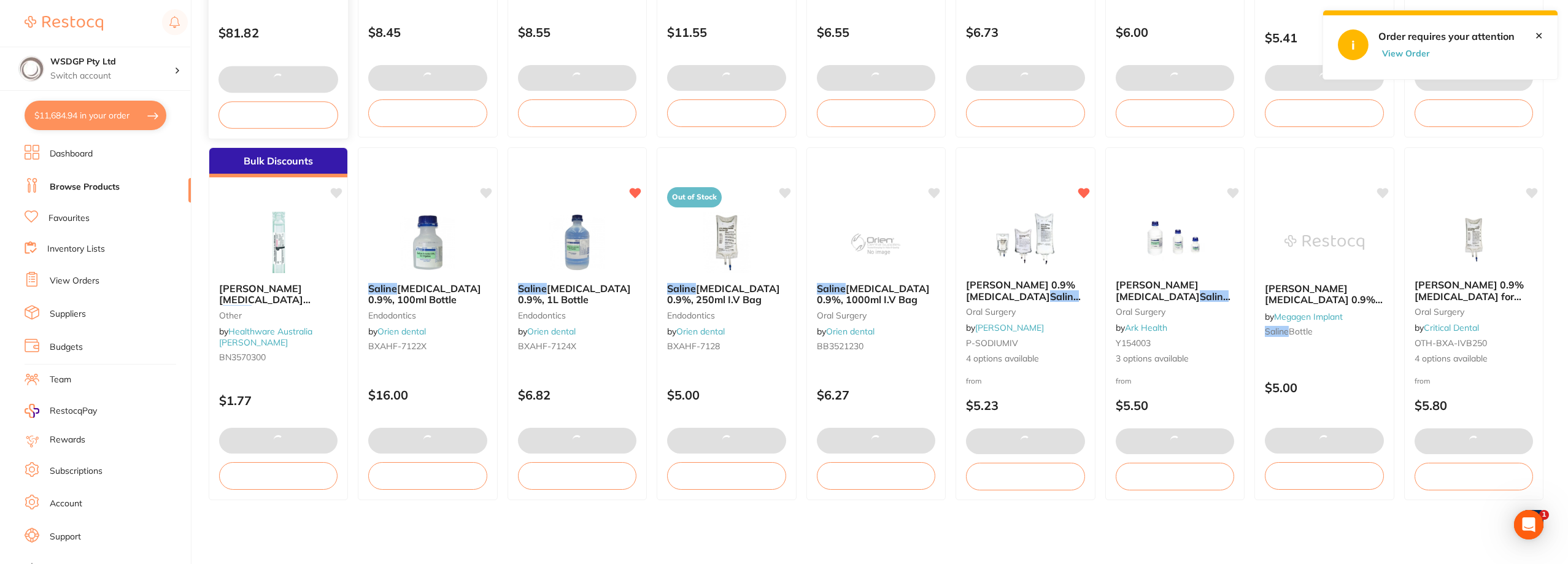
scroll to position [0, 0]
